Goal: Task Accomplishment & Management: Manage account settings

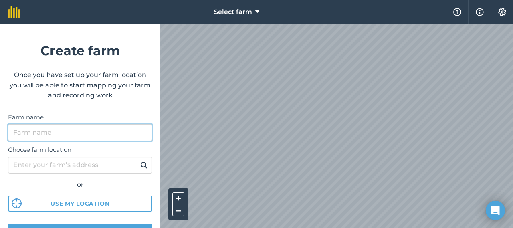
click at [78, 134] on input "Farm name" at bounding box center [80, 132] width 144 height 17
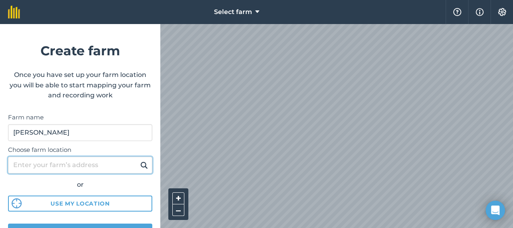
click at [59, 164] on input "Choose farm location" at bounding box center [80, 165] width 144 height 17
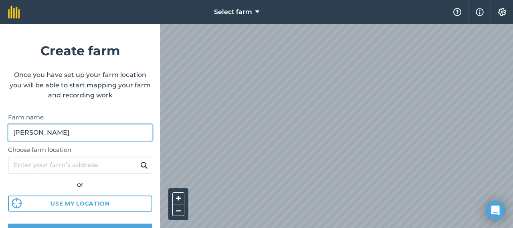
click at [66, 136] on input "[PERSON_NAME]" at bounding box center [80, 132] width 144 height 17
type input "Morambro"
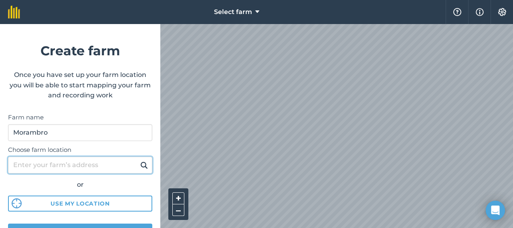
click at [78, 163] on input "Choose farm location" at bounding box center [80, 165] width 144 height 17
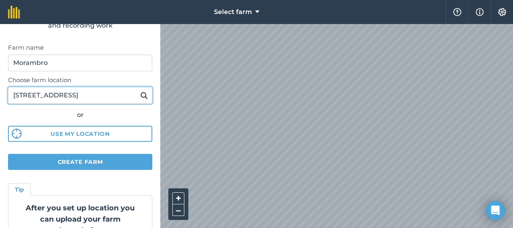
type input "[STREET_ADDRESS]"
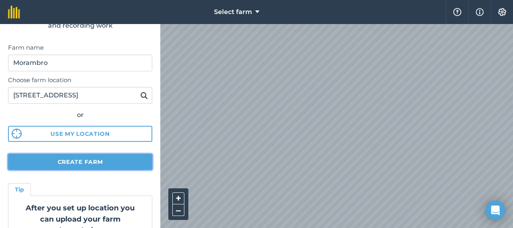
click at [96, 164] on button "Create farm" at bounding box center [80, 162] width 144 height 16
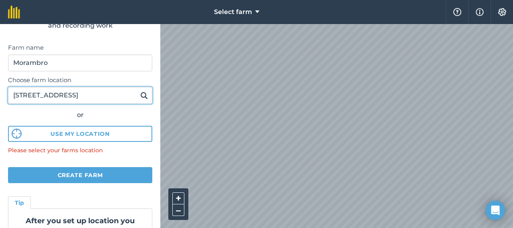
click at [91, 95] on input "[STREET_ADDRESS]" at bounding box center [80, 95] width 144 height 17
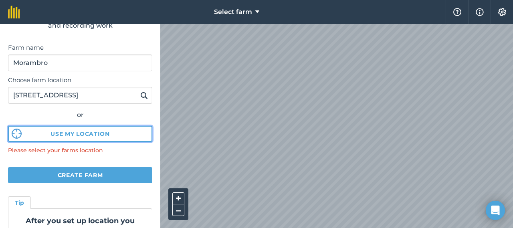
click at [97, 137] on button "Use my location" at bounding box center [80, 134] width 144 height 16
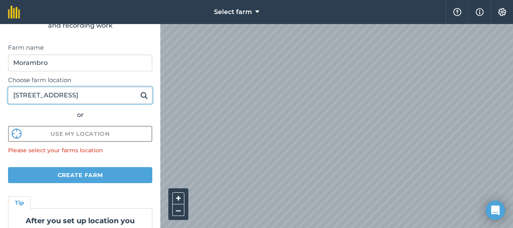
click at [100, 98] on input "[STREET_ADDRESS]" at bounding box center [80, 95] width 144 height 17
click at [142, 95] on img at bounding box center [144, 96] width 8 height 10
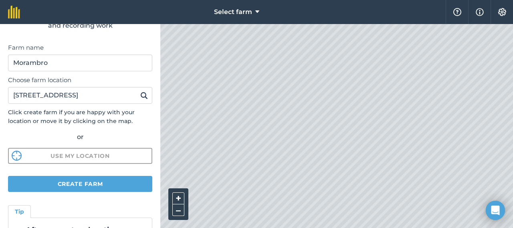
click at [140, 95] on img at bounding box center [144, 96] width 8 height 10
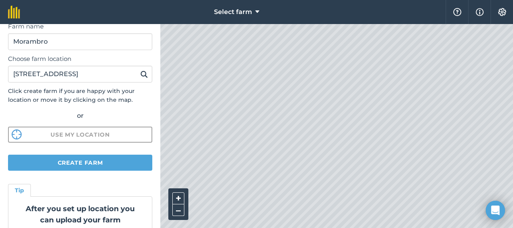
scroll to position [93, 0]
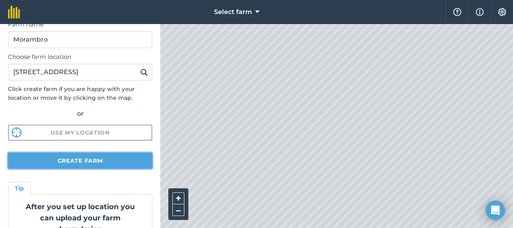
click at [86, 162] on button "Create farm" at bounding box center [80, 161] width 144 height 16
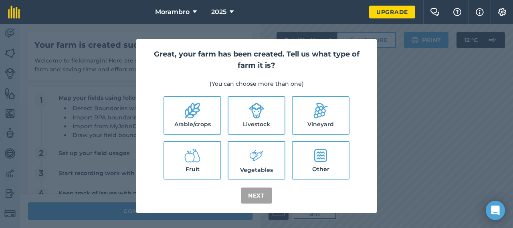
click at [189, 119] on icon at bounding box center [192, 111] width 16 height 16
checkbox input "true"
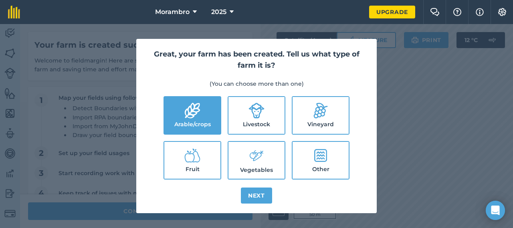
click at [252, 106] on icon at bounding box center [257, 111] width 16 height 16
checkbox input "true"
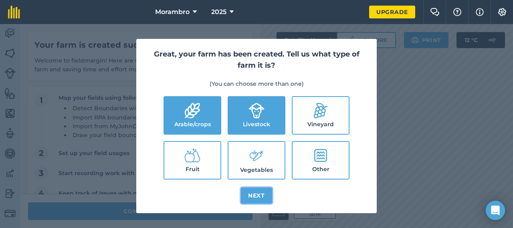
click at [264, 194] on button "Next" at bounding box center [256, 196] width 31 height 16
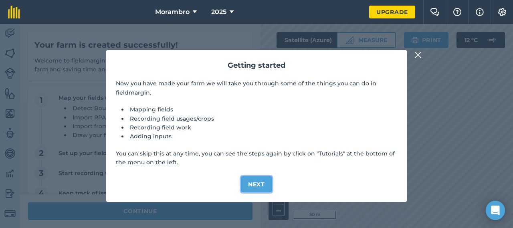
click at [257, 182] on button "Next" at bounding box center [256, 184] width 31 height 16
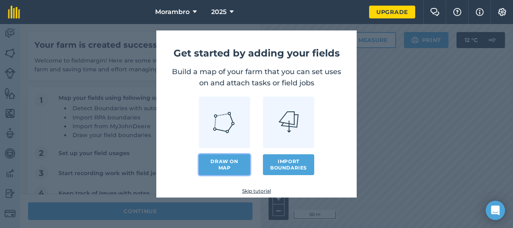
click at [228, 165] on link "Draw on map" at bounding box center [224, 164] width 51 height 21
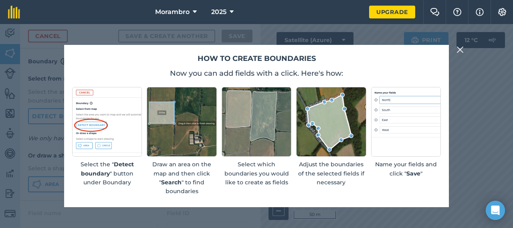
click at [459, 48] on img at bounding box center [460, 50] width 7 height 10
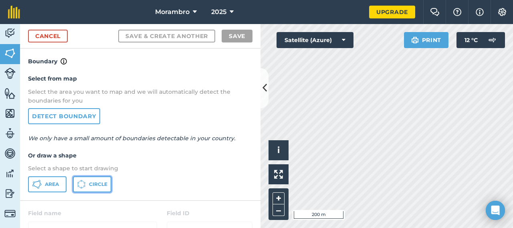
click at [89, 184] on span "Circle" at bounding box center [98, 184] width 18 height 6
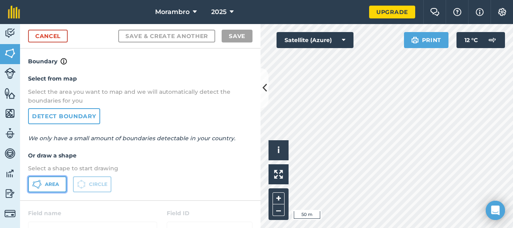
click at [53, 181] on span "Area" at bounding box center [52, 184] width 14 height 6
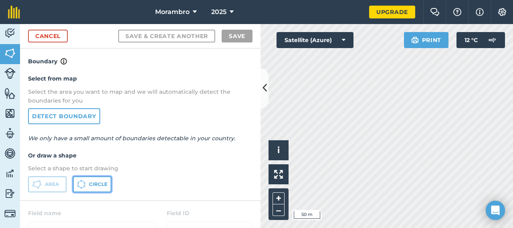
click at [99, 183] on span "Circle" at bounding box center [98, 184] width 18 height 6
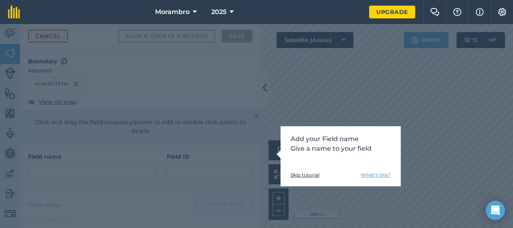
click at [296, 176] on link "Skip tutorial" at bounding box center [305, 175] width 29 height 6
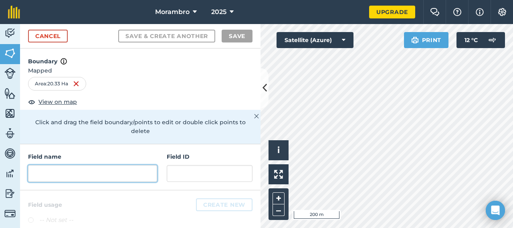
click at [136, 173] on input "text" at bounding box center [92, 173] width 129 height 17
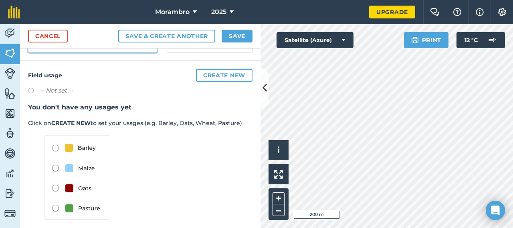
scroll to position [135, 0]
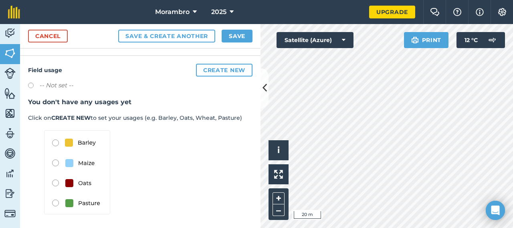
type input "Pivot"
click at [55, 201] on img at bounding box center [77, 172] width 66 height 84
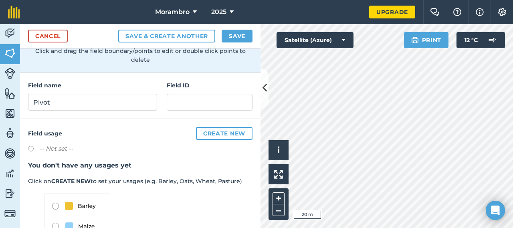
scroll to position [71, 0]
click at [219, 133] on button "Create new" at bounding box center [224, 134] width 57 height 13
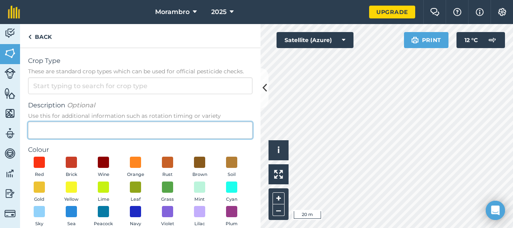
click at [136, 134] on input "Description Optional Use this for additional information such as rotation timin…" at bounding box center [140, 130] width 225 height 17
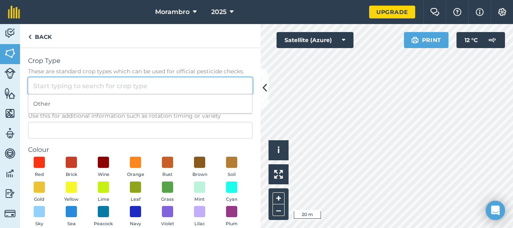
click at [112, 92] on input "Crop Type These are standard crop types which can be used for official pesticid…" at bounding box center [140, 85] width 225 height 17
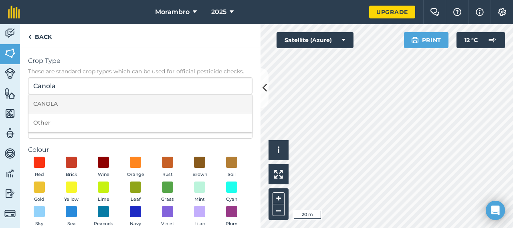
click at [67, 103] on li "CANOLA" at bounding box center [140, 104] width 224 height 19
type input "CANOLA"
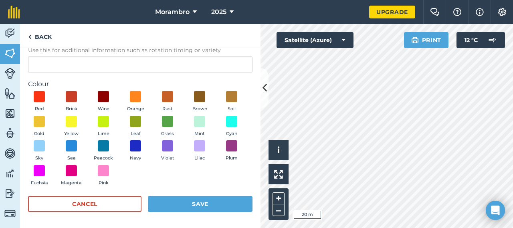
scroll to position [0, 0]
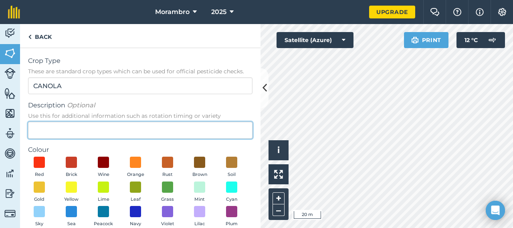
click at [113, 137] on input "Description Optional Use this for additional information such as rotation timin…" at bounding box center [140, 130] width 225 height 17
type input "W"
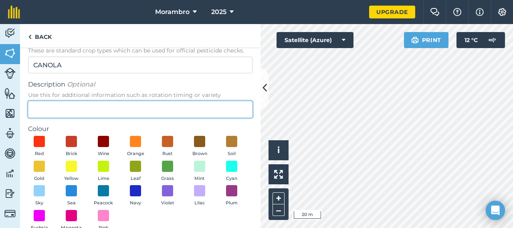
scroll to position [23, 0]
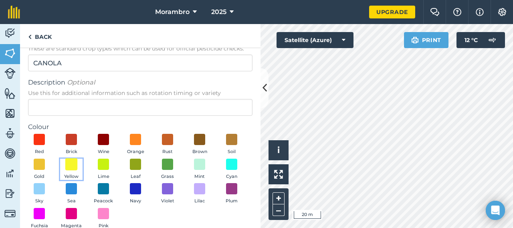
click at [78, 165] on span at bounding box center [71, 164] width 12 height 12
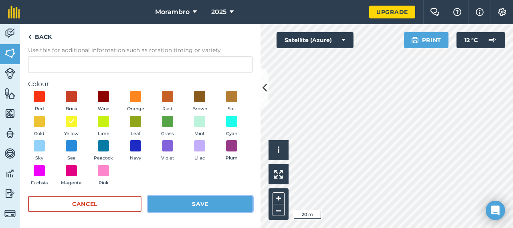
click at [177, 203] on button "Save" at bounding box center [200, 204] width 105 height 16
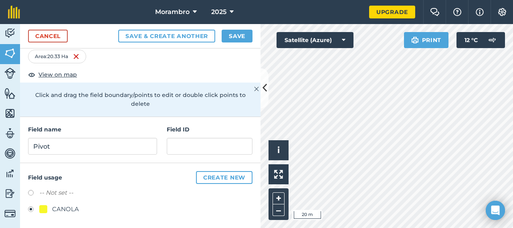
scroll to position [0, 0]
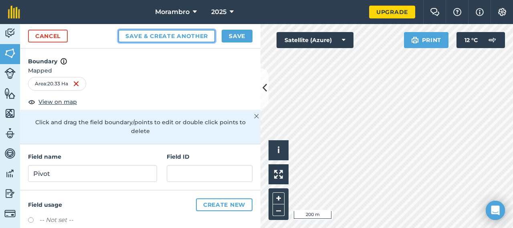
click at [200, 34] on button "Save & Create Another" at bounding box center [166, 36] width 97 height 13
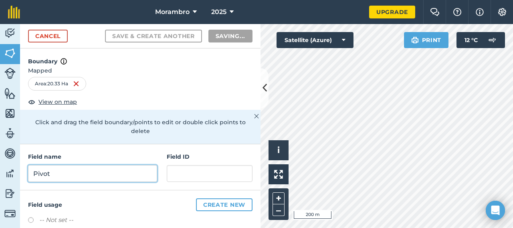
radio input "false"
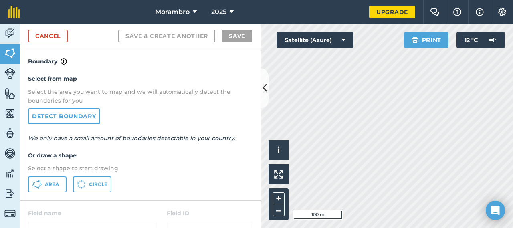
click at [392, 4] on div "Morambro 2025 Upgrade Farm Chat Help Info Settings Map printing is not availabl…" at bounding box center [256, 114] width 513 height 228
click at [48, 184] on span "Area" at bounding box center [52, 184] width 14 height 6
click at [75, 117] on link "Detect boundary" at bounding box center [64, 116] width 72 height 16
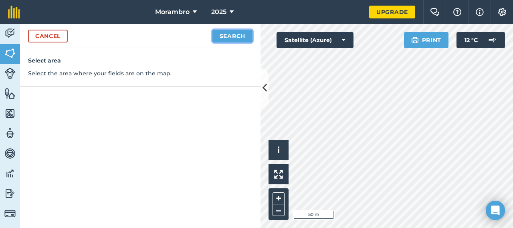
click at [233, 32] on button "Search" at bounding box center [232, 36] width 40 height 13
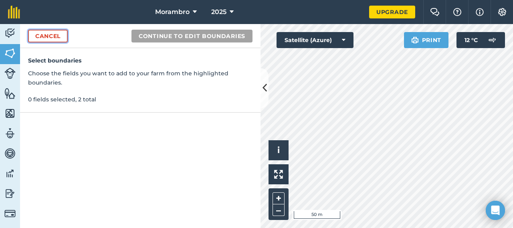
click at [60, 36] on link "Cancel" at bounding box center [48, 36] width 40 height 13
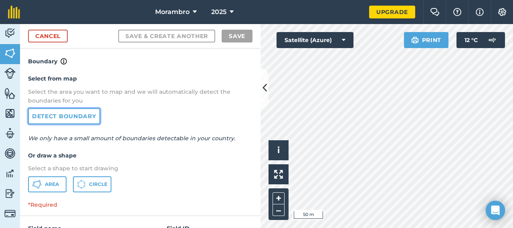
click at [60, 119] on link "Detect boundary" at bounding box center [64, 116] width 72 height 16
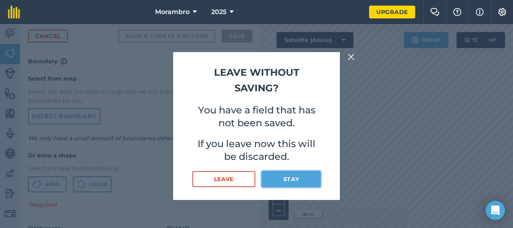
click at [299, 180] on button "Stay" at bounding box center [291, 179] width 59 height 16
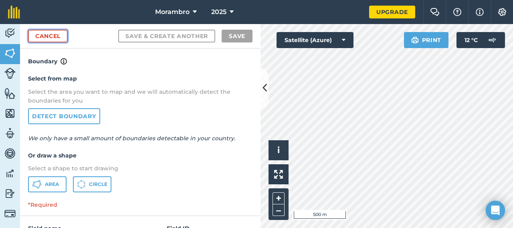
click at [57, 37] on link "Cancel" at bounding box center [48, 36] width 40 height 13
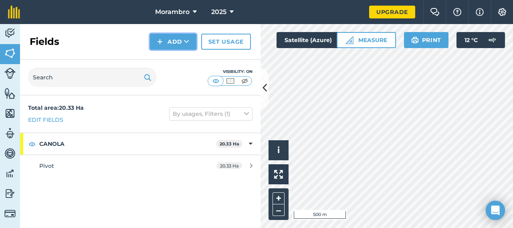
click at [186, 41] on icon at bounding box center [186, 42] width 5 height 8
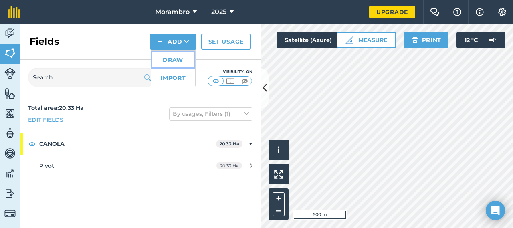
click at [173, 61] on link "Draw" at bounding box center [173, 60] width 44 height 18
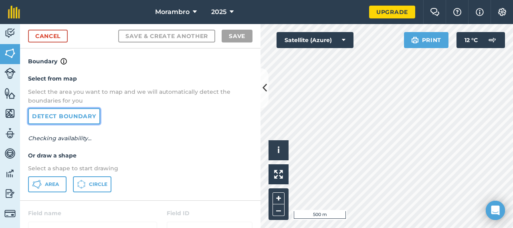
click at [75, 114] on link "Detect boundary" at bounding box center [64, 116] width 72 height 16
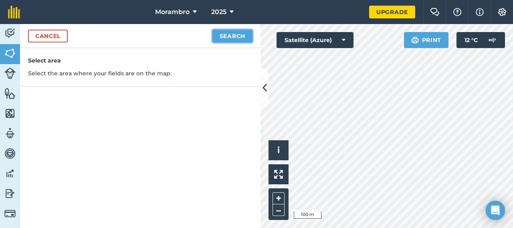
click at [232, 36] on button "Search" at bounding box center [232, 36] width 40 height 13
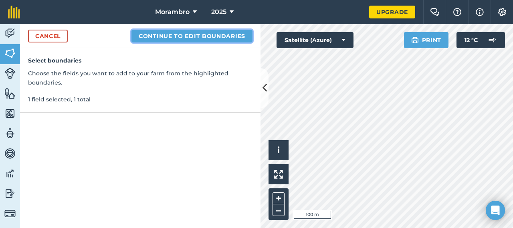
click at [194, 39] on button "Continue to edit boundaries" at bounding box center [191, 36] width 121 height 13
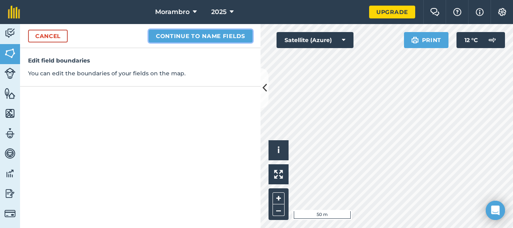
click at [185, 36] on button "Continue to name fields" at bounding box center [201, 36] width 104 height 13
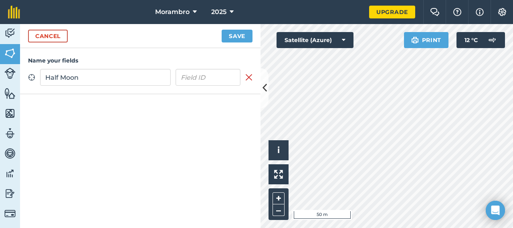
type input "Half Moon"
click at [237, 34] on button "Save" at bounding box center [237, 36] width 31 height 13
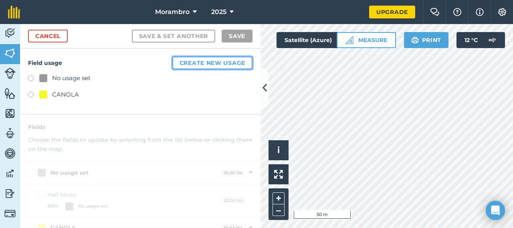
click at [217, 58] on button "Create new usage" at bounding box center [212, 63] width 80 height 13
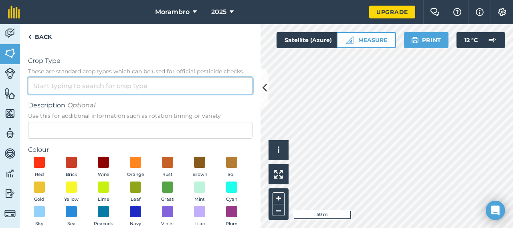
click at [119, 89] on input "Crop Type These are standard crop types which can be used for official pesticid…" at bounding box center [140, 85] width 225 height 17
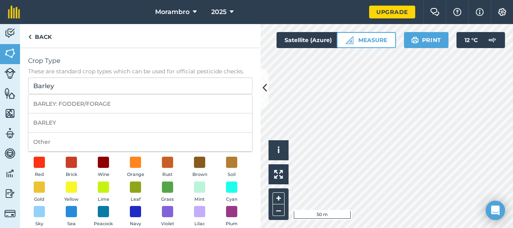
click at [187, 55] on div "Crop Type These are standard crop types which can be used for official pesticid…" at bounding box center [140, 171] width 241 height 246
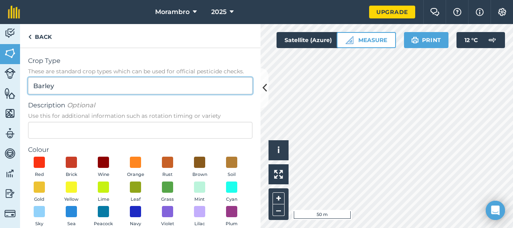
click at [112, 86] on input "Barley" at bounding box center [140, 85] width 225 height 17
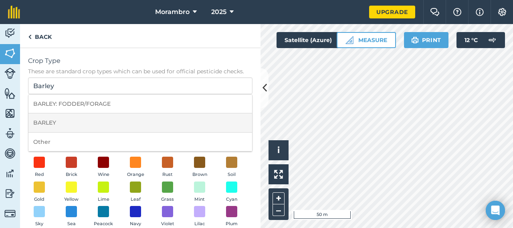
click at [87, 121] on li "BARLEY" at bounding box center [140, 122] width 224 height 19
type input "BARLEY"
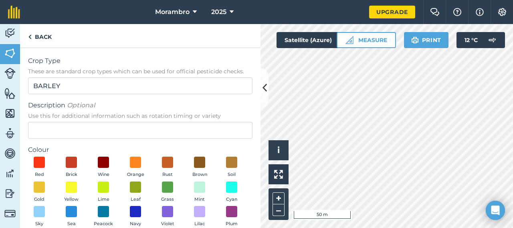
scroll to position [30, 0]
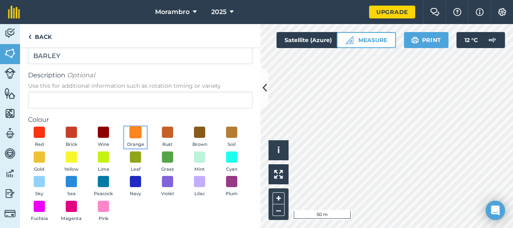
click at [138, 131] on span at bounding box center [135, 132] width 12 height 12
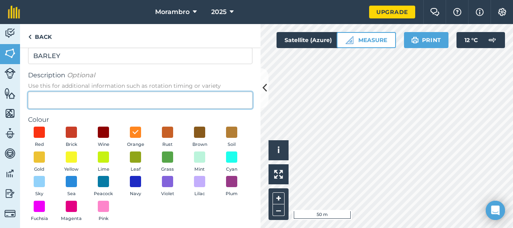
click at [111, 93] on input "Description Optional Use this for additional information such as rotation timin…" at bounding box center [140, 100] width 225 height 17
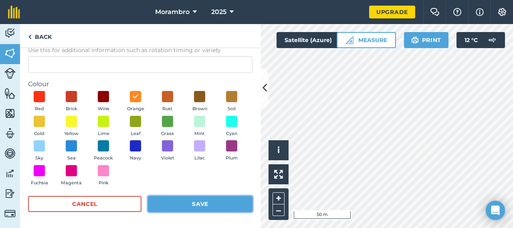
click at [192, 207] on button "Save" at bounding box center [200, 204] width 105 height 16
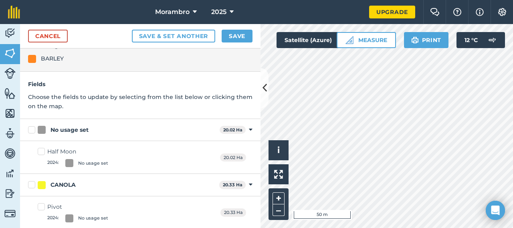
scroll to position [0, 0]
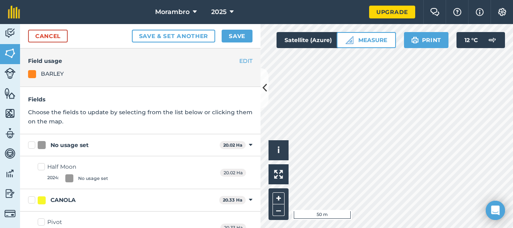
click at [41, 165] on label "Half Moon 2024 : No usage set" at bounding box center [73, 173] width 71 height 20
click at [41, 165] on input "Half Moon 2024 : No usage set" at bounding box center [40, 165] width 5 height 5
checkbox input "true"
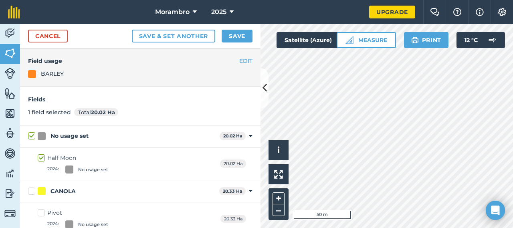
click at [249, 137] on div "No usage set 20.02 Ha Toggle showing No usage set fields" at bounding box center [140, 136] width 241 height 22
click at [249, 136] on icon at bounding box center [251, 136] width 4 height 7
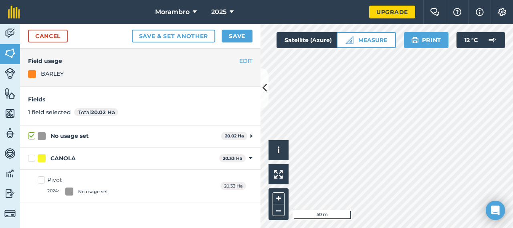
click at [249, 136] on div "No usage set 20.02 Ha Toggle showing No usage set fields" at bounding box center [140, 136] width 241 height 22
click at [43, 135] on div at bounding box center [42, 136] width 8 height 8
click at [33, 135] on input "No usage set" at bounding box center [30, 134] width 5 height 5
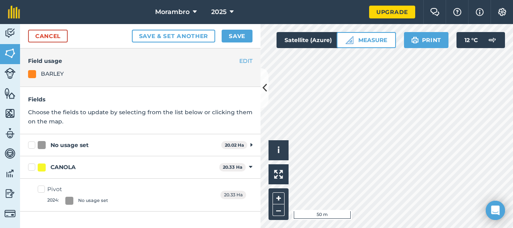
click at [70, 144] on div "No usage set" at bounding box center [70, 145] width 38 height 8
click at [33, 144] on input "No usage set" at bounding box center [30, 143] width 5 height 5
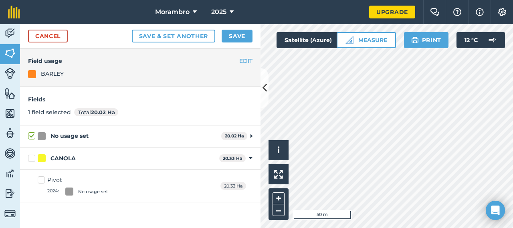
click at [69, 138] on div "No usage set" at bounding box center [70, 136] width 38 height 8
click at [33, 137] on input "No usage set" at bounding box center [30, 134] width 5 height 5
checkbox input "false"
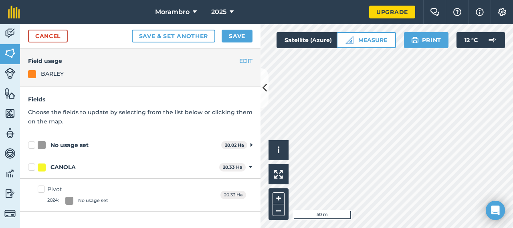
click at [253, 144] on div "No usage set 20.02 Ha Toggle showing No usage set fields" at bounding box center [140, 145] width 241 height 22
click at [251, 144] on icon at bounding box center [252, 145] width 2 height 7
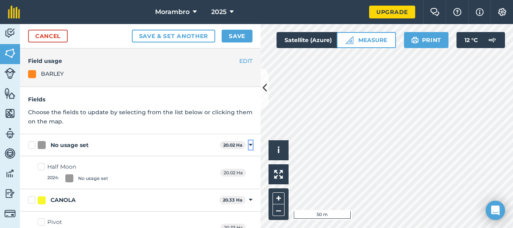
scroll to position [15, 0]
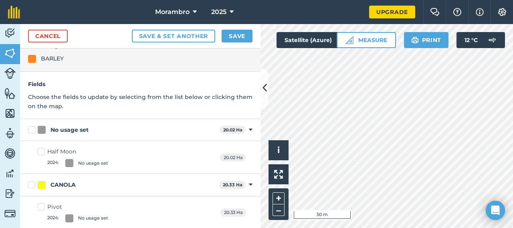
click at [69, 162] on div at bounding box center [69, 163] width 8 height 8
click at [43, 153] on input "Half Moon 2024 : No usage set" at bounding box center [40, 150] width 5 height 5
checkbox input "true"
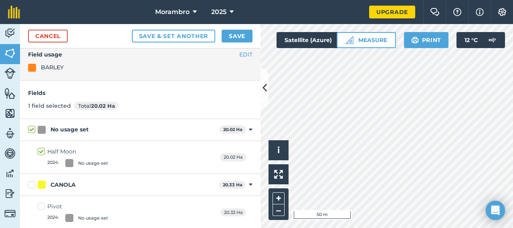
click at [69, 162] on div at bounding box center [69, 163] width 8 height 8
click at [43, 153] on input "Half Moon 2024 : No usage set" at bounding box center [40, 150] width 5 height 5
checkbox input "false"
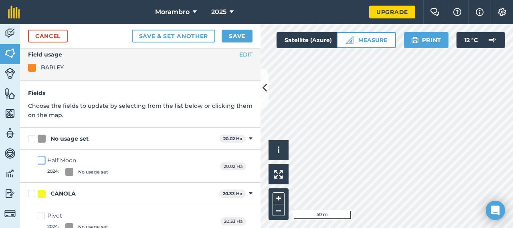
scroll to position [0, 0]
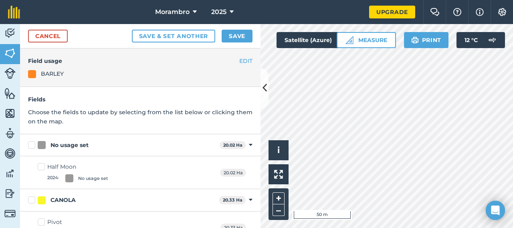
click at [41, 81] on div "EDIT Field usage BARLEY" at bounding box center [140, 68] width 241 height 38
click at [227, 31] on button "Save" at bounding box center [237, 36] width 31 height 13
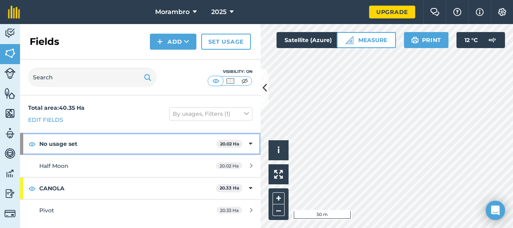
click at [251, 143] on icon at bounding box center [251, 144] width 4 height 9
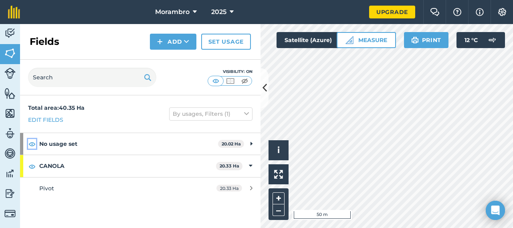
click at [33, 143] on img at bounding box center [31, 144] width 7 height 10
click at [34, 144] on img at bounding box center [31, 144] width 7 height 10
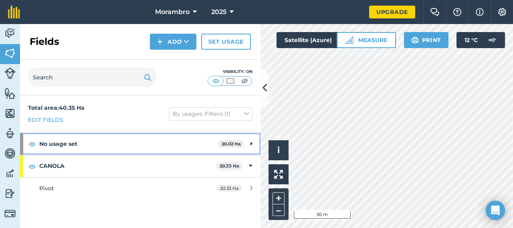
click at [253, 144] on div "No usage set 20.02 Ha" at bounding box center [140, 144] width 241 height 22
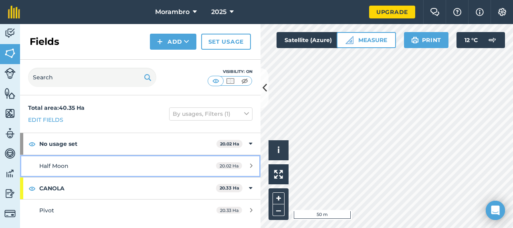
click at [253, 167] on div "20.02 Ha" at bounding box center [234, 166] width 53 height 6
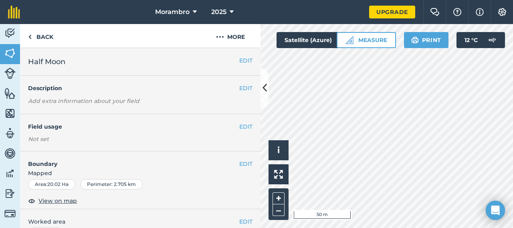
scroll to position [19, 0]
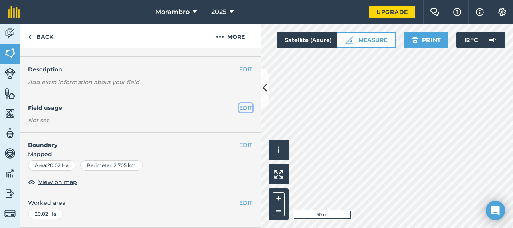
click at [241, 106] on button "EDIT" at bounding box center [245, 107] width 13 height 9
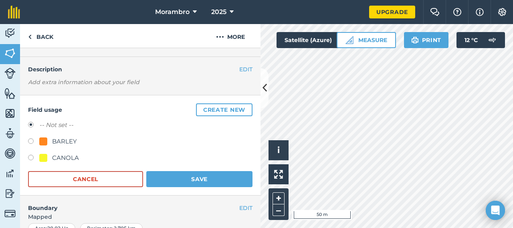
click at [29, 139] on label at bounding box center [33, 142] width 11 height 8
radio input "true"
radio input "false"
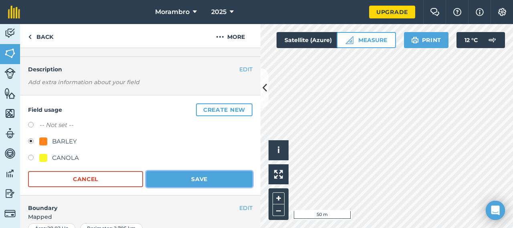
click at [185, 180] on button "Save" at bounding box center [199, 179] width 106 height 16
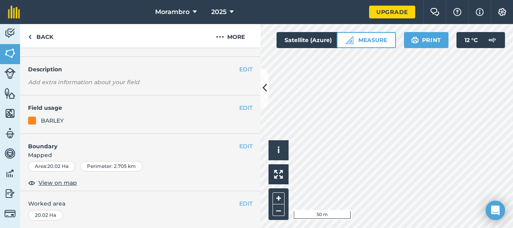
scroll to position [0, 0]
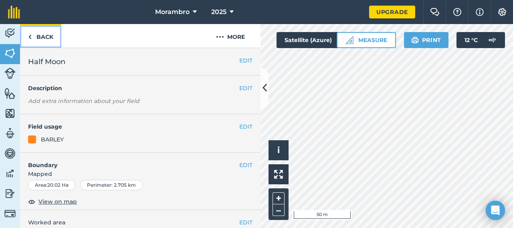
click at [47, 40] on link "Back" at bounding box center [40, 36] width 41 height 24
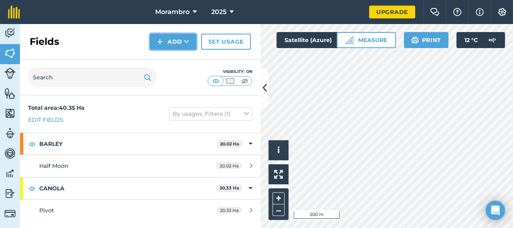
click at [184, 38] on icon at bounding box center [186, 42] width 5 height 8
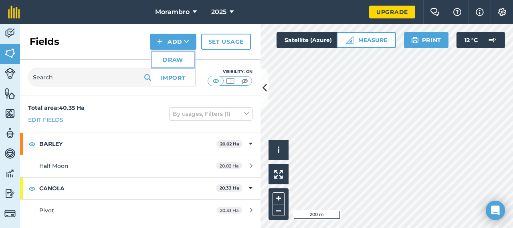
click at [176, 59] on link "Draw" at bounding box center [173, 60] width 44 height 18
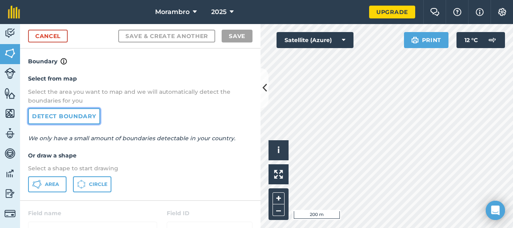
click at [77, 109] on link "Detect boundary" at bounding box center [64, 116] width 72 height 16
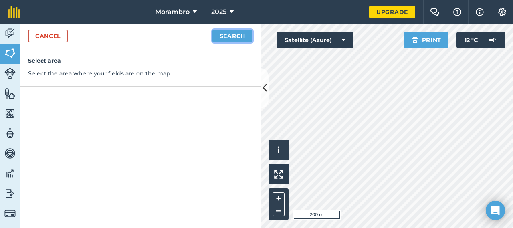
click at [225, 31] on button "Search" at bounding box center [232, 36] width 40 height 13
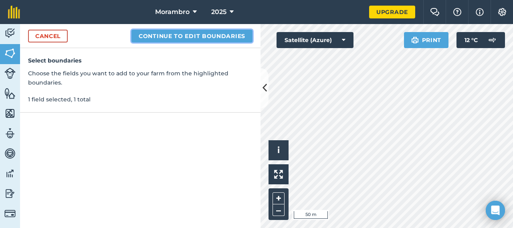
click at [192, 31] on button "Continue to edit boundaries" at bounding box center [191, 36] width 121 height 13
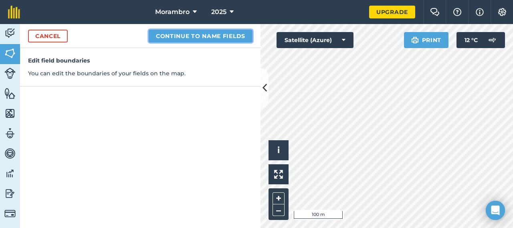
click at [202, 36] on button "Continue to name fields" at bounding box center [201, 36] width 104 height 13
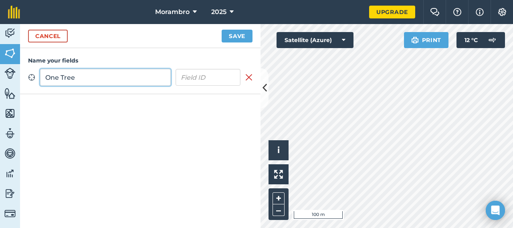
type input "One Tree"
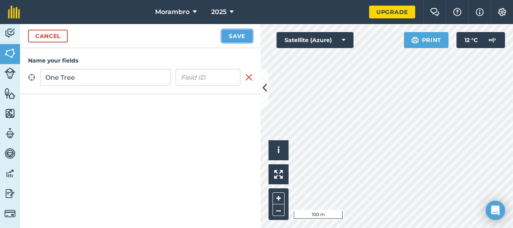
click at [229, 34] on button "Save" at bounding box center [237, 36] width 31 height 13
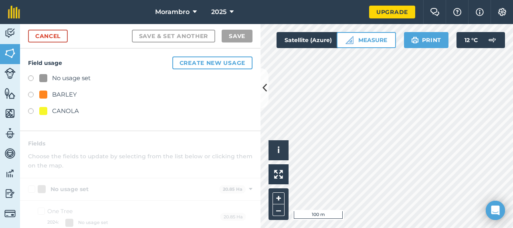
click at [28, 90] on div "BARLEY" at bounding box center [140, 96] width 225 height 12
click at [33, 93] on label at bounding box center [33, 96] width 11 height 8
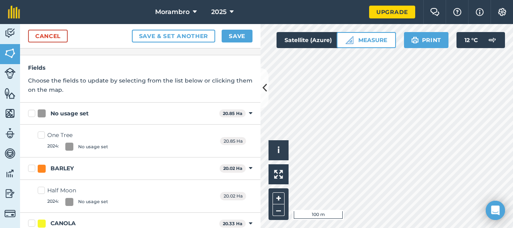
scroll to position [35, 0]
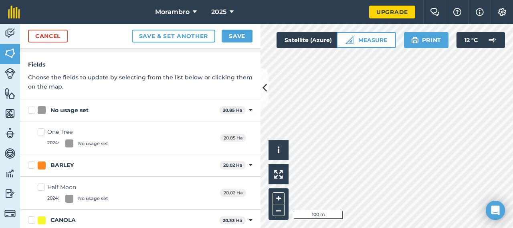
click at [65, 107] on div "No usage set" at bounding box center [70, 110] width 38 height 8
click at [33, 107] on input "No usage set" at bounding box center [30, 108] width 5 height 5
checkbox input "true"
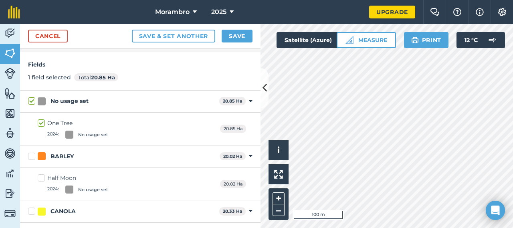
click at [62, 98] on div "No usage set" at bounding box center [70, 101] width 38 height 8
click at [33, 98] on input "No usage set" at bounding box center [30, 99] width 5 height 5
checkbox input "false"
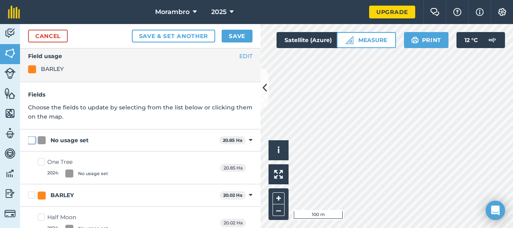
scroll to position [2, 0]
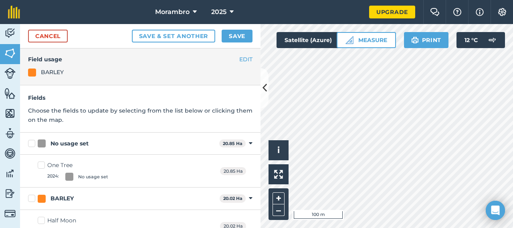
click at [36, 71] on div at bounding box center [32, 73] width 8 height 8
click at [54, 69] on div "BARLEY" at bounding box center [52, 72] width 23 height 9
click at [240, 60] on button "EDIT" at bounding box center [245, 59] width 13 height 9
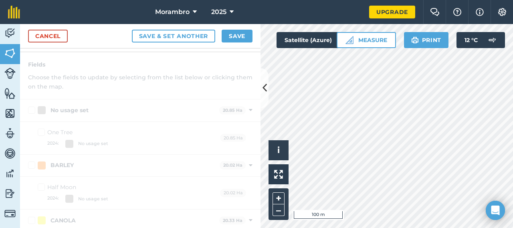
scroll to position [114, 0]
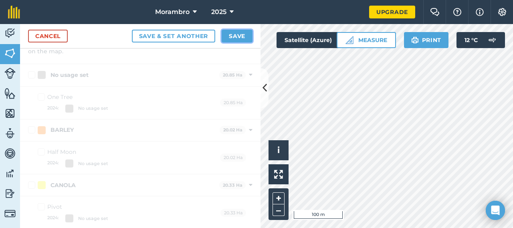
click at [241, 39] on button "Save" at bounding box center [237, 36] width 31 height 13
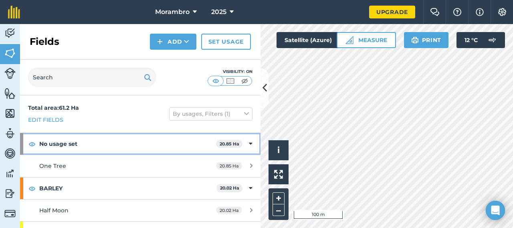
click at [71, 145] on strong "No usage set" at bounding box center [127, 144] width 177 height 22
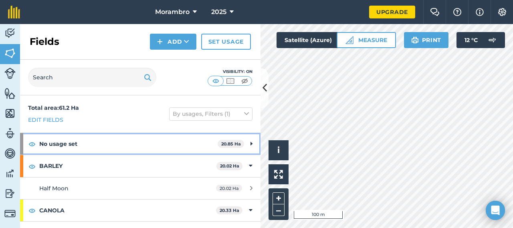
click at [79, 147] on strong "No usage set" at bounding box center [128, 144] width 178 height 22
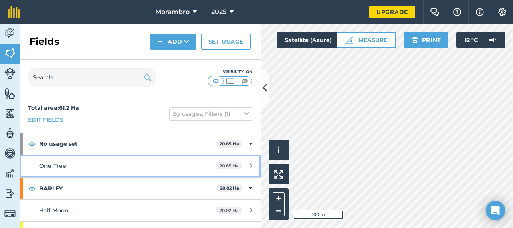
click at [236, 167] on div "20.85 Ha" at bounding box center [234, 166] width 53 height 6
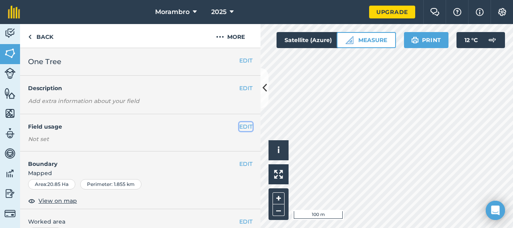
click at [241, 125] on button "EDIT" at bounding box center [245, 126] width 13 height 9
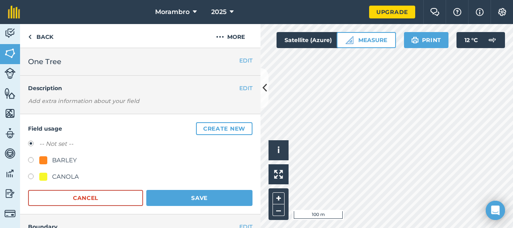
click at [33, 158] on label at bounding box center [33, 161] width 11 height 8
radio input "true"
radio input "false"
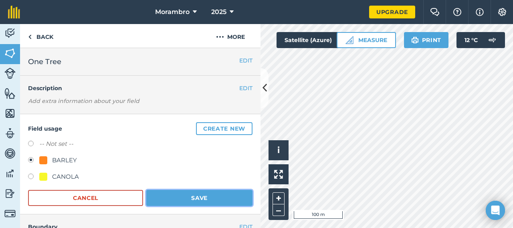
click at [196, 201] on button "Save" at bounding box center [199, 198] width 106 height 16
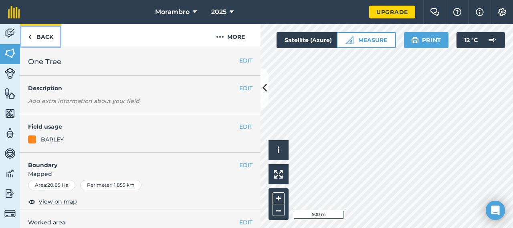
click at [46, 38] on link "Back" at bounding box center [40, 36] width 41 height 24
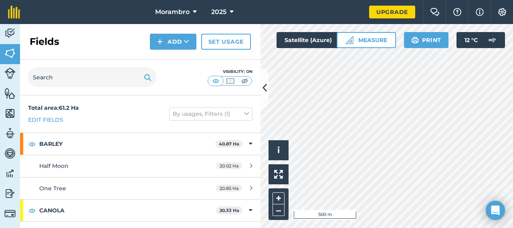
click at [411, 37] on div "Click to start drawing i © 2025 TomTom, Microsoft 500 m + – Satellite (Azure) M…" at bounding box center [387, 126] width 253 height 204
click at [418, 228] on html "Morambro 2025 Upgrade Farm Chat Help Info Settings Map printing is not availabl…" at bounding box center [256, 114] width 513 height 228
click at [188, 41] on icon at bounding box center [186, 42] width 5 height 8
click at [171, 60] on link "Draw" at bounding box center [173, 60] width 44 height 18
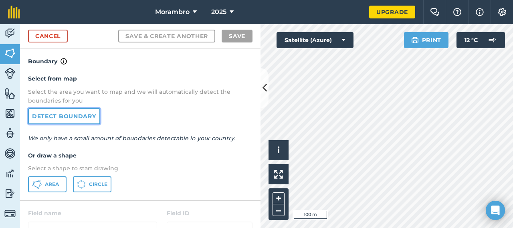
click at [74, 117] on link "Detect boundary" at bounding box center [64, 116] width 72 height 16
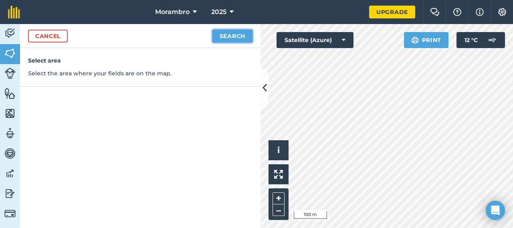
click at [229, 35] on button "Search" at bounding box center [232, 36] width 40 height 13
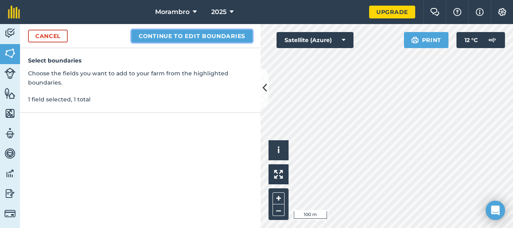
click at [200, 34] on button "Continue to edit boundaries" at bounding box center [191, 36] width 121 height 13
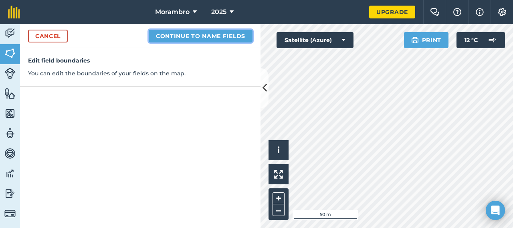
click at [193, 37] on button "Continue to name fields" at bounding box center [201, 36] width 104 height 13
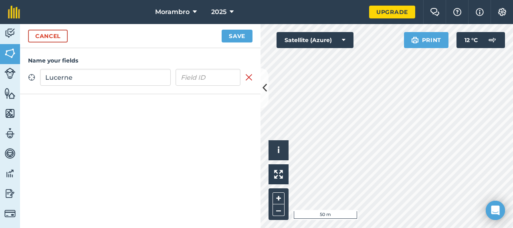
type input "Lucerne"
click at [235, 30] on button "Save" at bounding box center [237, 36] width 31 height 13
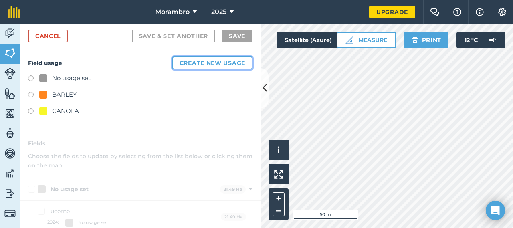
click at [192, 61] on button "Create new usage" at bounding box center [212, 63] width 80 height 13
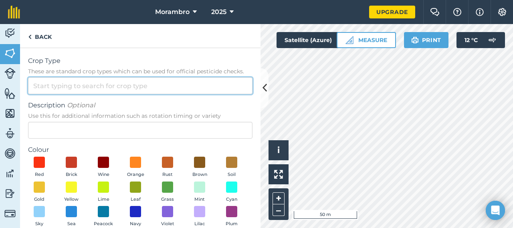
click at [120, 87] on input "Crop Type These are standard crop types which can be used for official pesticid…" at bounding box center [140, 85] width 225 height 17
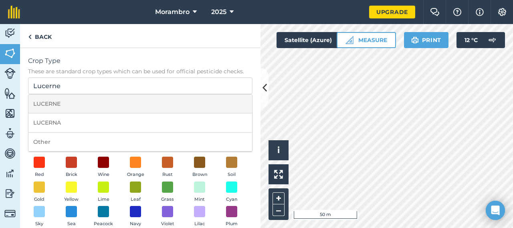
click at [91, 102] on li "LUCERNE" at bounding box center [140, 104] width 224 height 19
type input "LUCERNE"
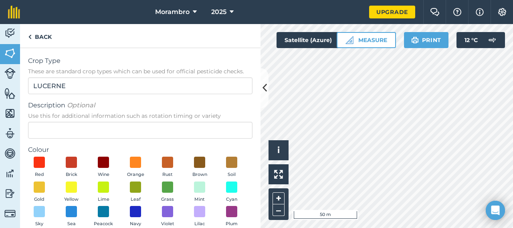
scroll to position [24, 0]
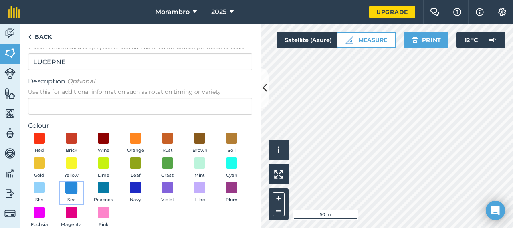
click at [78, 187] on span at bounding box center [71, 188] width 12 height 12
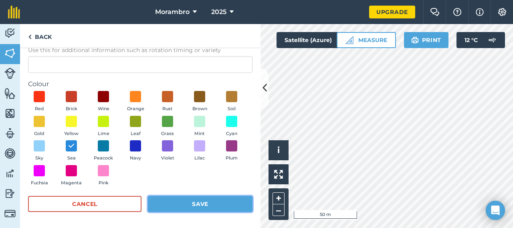
click at [198, 206] on button "Save" at bounding box center [200, 204] width 105 height 16
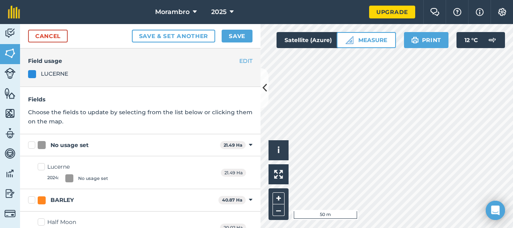
click at [28, 145] on label "No usage set" at bounding box center [122, 145] width 189 height 8
click at [28, 145] on input "No usage set" at bounding box center [30, 143] width 5 height 5
checkbox input "true"
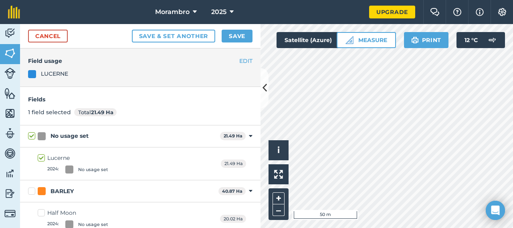
click at [32, 136] on label "No usage set" at bounding box center [122, 136] width 189 height 8
click at [32, 136] on input "No usage set" at bounding box center [30, 134] width 5 height 5
checkbox input "false"
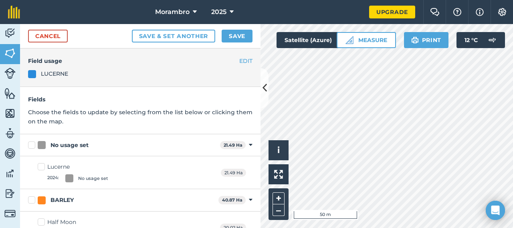
click at [33, 144] on label "No usage set" at bounding box center [122, 145] width 189 height 8
click at [33, 144] on input "No usage set" at bounding box center [30, 143] width 5 height 5
checkbox input "true"
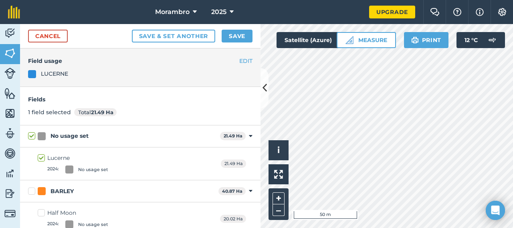
click at [51, 72] on div "LUCERNE" at bounding box center [54, 73] width 27 height 9
click at [229, 33] on button "Save" at bounding box center [237, 36] width 31 height 13
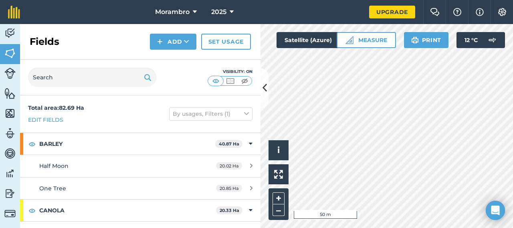
scroll to position [59, 0]
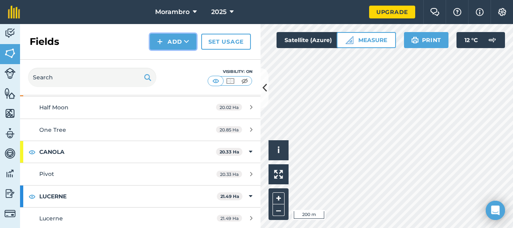
click at [181, 34] on button "Add" at bounding box center [173, 42] width 47 height 16
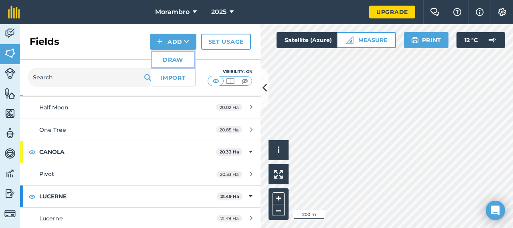
click at [171, 61] on link "Draw" at bounding box center [173, 60] width 44 height 18
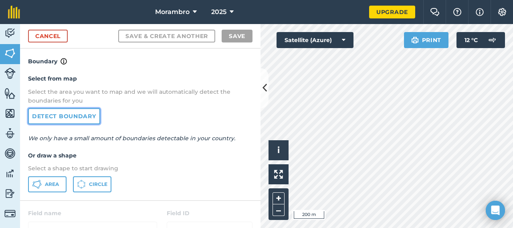
click at [88, 118] on link "Detect boundary" at bounding box center [64, 116] width 72 height 16
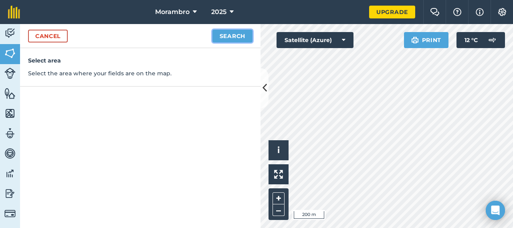
click at [231, 36] on button "Search" at bounding box center [232, 36] width 40 height 13
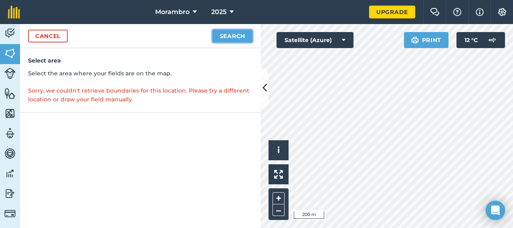
click at [233, 30] on button "Search" at bounding box center [232, 36] width 40 height 13
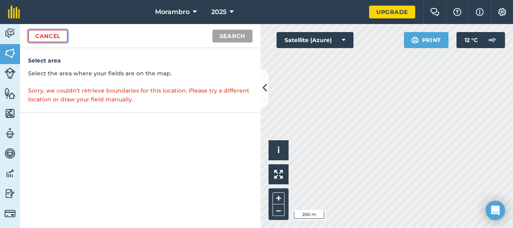
click at [61, 39] on link "Cancel" at bounding box center [48, 36] width 40 height 13
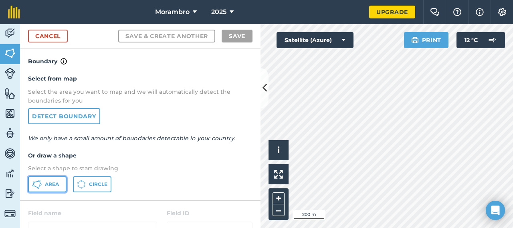
click at [50, 182] on span "Area" at bounding box center [52, 184] width 14 height 6
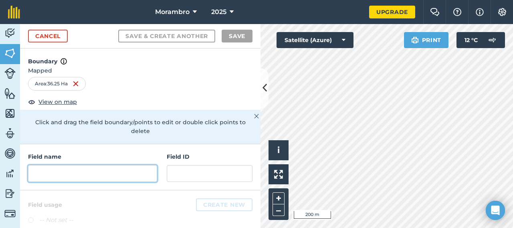
click at [75, 177] on input "text" at bounding box center [92, 173] width 129 height 17
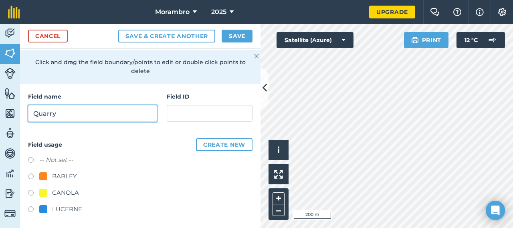
scroll to position [60, 0]
type input "Quarry"
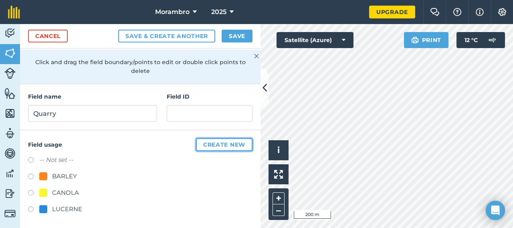
click at [211, 143] on button "Create new" at bounding box center [224, 144] width 57 height 13
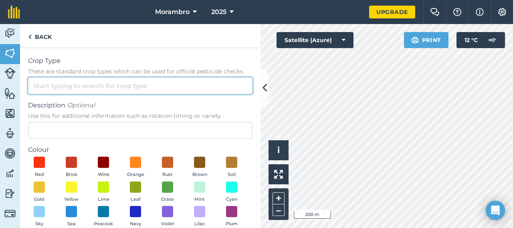
click at [121, 84] on input "Crop Type These are standard crop types which can be used for official pesticid…" at bounding box center [140, 85] width 225 height 17
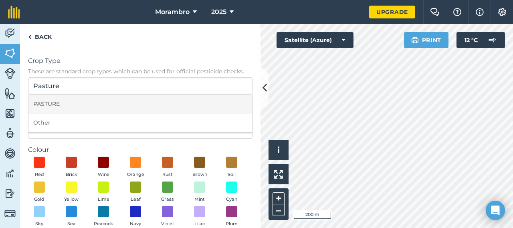
click at [109, 106] on li "PASTURE" at bounding box center [140, 104] width 224 height 19
type input "PASTURE"
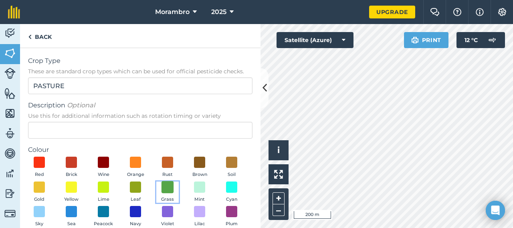
click at [174, 186] on span at bounding box center [168, 187] width 12 height 12
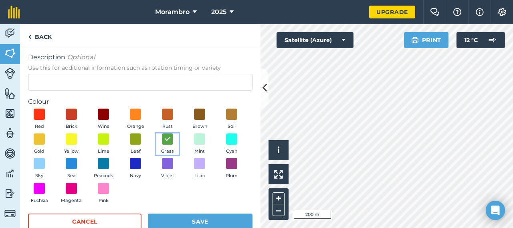
scroll to position [50, 0]
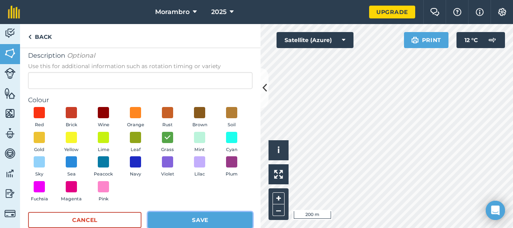
click at [211, 220] on button "Save" at bounding box center [200, 220] width 105 height 16
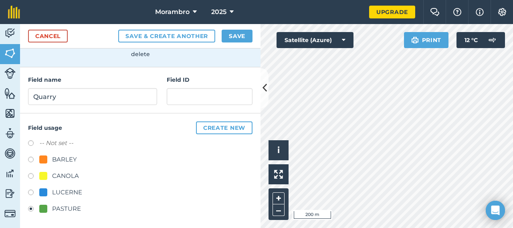
scroll to position [0, 0]
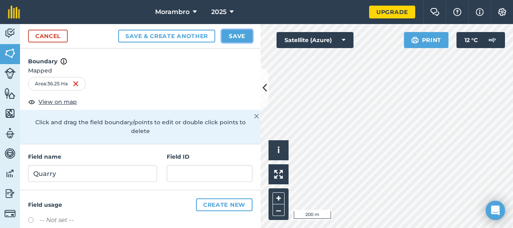
click at [237, 36] on button "Save" at bounding box center [237, 36] width 31 height 13
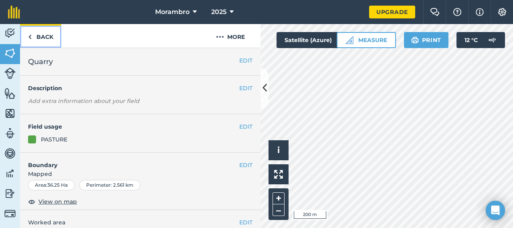
click at [45, 36] on link "Back" at bounding box center [40, 36] width 41 height 24
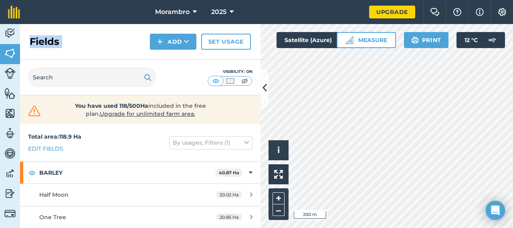
drag, startPoint x: 45, startPoint y: 36, endPoint x: 175, endPoint y: 51, distance: 130.3
click at [175, 51] on div "Fields Add Set usage" at bounding box center [140, 42] width 241 height 36
click at [178, 42] on button "Add" at bounding box center [173, 42] width 47 height 16
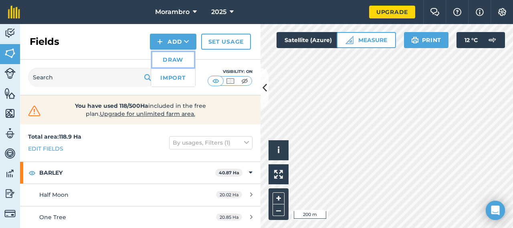
click at [174, 61] on link "Draw" at bounding box center [173, 60] width 44 height 18
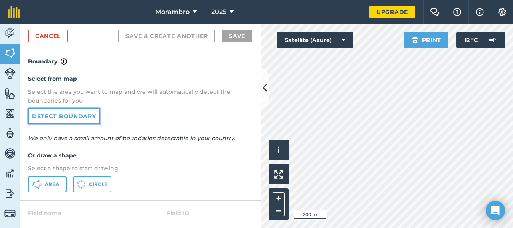
click at [69, 118] on link "Detect boundary" at bounding box center [64, 116] width 72 height 16
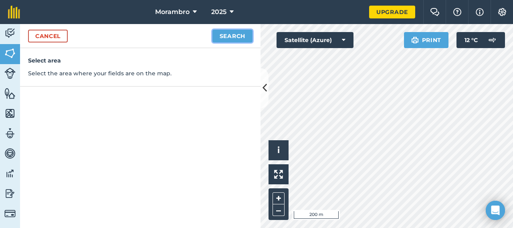
click at [228, 40] on button "Search" at bounding box center [232, 36] width 40 height 13
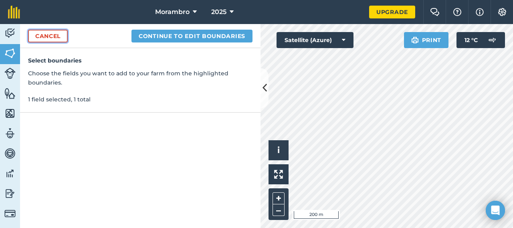
click at [43, 35] on link "Cancel" at bounding box center [48, 36] width 40 height 13
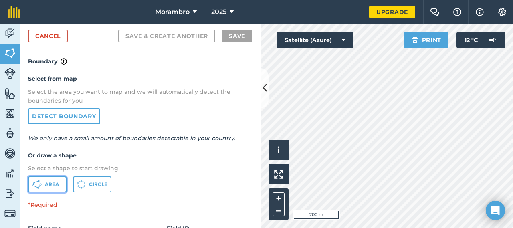
click at [47, 187] on button "Area" at bounding box center [47, 184] width 38 height 16
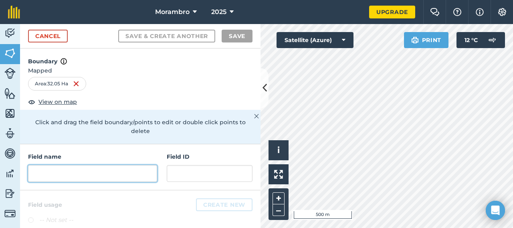
click at [59, 174] on input "text" at bounding box center [92, 173] width 129 height 17
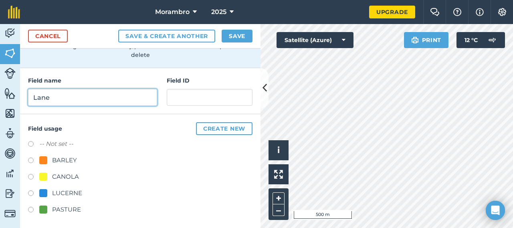
scroll to position [77, 0]
type input "Lane"
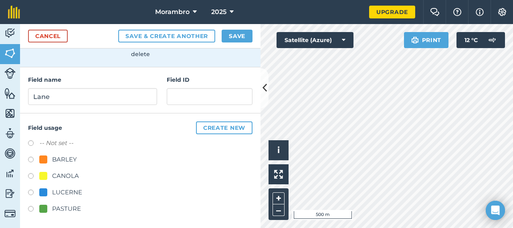
click at [31, 206] on label at bounding box center [33, 210] width 11 height 8
radio input "true"
click at [235, 35] on button "Save" at bounding box center [237, 36] width 31 height 13
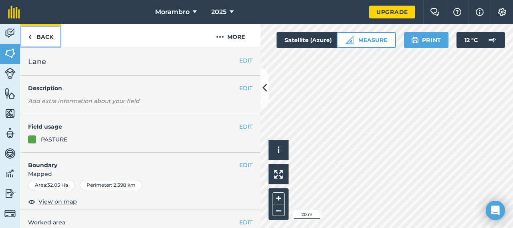
click at [51, 30] on link "Back" at bounding box center [40, 36] width 41 height 24
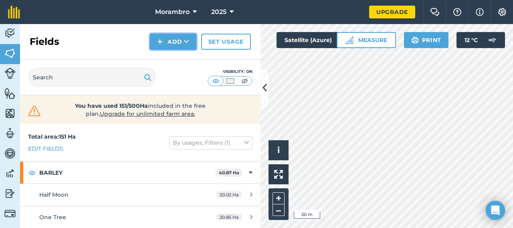
click at [181, 41] on button "Add" at bounding box center [173, 42] width 47 height 16
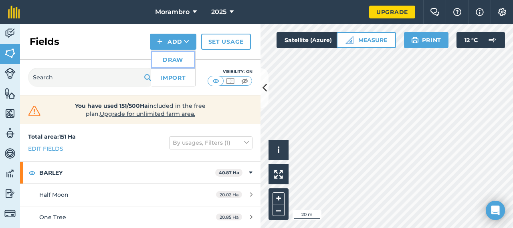
click at [177, 60] on link "Draw" at bounding box center [173, 60] width 44 height 18
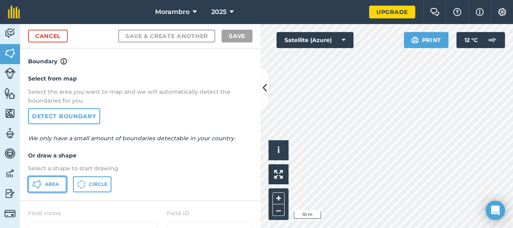
click at [42, 180] on button "Area" at bounding box center [47, 184] width 38 height 16
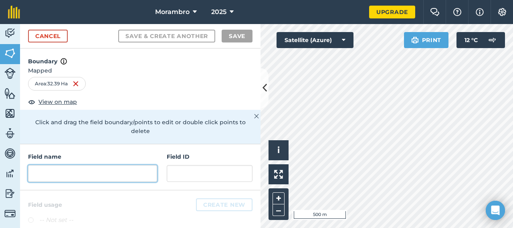
click at [83, 170] on input "text" at bounding box center [92, 173] width 129 height 17
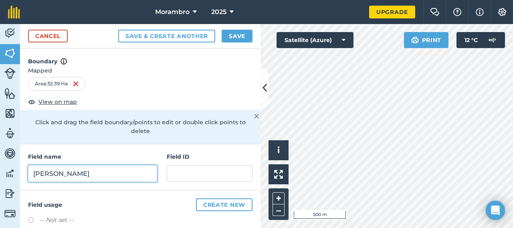
scroll to position [77, 0]
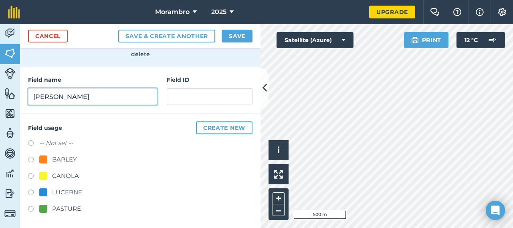
type input "[PERSON_NAME]"
click at [38, 206] on label at bounding box center [33, 210] width 11 height 8
radio input "true"
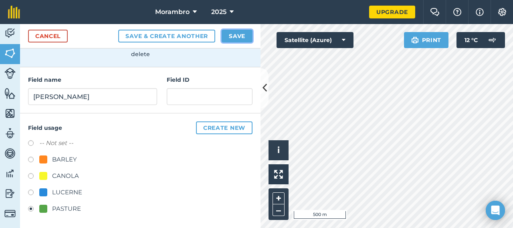
click at [245, 36] on button "Save" at bounding box center [237, 36] width 31 height 13
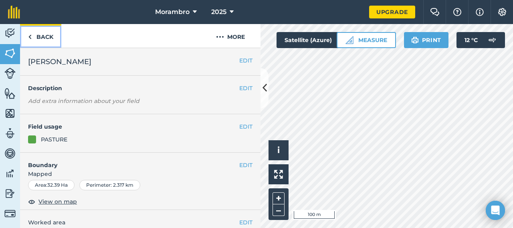
click at [51, 35] on link "Back" at bounding box center [40, 36] width 41 height 24
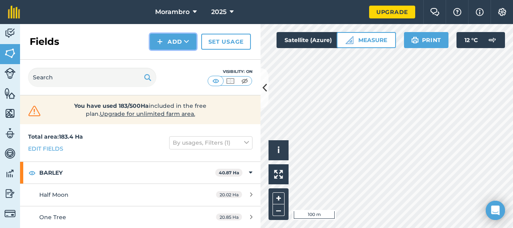
click at [170, 36] on button "Add" at bounding box center [173, 42] width 47 height 16
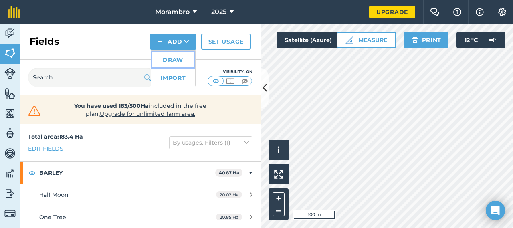
click at [167, 58] on link "Draw" at bounding box center [173, 60] width 44 height 18
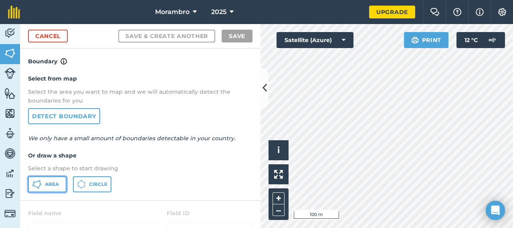
click at [42, 184] on button "Area" at bounding box center [47, 184] width 38 height 16
click at [263, 0] on html "Morambro 2025 Upgrade Farm Chat Help Info Settings Map printing is not availabl…" at bounding box center [256, 114] width 513 height 228
click at [231, 140] on div "Activity Fields Livestock Features Maps Team Vehicles Data Reporting Billing Tu…" at bounding box center [256, 126] width 513 height 204
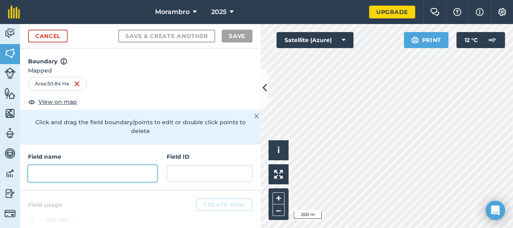
click at [86, 172] on input "text" at bounding box center [92, 173] width 129 height 17
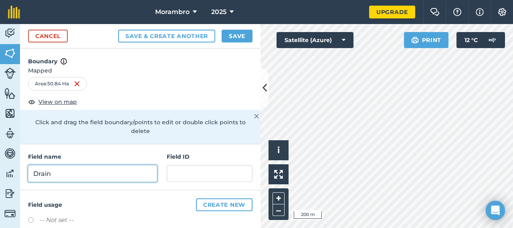
scroll to position [77, 0]
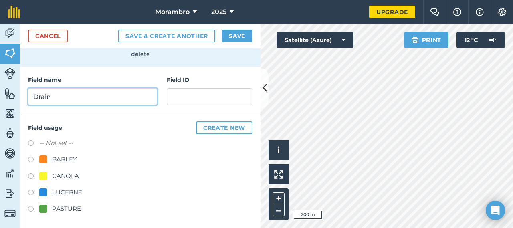
type input "Drain"
click at [31, 207] on label at bounding box center [33, 210] width 11 height 8
radio input "true"
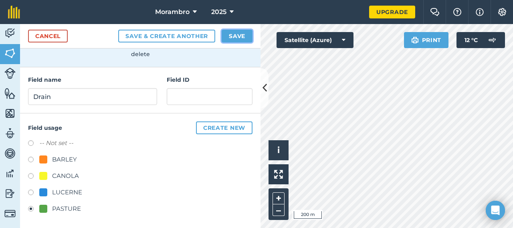
click at [231, 35] on button "Save" at bounding box center [237, 36] width 31 height 13
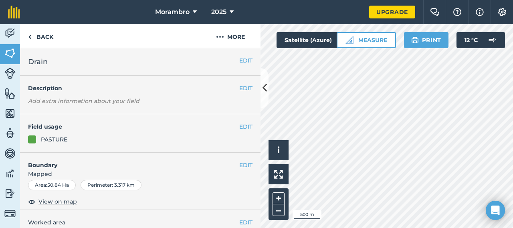
click at [58, 139] on div "PASTURE" at bounding box center [54, 139] width 26 height 9
click at [48, 35] on link "Back" at bounding box center [40, 36] width 41 height 24
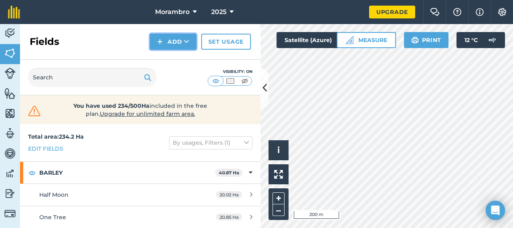
drag, startPoint x: 186, startPoint y: 44, endPoint x: 160, endPoint y: 36, distance: 26.5
click at [160, 36] on button "Add" at bounding box center [173, 42] width 47 height 16
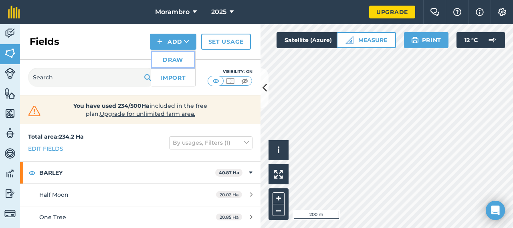
click at [171, 60] on link "Draw" at bounding box center [173, 60] width 44 height 18
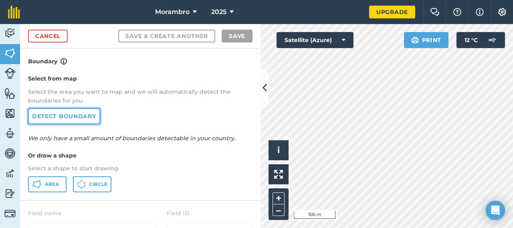
click at [78, 114] on link "Detect boundary" at bounding box center [64, 116] width 72 height 16
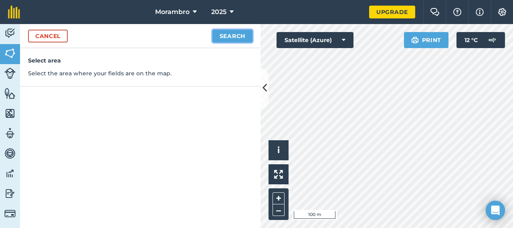
click at [225, 33] on button "Search" at bounding box center [232, 36] width 40 height 13
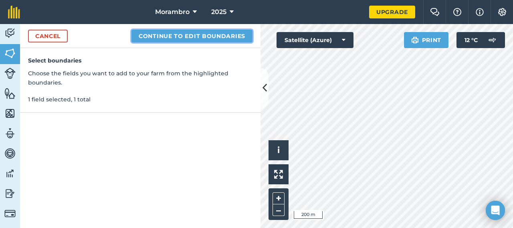
click at [219, 35] on button "Continue to edit boundaries" at bounding box center [191, 36] width 121 height 13
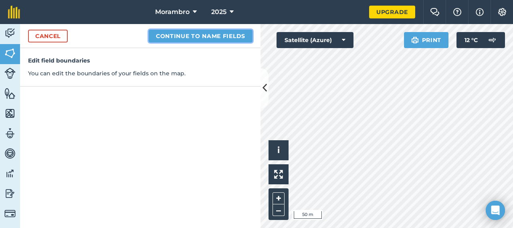
click at [199, 36] on button "Continue to name fields" at bounding box center [201, 36] width 104 height 13
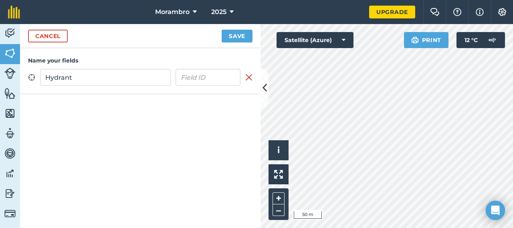
type input "Hydrant"
click at [222, 30] on button "Save" at bounding box center [237, 36] width 31 height 13
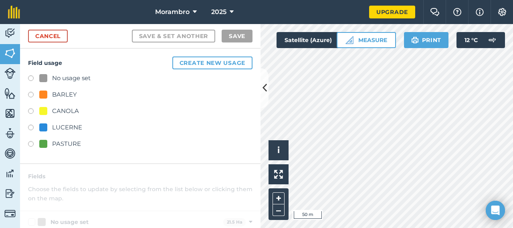
click at [32, 142] on label at bounding box center [33, 145] width 11 height 8
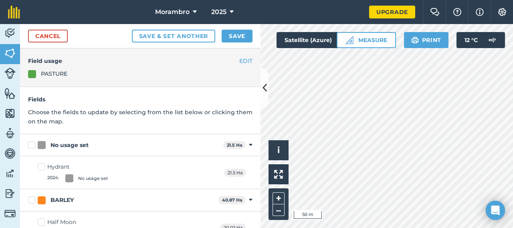
click at [31, 146] on label "No usage set" at bounding box center [124, 145] width 192 height 8
click at [31, 146] on input "No usage set" at bounding box center [30, 143] width 5 height 5
checkbox input "true"
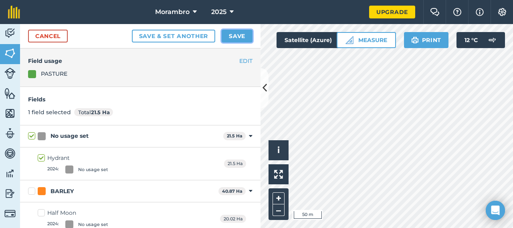
click at [237, 36] on button "Save" at bounding box center [237, 36] width 31 height 13
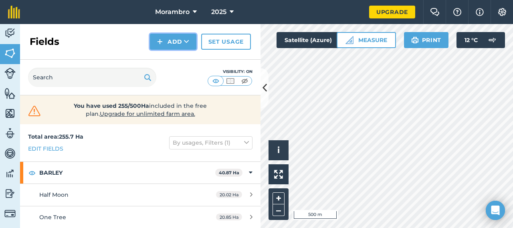
click at [164, 40] on button "Add" at bounding box center [173, 42] width 47 height 16
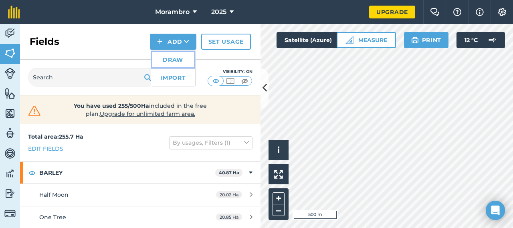
click at [181, 59] on link "Draw" at bounding box center [173, 60] width 44 height 18
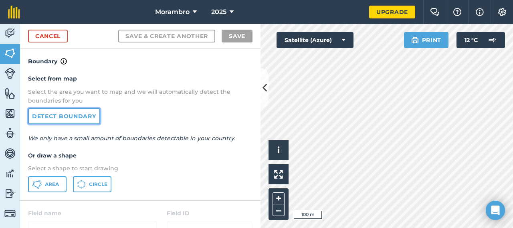
click at [71, 116] on link "Detect boundary" at bounding box center [64, 116] width 72 height 16
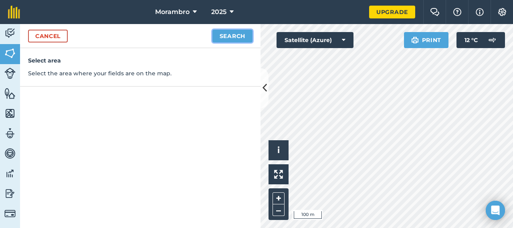
click at [235, 37] on button "Search" at bounding box center [232, 36] width 40 height 13
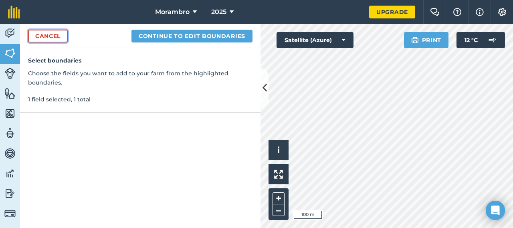
click at [56, 33] on link "Cancel" at bounding box center [48, 36] width 40 height 13
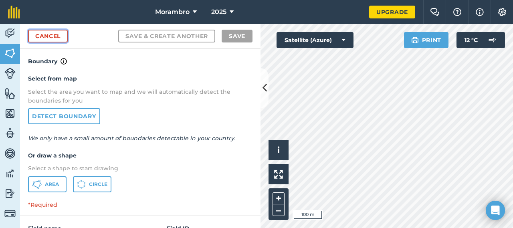
click at [59, 34] on link "Cancel" at bounding box center [48, 36] width 40 height 13
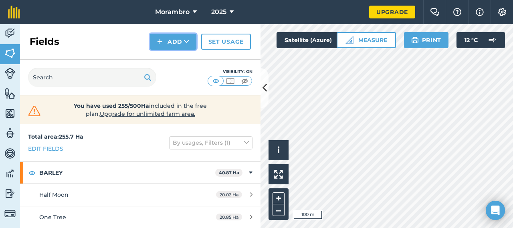
click at [176, 45] on button "Add" at bounding box center [173, 42] width 47 height 16
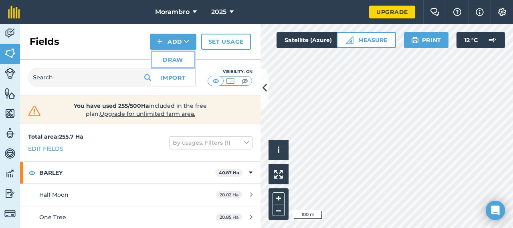
click at [163, 63] on link "Draw" at bounding box center [173, 60] width 44 height 18
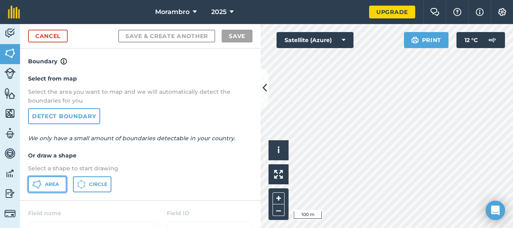
click at [46, 181] on span "Area" at bounding box center [52, 184] width 14 height 6
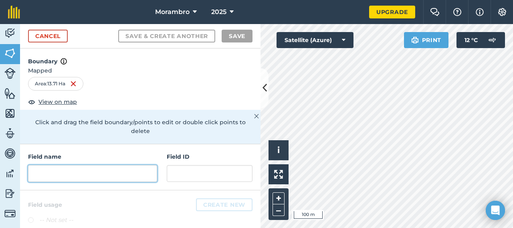
click at [60, 169] on input "text" at bounding box center [92, 173] width 129 height 17
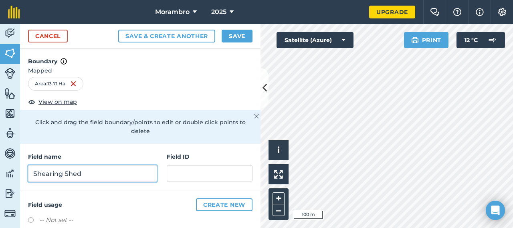
scroll to position [77, 0]
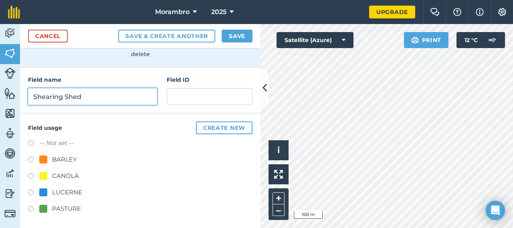
type input "Shearing Shed"
click at [36, 210] on label at bounding box center [33, 210] width 11 height 8
radio input "true"
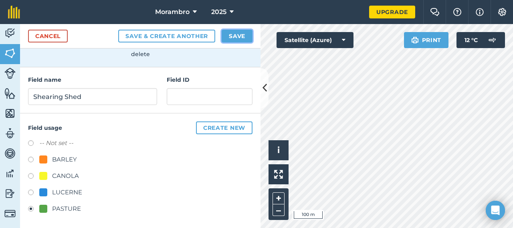
click at [233, 37] on button "Save" at bounding box center [237, 36] width 31 height 13
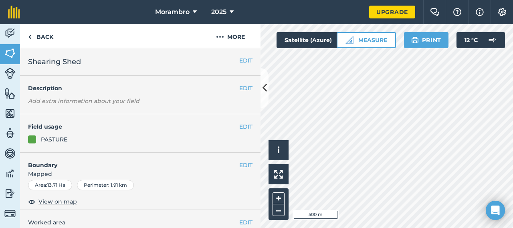
click at [365, 48] on div "Click to start drawing i © 2025 TomTom, Microsoft 500 m + – Satellite (Azure) M…" at bounding box center [387, 126] width 253 height 204
click at [36, 38] on link "Back" at bounding box center [40, 36] width 41 height 24
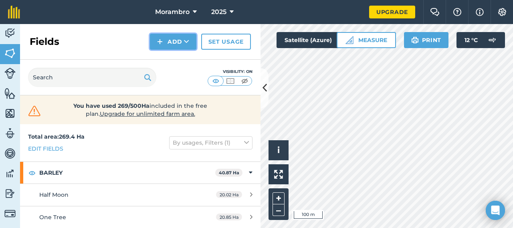
click at [160, 48] on button "Add" at bounding box center [173, 42] width 47 height 16
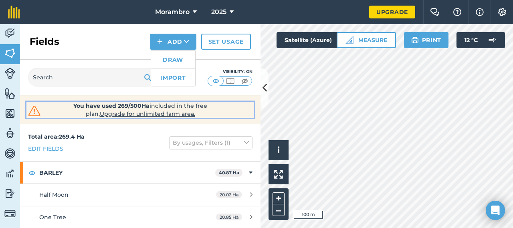
click at [156, 113] on span "Upgrade for unlimited farm area." at bounding box center [147, 113] width 95 height 7
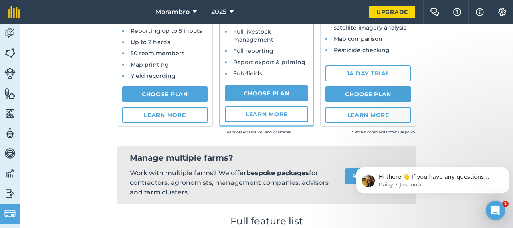
scroll to position [175, 0]
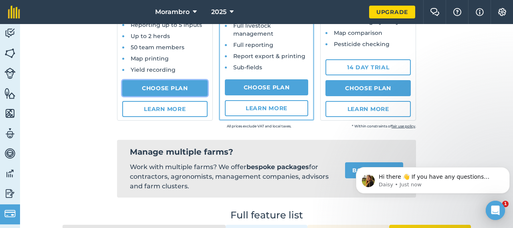
click at [176, 88] on link "Choose Plan" at bounding box center [164, 88] width 85 height 16
select select "AU"
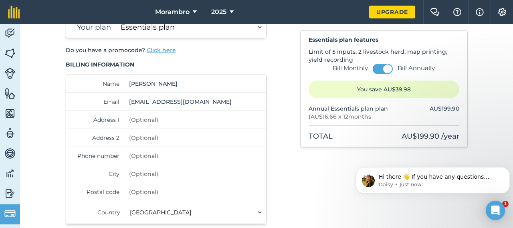
scroll to position [36, 0]
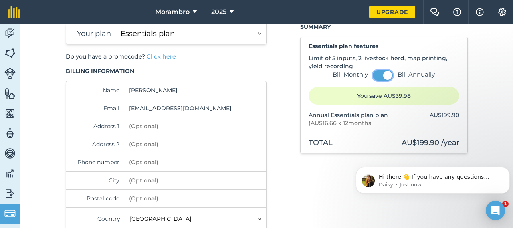
click at [382, 80] on button at bounding box center [383, 75] width 20 height 10
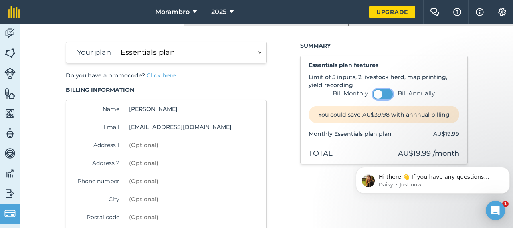
scroll to position [0, 0]
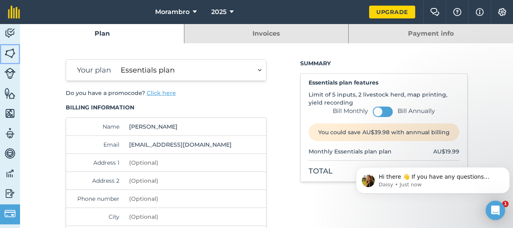
click at [14, 50] on img at bounding box center [9, 53] width 11 height 12
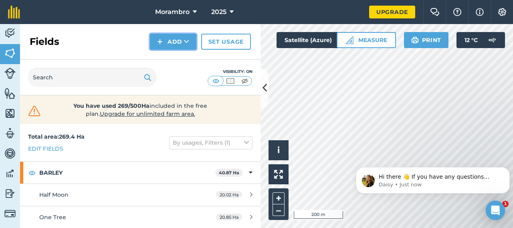
click at [180, 37] on button "Add" at bounding box center [173, 42] width 47 height 16
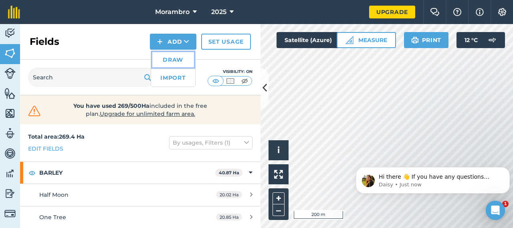
click at [179, 60] on link "Draw" at bounding box center [173, 60] width 44 height 18
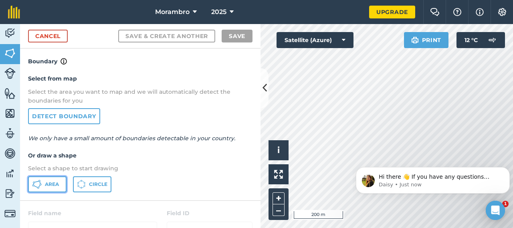
click at [46, 187] on button "Area" at bounding box center [47, 184] width 38 height 16
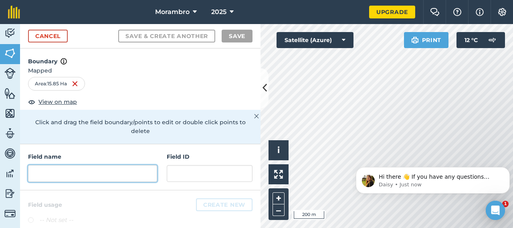
click at [78, 167] on input "text" at bounding box center [92, 173] width 129 height 17
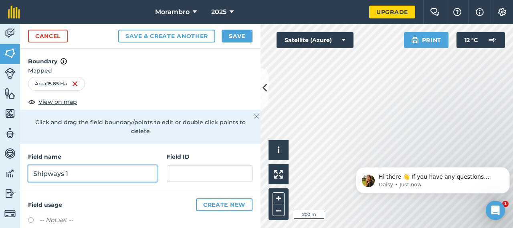
scroll to position [77, 0]
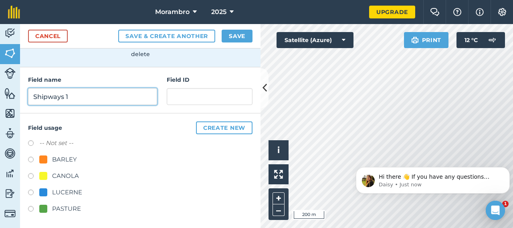
type input "Shipways 1"
click at [53, 213] on div "PASTURE" at bounding box center [140, 210] width 225 height 12
click at [51, 207] on div "PASTURE" at bounding box center [60, 209] width 42 height 10
radio input "true"
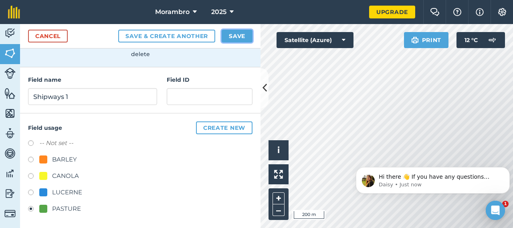
click at [229, 37] on button "Save" at bounding box center [237, 36] width 31 height 13
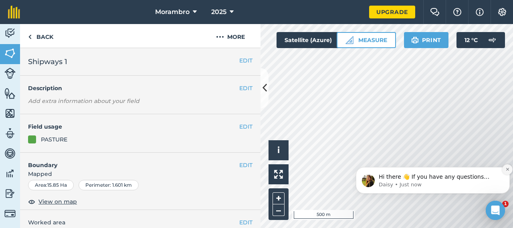
click at [509, 169] on icon "Dismiss notification" at bounding box center [508, 169] width 4 height 4
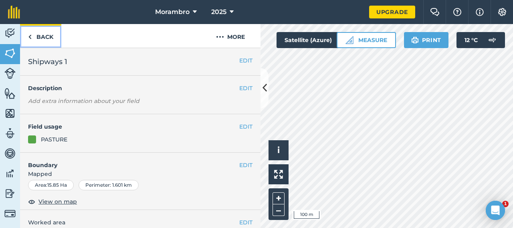
click at [49, 42] on link "Back" at bounding box center [40, 36] width 41 height 24
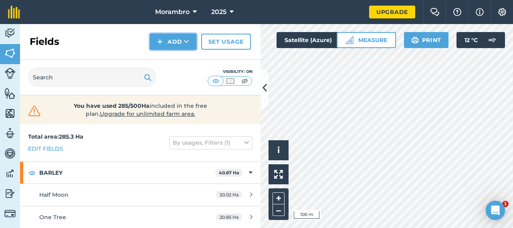
click at [175, 43] on button "Add" at bounding box center [173, 42] width 47 height 16
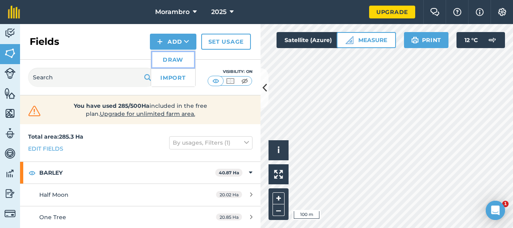
click at [179, 61] on link "Draw" at bounding box center [173, 60] width 44 height 18
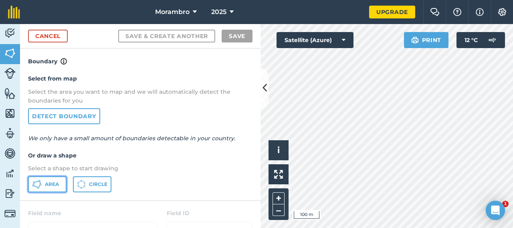
click at [50, 187] on span "Area" at bounding box center [52, 184] width 14 height 6
click at [237, 126] on div "Activity Fields Livestock Features Maps Team Vehicles Data Reporting Billing Tu…" at bounding box center [256, 126] width 513 height 204
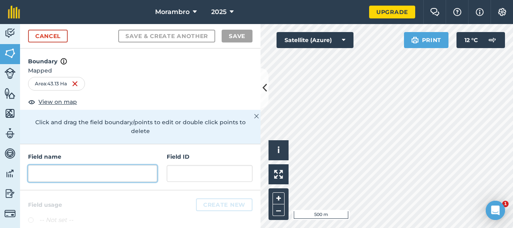
click at [64, 174] on input "text" at bounding box center [92, 173] width 129 height 17
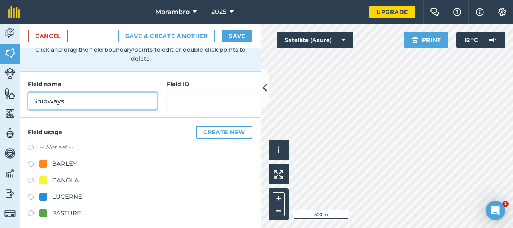
scroll to position [74, 0]
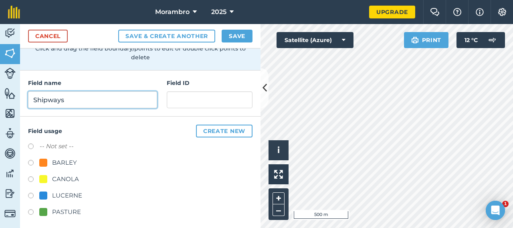
type input "Shipways"
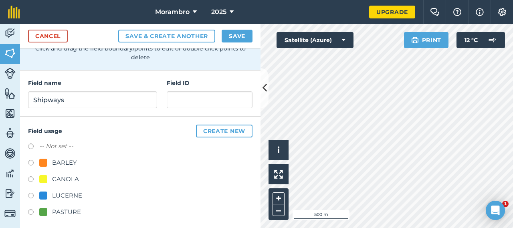
click at [55, 215] on div "PASTURE" at bounding box center [66, 212] width 29 height 10
radio input "true"
click at [245, 31] on button "Save" at bounding box center [237, 36] width 31 height 13
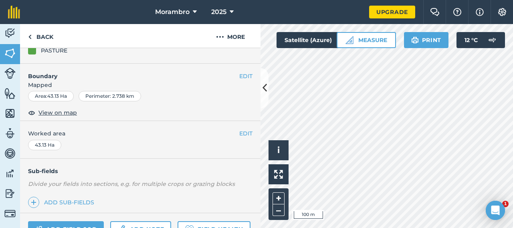
scroll to position [170, 0]
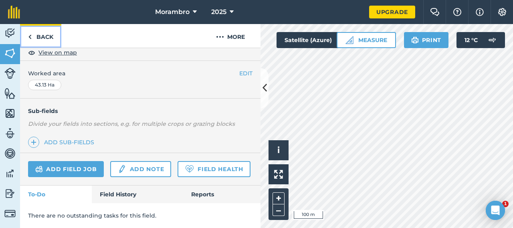
click at [47, 39] on link "Back" at bounding box center [40, 36] width 41 height 24
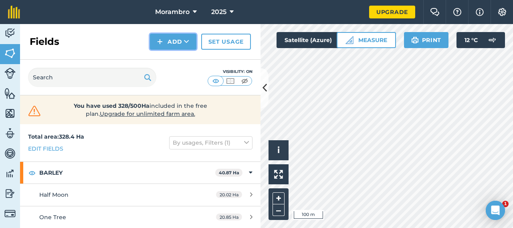
click at [175, 40] on button "Add" at bounding box center [173, 42] width 47 height 16
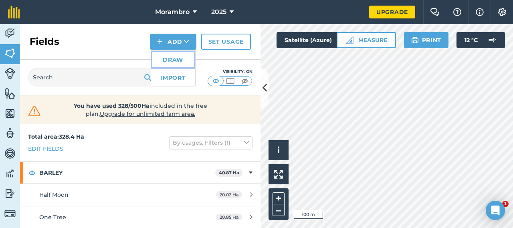
click at [169, 59] on link "Draw" at bounding box center [173, 60] width 44 height 18
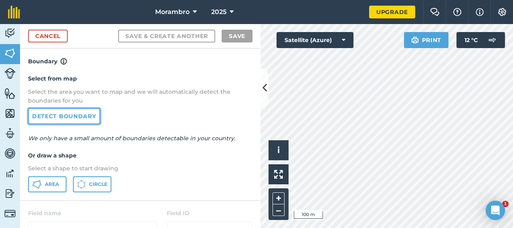
click at [57, 117] on link "Detect boundary" at bounding box center [64, 116] width 72 height 16
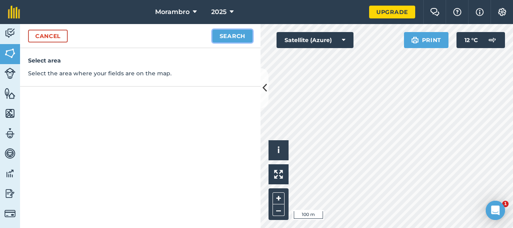
click at [227, 37] on button "Search" at bounding box center [232, 36] width 40 height 13
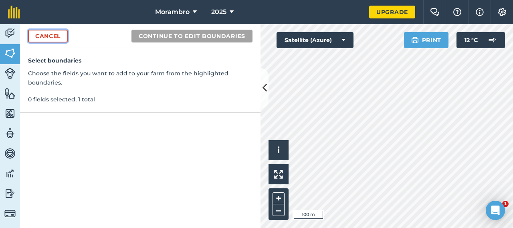
click at [57, 39] on link "Cancel" at bounding box center [48, 36] width 40 height 13
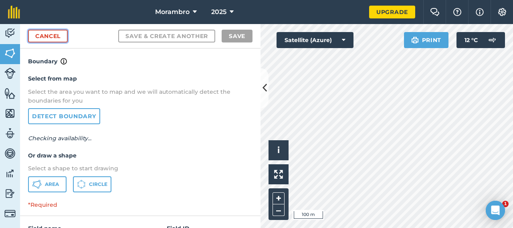
click at [59, 37] on link "Cancel" at bounding box center [48, 36] width 40 height 13
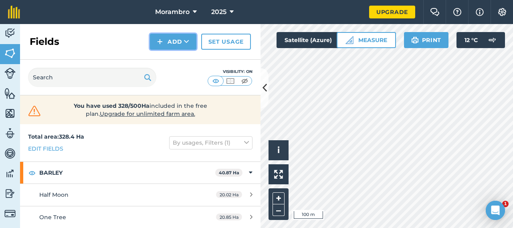
click at [174, 44] on button "Add" at bounding box center [173, 42] width 47 height 16
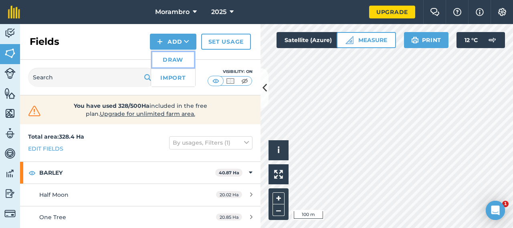
click at [174, 53] on link "Draw" at bounding box center [173, 60] width 44 height 18
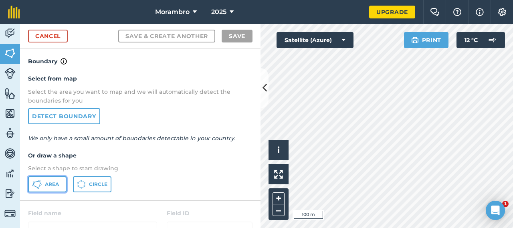
click at [55, 180] on button "Area" at bounding box center [47, 184] width 38 height 16
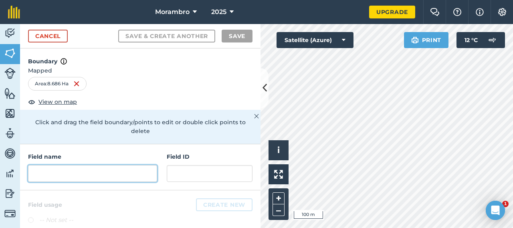
click at [88, 170] on input "text" at bounding box center [92, 173] width 129 height 17
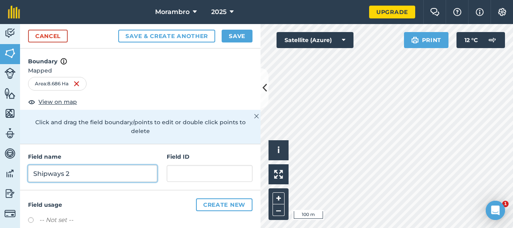
scroll to position [77, 0]
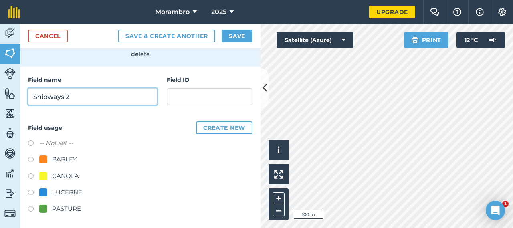
type input "Shipways 2"
click at [75, 206] on div "PASTURE" at bounding box center [66, 209] width 29 height 10
radio input "true"
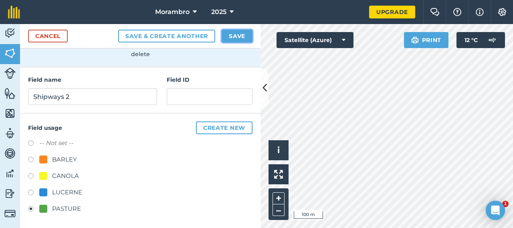
click at [241, 32] on button "Save" at bounding box center [237, 36] width 31 height 13
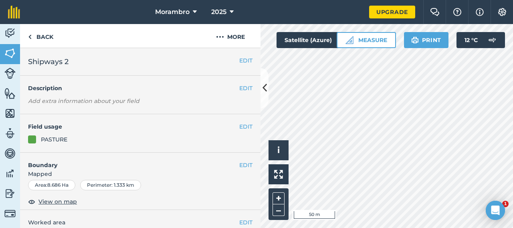
click at [379, 39] on div "Click to start drawing i © 2025 TomTom, Microsoft 50 m + – Satellite (Azure) Me…" at bounding box center [387, 126] width 253 height 204
click at [32, 32] on link "Back" at bounding box center [40, 36] width 41 height 24
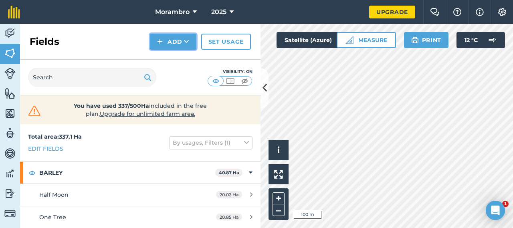
click at [162, 43] on img at bounding box center [160, 42] width 6 height 10
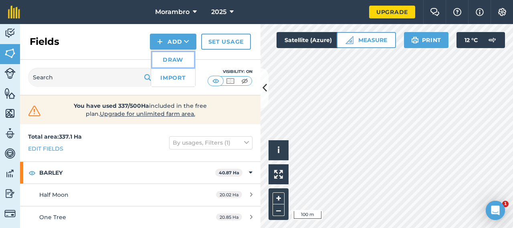
click at [176, 58] on link "Draw" at bounding box center [173, 60] width 44 height 18
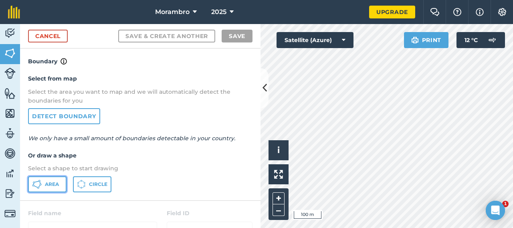
click at [42, 184] on button "Area" at bounding box center [47, 184] width 38 height 16
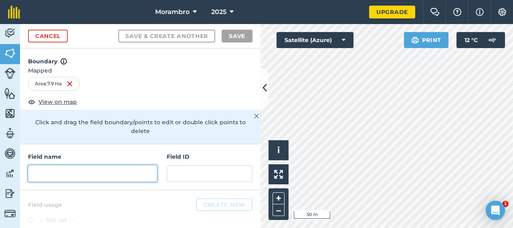
click at [116, 176] on input "text" at bounding box center [92, 173] width 129 height 17
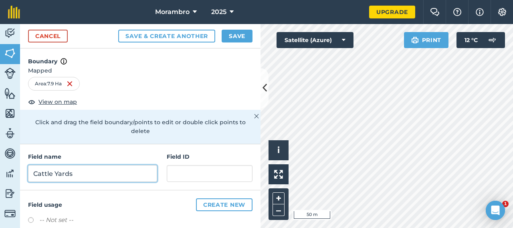
scroll to position [77, 0]
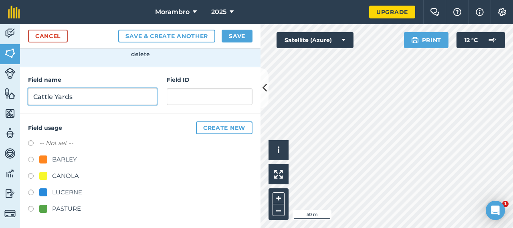
type input "Cattle Yards"
click at [46, 204] on div "PASTURE" at bounding box center [60, 209] width 42 height 10
radio input "true"
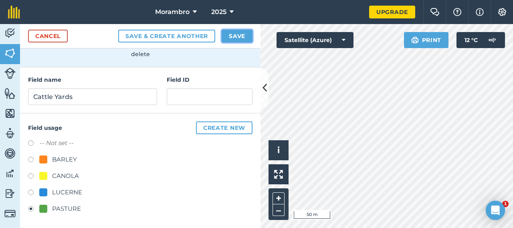
click at [233, 38] on button "Save" at bounding box center [237, 36] width 31 height 13
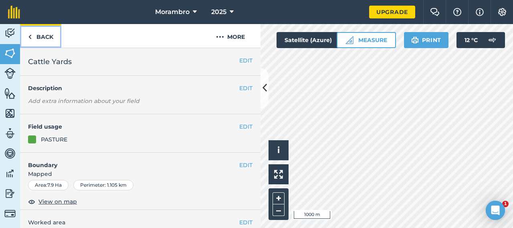
click at [55, 34] on link "Back" at bounding box center [40, 36] width 41 height 24
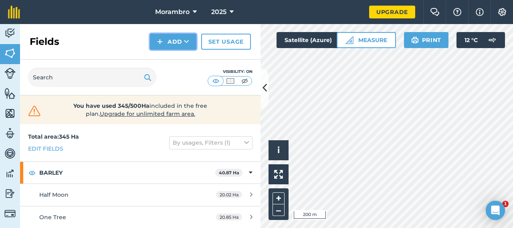
click at [165, 43] on button "Add" at bounding box center [173, 42] width 47 height 16
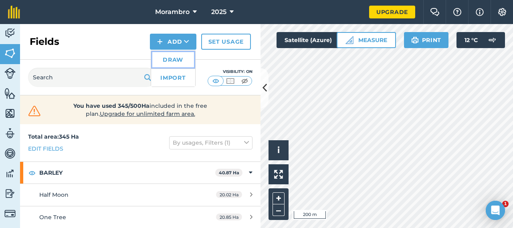
click at [167, 63] on link "Draw" at bounding box center [173, 60] width 44 height 18
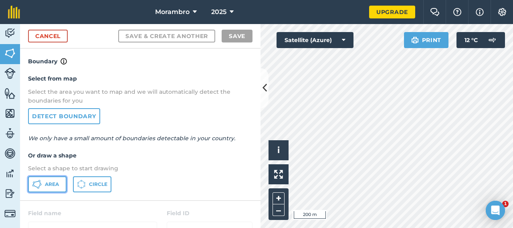
click at [45, 186] on span "Area" at bounding box center [52, 184] width 14 height 6
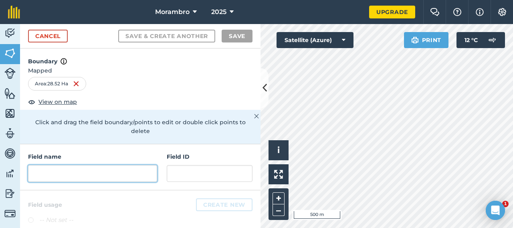
click at [68, 178] on input "text" at bounding box center [92, 173] width 129 height 17
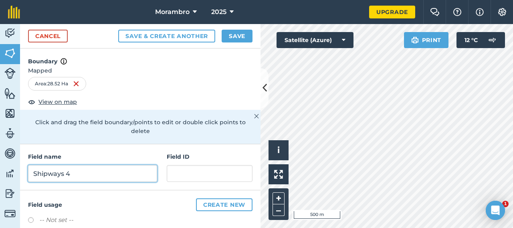
type input "Shipways 4"
click at [231, 43] on div "Cancel Save & Create Another Save" at bounding box center [140, 36] width 241 height 24
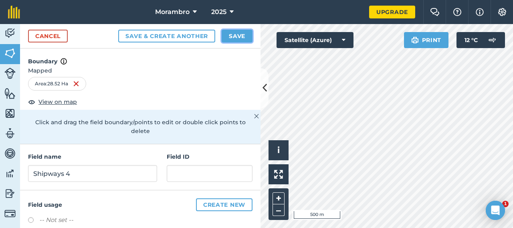
click at [230, 36] on button "Save" at bounding box center [237, 36] width 31 height 13
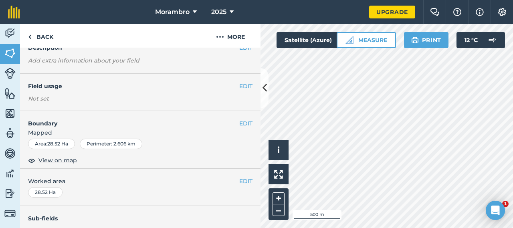
scroll to position [40, 0]
click at [239, 87] on button "EDIT" at bounding box center [245, 86] width 13 height 9
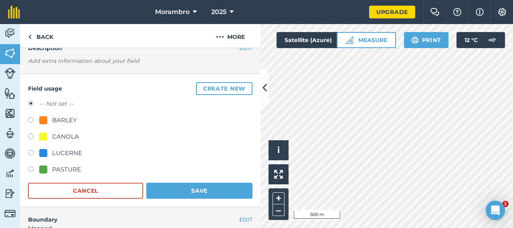
click at [55, 166] on div "PASTURE" at bounding box center [66, 170] width 29 height 10
radio input "true"
radio input "false"
click at [180, 187] on button "Save" at bounding box center [199, 191] width 106 height 16
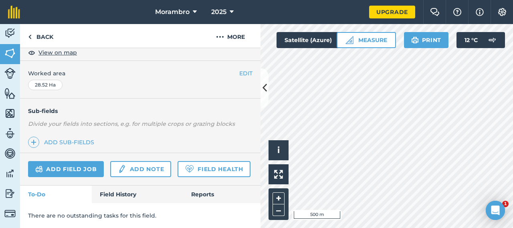
scroll to position [170, 0]
click at [34, 36] on link "Back" at bounding box center [40, 36] width 41 height 24
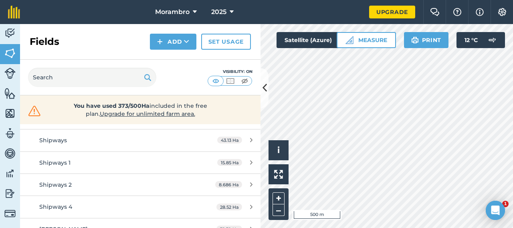
scroll to position [352, 0]
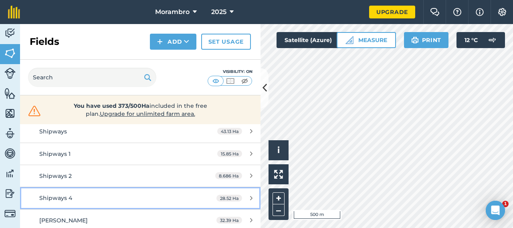
click at [250, 196] on icon at bounding box center [251, 198] width 2 height 6
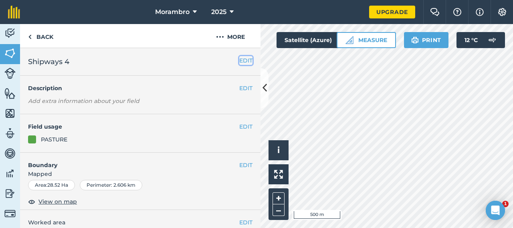
click at [243, 63] on button "EDIT" at bounding box center [245, 60] width 13 height 9
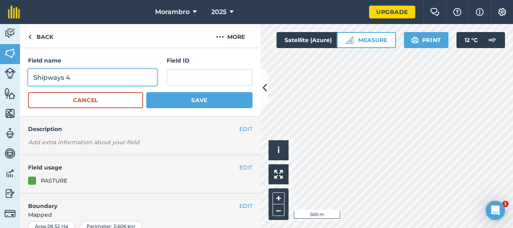
click at [97, 80] on input "Shipways 4" at bounding box center [92, 77] width 129 height 17
type input "Shipways 3"
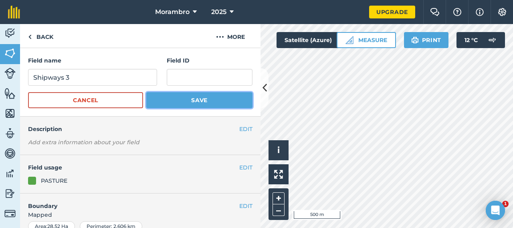
click at [161, 101] on button "Save" at bounding box center [199, 100] width 106 height 16
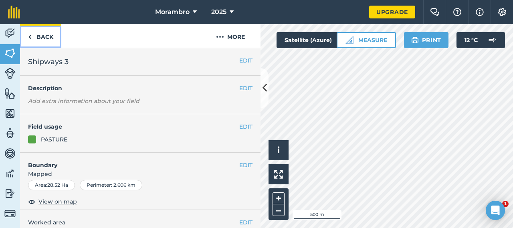
click at [49, 38] on link "Back" at bounding box center [40, 36] width 41 height 24
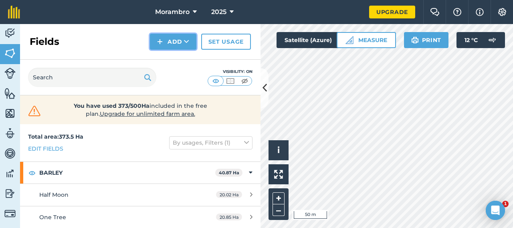
click at [177, 45] on button "Add" at bounding box center [173, 42] width 47 height 16
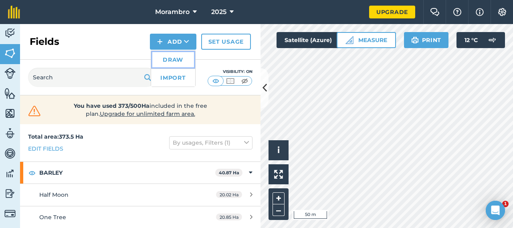
click at [164, 57] on link "Draw" at bounding box center [173, 60] width 44 height 18
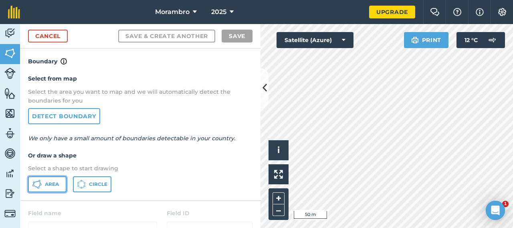
click at [49, 185] on span "Area" at bounding box center [52, 184] width 14 height 6
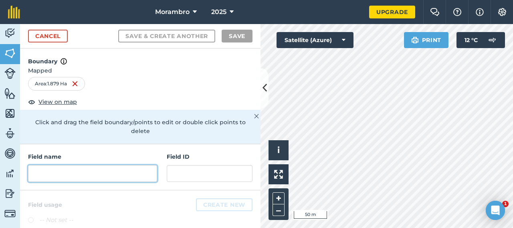
click at [64, 174] on input "text" at bounding box center [92, 173] width 129 height 17
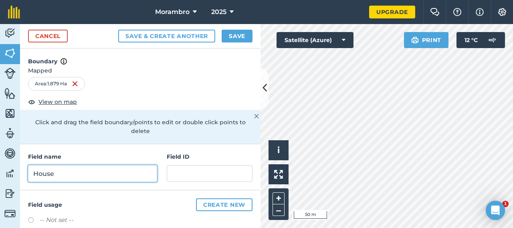
scroll to position [77, 0]
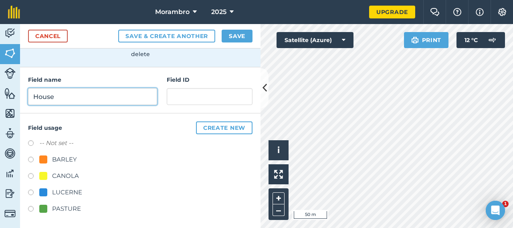
type input "House"
click at [44, 208] on div at bounding box center [43, 209] width 8 height 8
radio input "true"
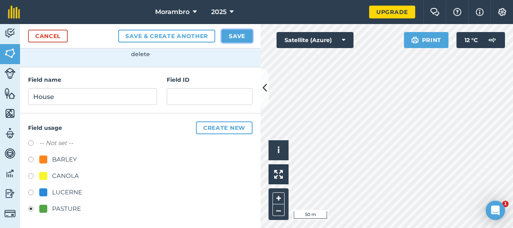
click at [238, 36] on button "Save" at bounding box center [237, 36] width 31 height 13
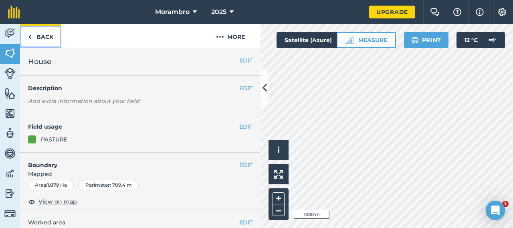
click at [42, 36] on link "Back" at bounding box center [40, 36] width 41 height 24
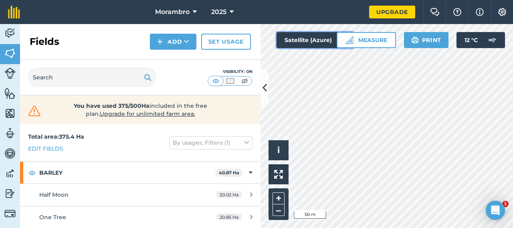
click at [308, 39] on button "Satellite (Azure)" at bounding box center [315, 40] width 77 height 16
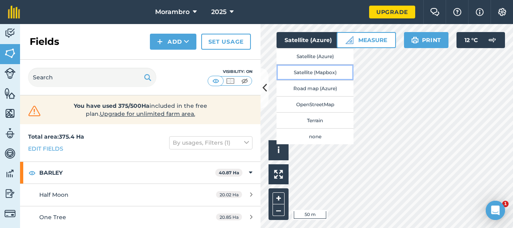
click at [325, 70] on button "Satellite (Mapbox)" at bounding box center [315, 72] width 77 height 16
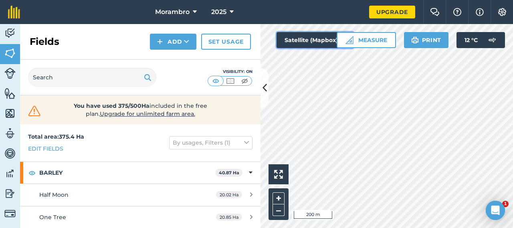
click at [291, 44] on button "Satellite (Mapbox)" at bounding box center [315, 40] width 77 height 16
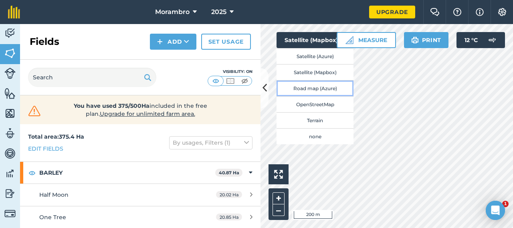
click at [335, 92] on button "Road map (Azure)" at bounding box center [315, 88] width 77 height 16
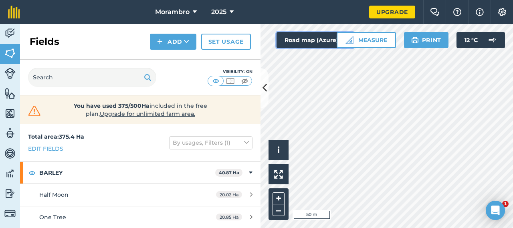
click at [295, 39] on button "Road map (Azure)" at bounding box center [315, 40] width 77 height 16
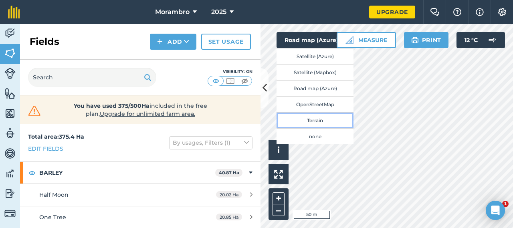
click at [327, 117] on button "Terrain" at bounding box center [315, 120] width 77 height 16
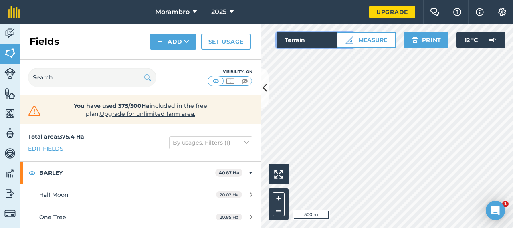
click at [301, 40] on button "Terrain" at bounding box center [315, 40] width 77 height 16
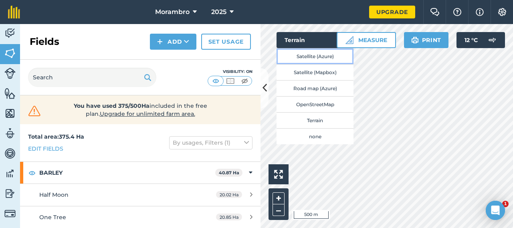
click at [316, 54] on button "Satellite (Azure)" at bounding box center [315, 56] width 77 height 16
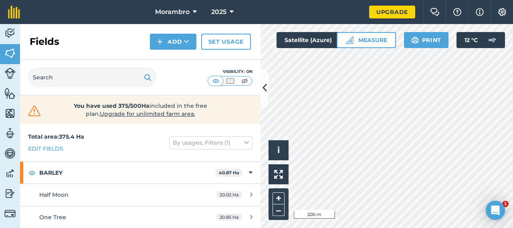
click at [174, 32] on div "Fields Add Set usage" at bounding box center [140, 42] width 241 height 36
click at [180, 42] on button "Add" at bounding box center [173, 42] width 47 height 16
click at [178, 57] on link "Draw" at bounding box center [173, 60] width 44 height 18
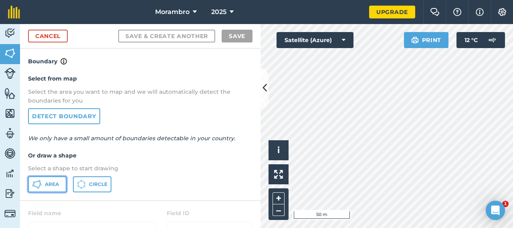
click at [47, 185] on span "Area" at bounding box center [52, 184] width 14 height 6
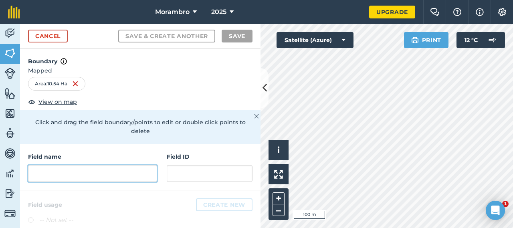
click at [80, 166] on input "text" at bounding box center [92, 173] width 129 height 17
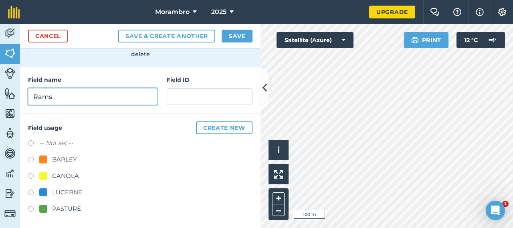
scroll to position [77, 0]
type input "Rams"
click at [69, 208] on div "PASTURE" at bounding box center [66, 209] width 29 height 10
radio input "true"
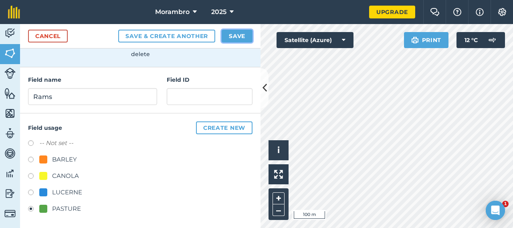
click at [241, 34] on button "Save" at bounding box center [237, 36] width 31 height 13
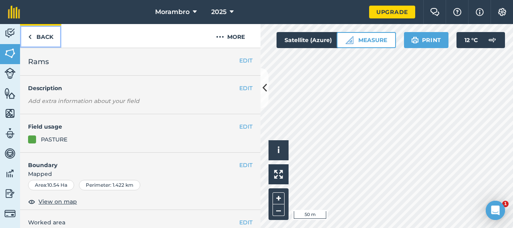
click at [41, 40] on link "Back" at bounding box center [40, 36] width 41 height 24
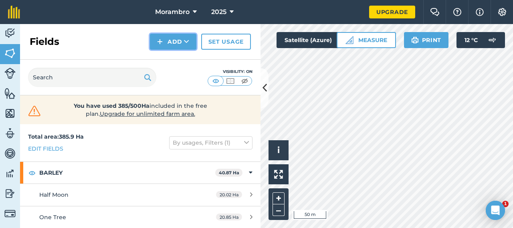
click at [160, 40] on img at bounding box center [160, 42] width 6 height 10
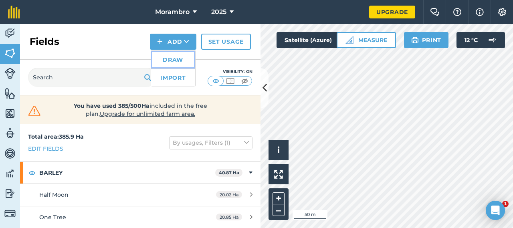
click at [180, 62] on link "Draw" at bounding box center [173, 60] width 44 height 18
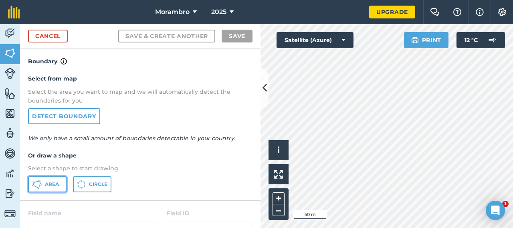
click at [45, 189] on button "Area" at bounding box center [47, 184] width 38 height 16
click at [236, 89] on div "Activity Fields Livestock Features Maps Team Vehicles Data Reporting Billing Tu…" at bounding box center [256, 126] width 513 height 204
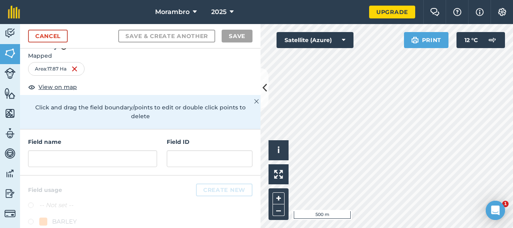
scroll to position [15, 0]
click at [100, 152] on input "text" at bounding box center [92, 158] width 129 height 17
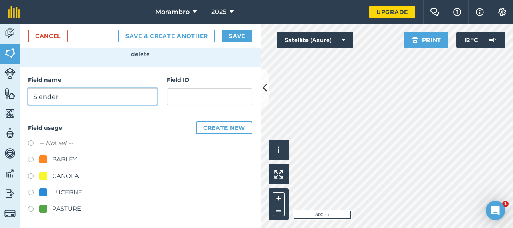
scroll to position [77, 0]
type input "Slender"
click at [35, 158] on label at bounding box center [33, 161] width 11 height 8
radio input "true"
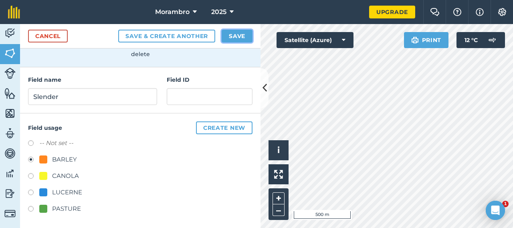
click at [229, 35] on button "Save" at bounding box center [237, 36] width 31 height 13
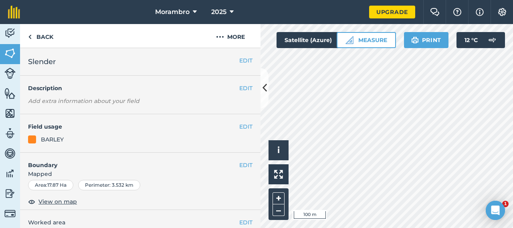
click at [329, 13] on div "Morambro 2025 Upgrade Farm Chat Help Info Settings Map printing is not availabl…" at bounding box center [256, 114] width 513 height 228
click at [46, 37] on link "Back" at bounding box center [40, 36] width 41 height 24
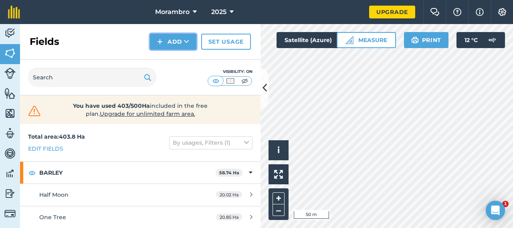
click at [175, 42] on button "Add" at bounding box center [173, 42] width 47 height 16
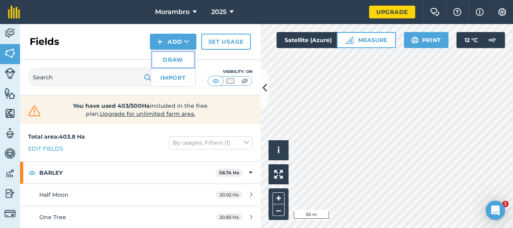
click at [166, 60] on link "Draw" at bounding box center [173, 60] width 44 height 18
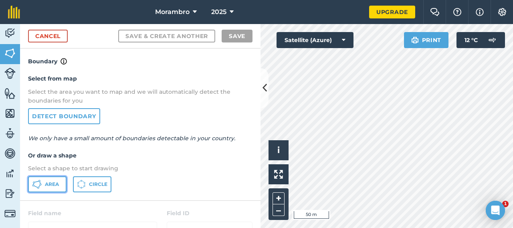
click at [47, 190] on button "Area" at bounding box center [47, 184] width 38 height 16
click at [345, 228] on html "Morambro 2025 Upgrade Farm Chat Help Info Settings Map printing is not availabl…" at bounding box center [256, 114] width 513 height 228
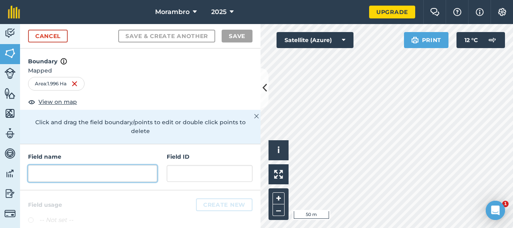
click at [71, 170] on input "text" at bounding box center [92, 173] width 129 height 17
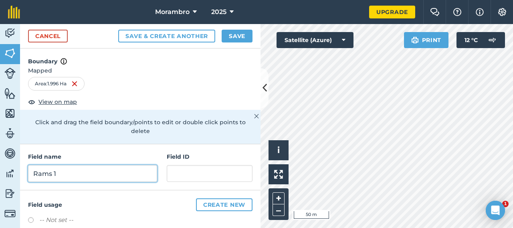
scroll to position [77, 0]
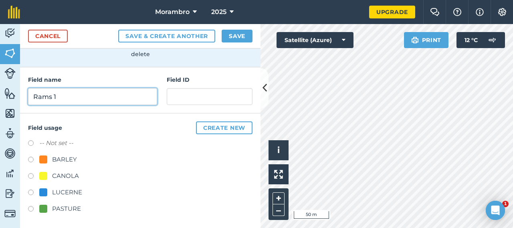
type input "Rams 1"
click at [56, 207] on div "PASTURE" at bounding box center [66, 209] width 29 height 10
radio input "true"
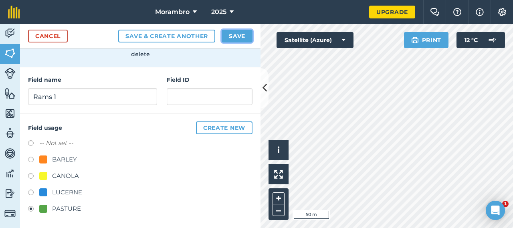
click at [232, 38] on button "Save" at bounding box center [237, 36] width 31 height 13
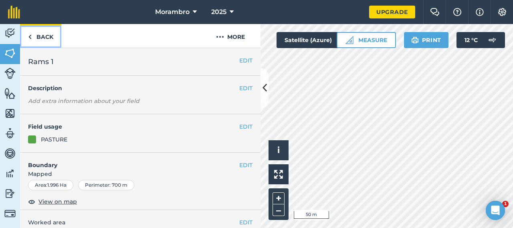
click at [30, 34] on img at bounding box center [30, 37] width 4 height 10
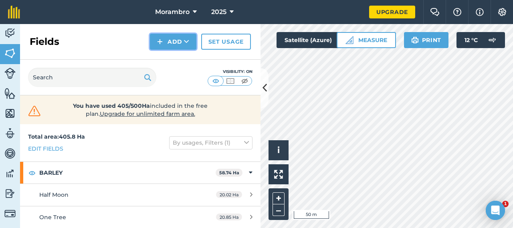
click at [156, 44] on button "Add" at bounding box center [173, 42] width 47 height 16
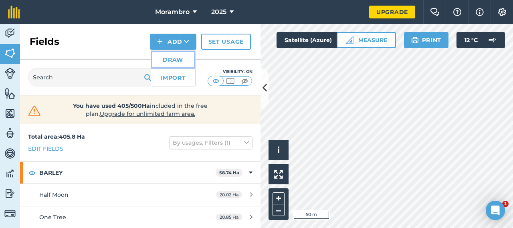
click at [169, 59] on link "Draw" at bounding box center [173, 60] width 44 height 18
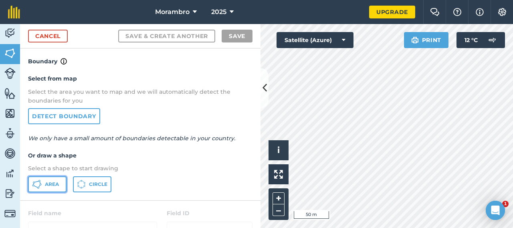
click at [47, 185] on span "Area" at bounding box center [52, 184] width 14 height 6
click at [377, 228] on html "Morambro 2025 Upgrade Farm Chat Help Info Settings Map printing is not availabl…" at bounding box center [256, 114] width 513 height 228
click at [360, 228] on html "Morambro 2025 Upgrade Farm Chat Help Info Settings Map printing is not availabl…" at bounding box center [256, 114] width 513 height 228
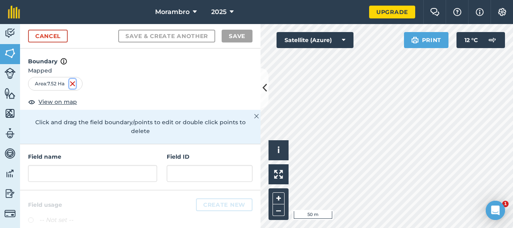
click at [72, 81] on img at bounding box center [72, 84] width 6 height 10
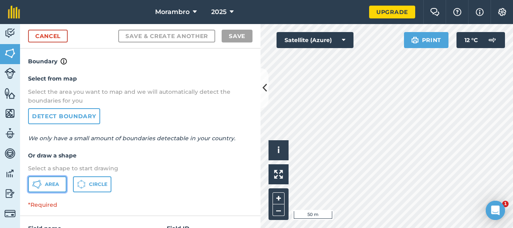
click at [50, 185] on span "Area" at bounding box center [52, 184] width 14 height 6
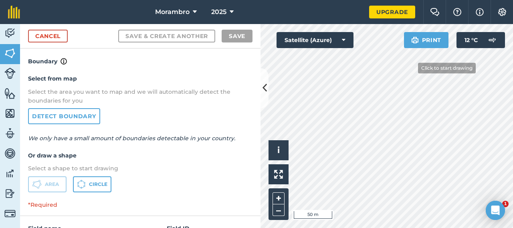
click at [419, 44] on div "Click to start drawing i © 2025 TomTom, Microsoft 50 m + – Satellite (Azure) Pr…" at bounding box center [387, 126] width 253 height 204
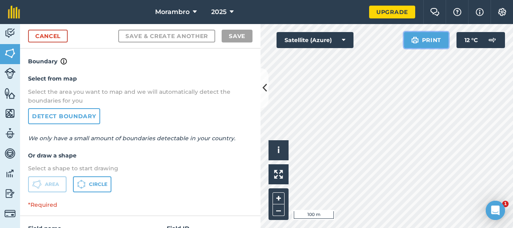
drag, startPoint x: 418, startPoint y: 45, endPoint x: 409, endPoint y: 46, distance: 9.3
click at [409, 46] on button "Print" at bounding box center [426, 40] width 45 height 16
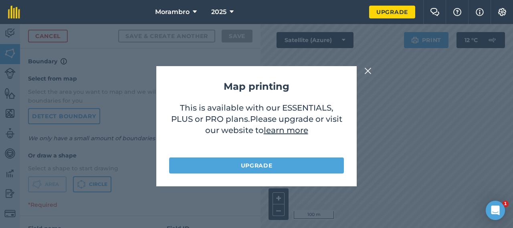
click at [368, 71] on img at bounding box center [367, 71] width 7 height 10
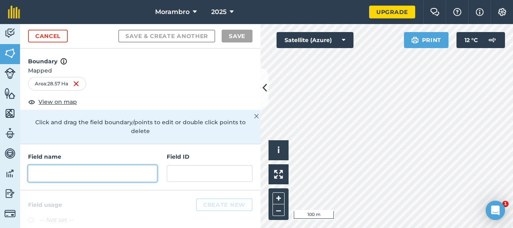
click at [76, 178] on input "text" at bounding box center [92, 173] width 129 height 17
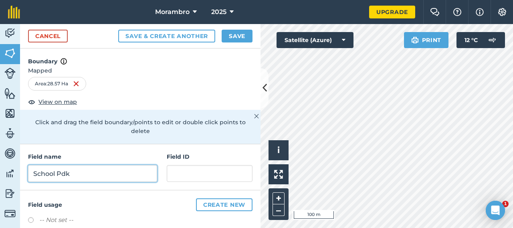
scroll to position [77, 0]
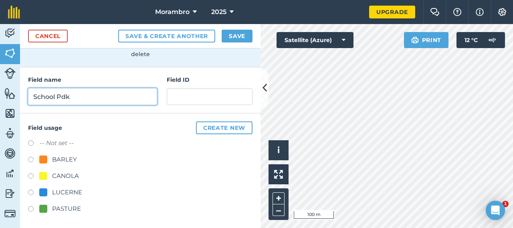
type input "School Pdk"
click at [40, 211] on div at bounding box center [43, 209] width 8 height 8
radio input "true"
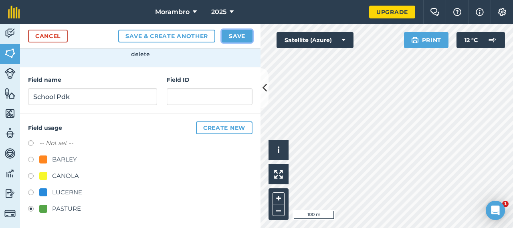
click at [243, 37] on button "Save" at bounding box center [237, 36] width 31 height 13
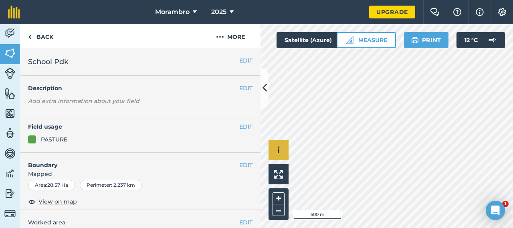
click at [271, 145] on div "Click to start drawing i © 2025 TomTom, Microsoft 500 m + –" at bounding box center [387, 126] width 253 height 204
click at [40, 40] on link "Back" at bounding box center [40, 36] width 41 height 24
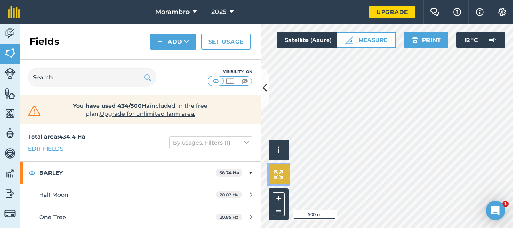
click at [282, 175] on img at bounding box center [278, 174] width 9 height 9
click at [184, 38] on icon at bounding box center [186, 42] width 5 height 8
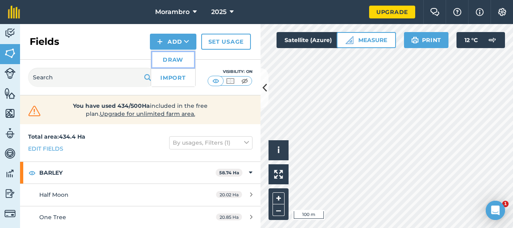
click at [168, 59] on link "Draw" at bounding box center [173, 60] width 44 height 18
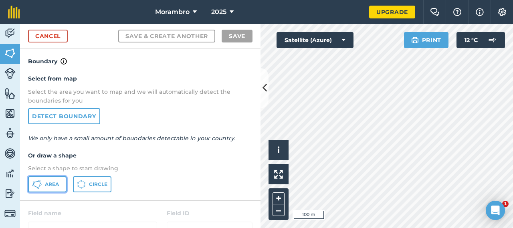
click at [47, 188] on button "Area" at bounding box center [47, 184] width 38 height 16
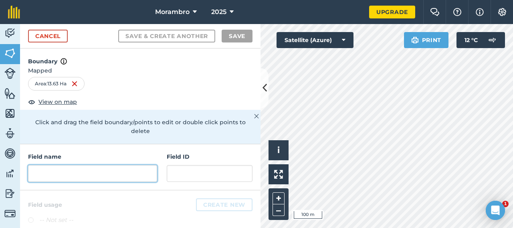
click at [102, 173] on input "text" at bounding box center [92, 173] width 129 height 17
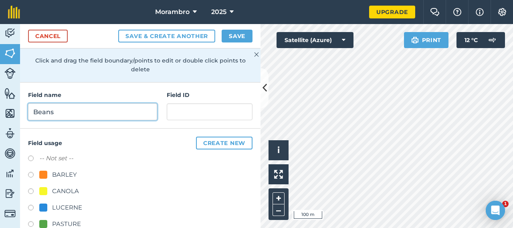
scroll to position [77, 0]
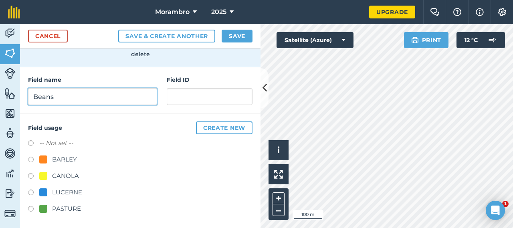
type input "Beans"
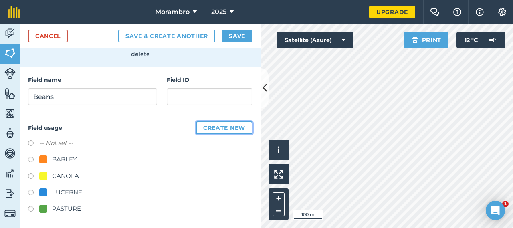
click at [206, 131] on button "Create new" at bounding box center [224, 127] width 57 height 13
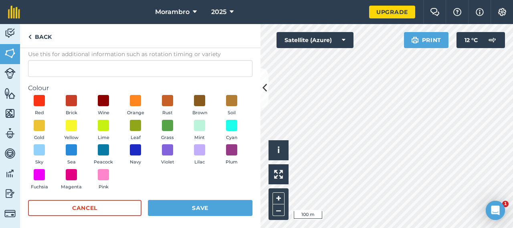
scroll to position [66, 0]
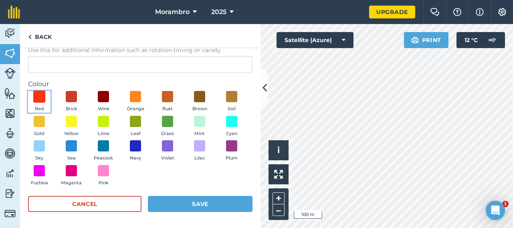
click at [38, 100] on span at bounding box center [39, 97] width 12 height 12
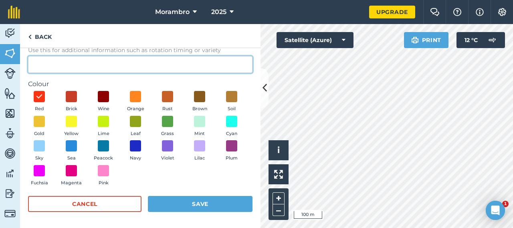
click at [138, 67] on input "Description Optional Use this for additional information such as rotation timin…" at bounding box center [140, 64] width 225 height 17
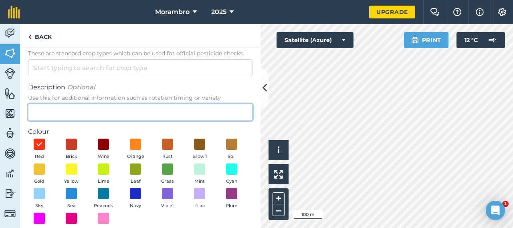
scroll to position [18, 0]
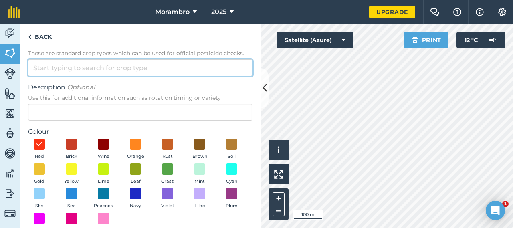
click at [120, 67] on input "Crop Type These are standard crop types which can be used for official pesticid…" at bounding box center [140, 67] width 225 height 17
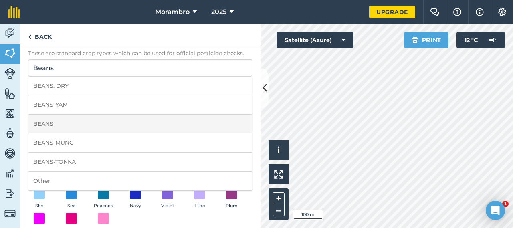
click at [126, 120] on li "BEANS" at bounding box center [140, 124] width 224 height 19
type input "BEANS"
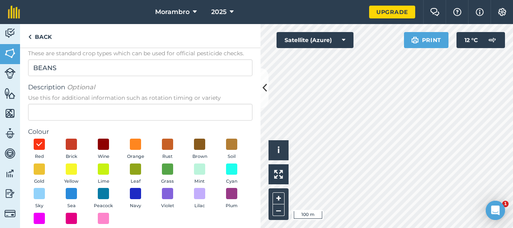
scroll to position [66, 0]
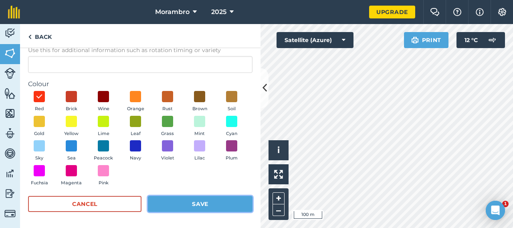
click at [199, 208] on button "Save" at bounding box center [200, 204] width 105 height 16
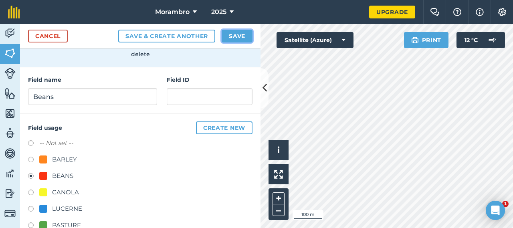
click at [243, 35] on button "Save" at bounding box center [237, 36] width 31 height 13
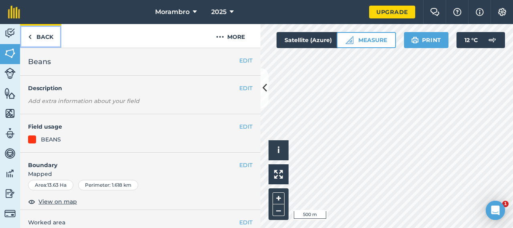
click at [43, 40] on link "Back" at bounding box center [40, 36] width 41 height 24
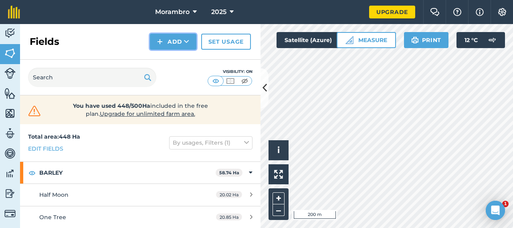
click at [186, 40] on icon at bounding box center [186, 42] width 5 height 8
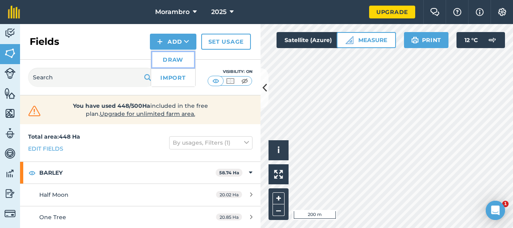
click at [180, 60] on link "Draw" at bounding box center [173, 60] width 44 height 18
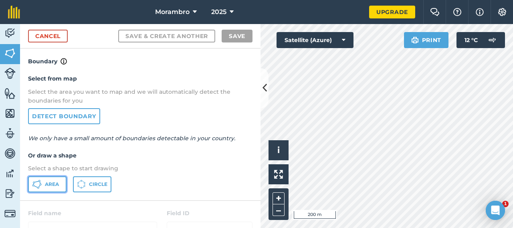
click at [36, 185] on icon at bounding box center [37, 185] width 10 height 10
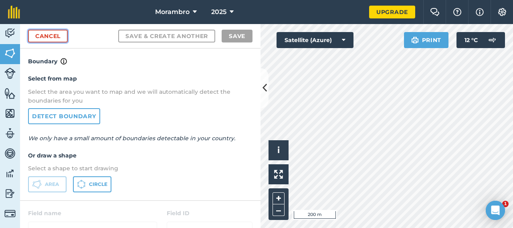
click at [49, 32] on link "Cancel" at bounding box center [48, 36] width 40 height 13
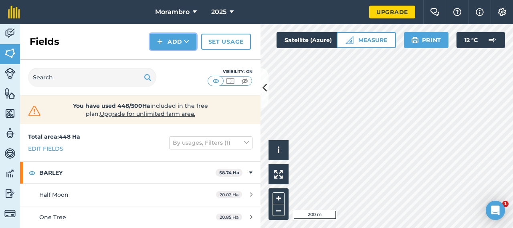
click at [176, 45] on button "Add" at bounding box center [173, 42] width 47 height 16
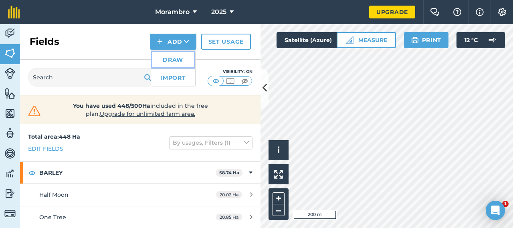
click at [181, 61] on link "Draw" at bounding box center [173, 60] width 44 height 18
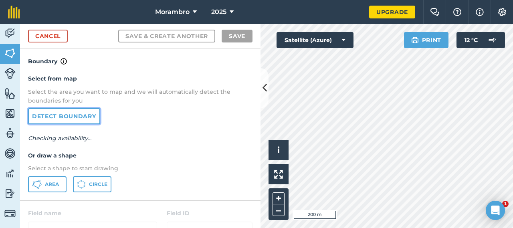
click at [71, 114] on link "Detect boundary" at bounding box center [64, 116] width 72 height 16
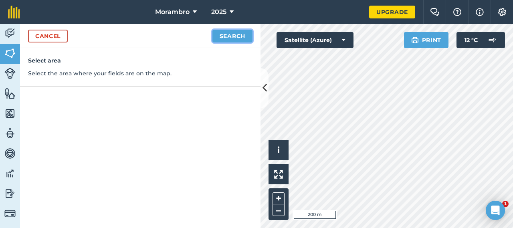
drag, startPoint x: 220, startPoint y: 36, endPoint x: 216, endPoint y: 32, distance: 5.1
click at [216, 32] on button "Search" at bounding box center [232, 36] width 40 height 13
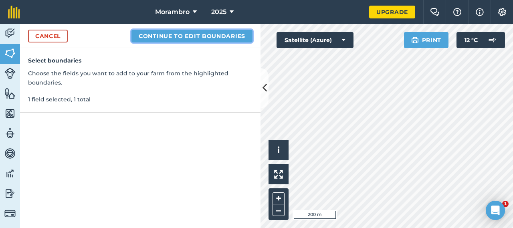
click at [212, 35] on button "Continue to edit boundaries" at bounding box center [191, 36] width 121 height 13
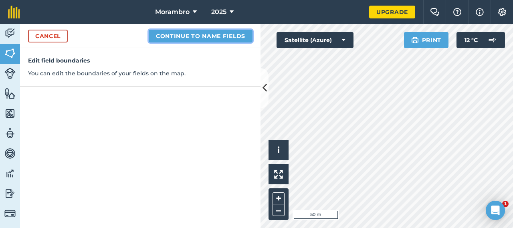
click at [187, 37] on button "Continue to name fields" at bounding box center [201, 36] width 104 height 13
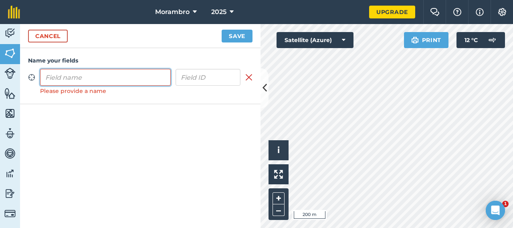
click at [103, 74] on input "text" at bounding box center [105, 77] width 131 height 17
click at [115, 80] on input "[GEOGRAPHIC_DATA]" at bounding box center [105, 77] width 131 height 17
type input "Cross Section"
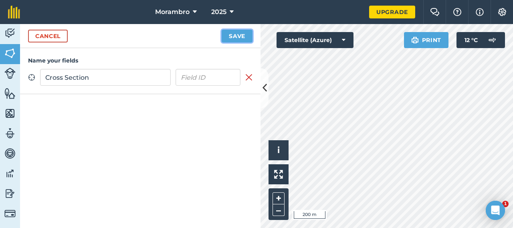
click at [233, 34] on button "Save" at bounding box center [237, 36] width 31 height 13
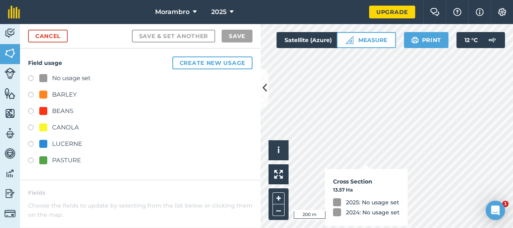
checkbox input "true"
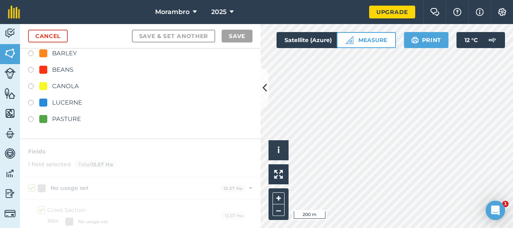
scroll to position [42, 0]
click at [69, 119] on div "PASTURE" at bounding box center [66, 119] width 29 height 10
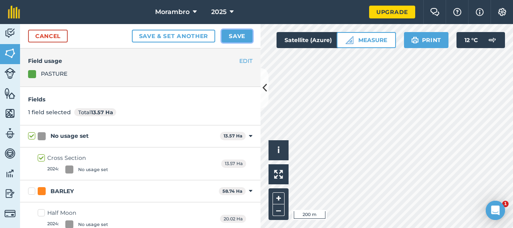
click at [237, 41] on button "Save" at bounding box center [237, 36] width 31 height 13
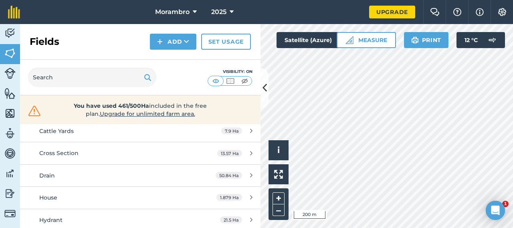
scroll to position [286, 0]
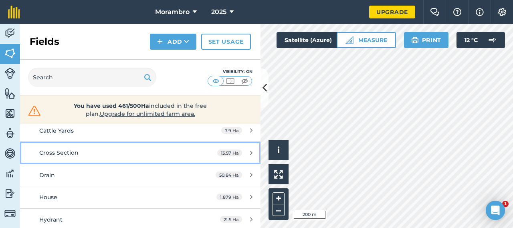
click at [93, 149] on div "Cross Section" at bounding box center [114, 152] width 151 height 9
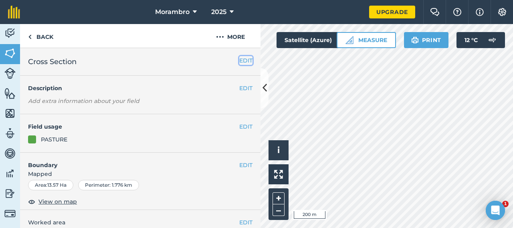
click at [239, 61] on button "EDIT" at bounding box center [245, 60] width 13 height 9
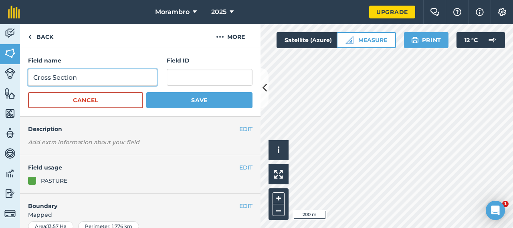
click at [109, 83] on input "Cross Section" at bounding box center [92, 77] width 129 height 17
type input "[GEOGRAPHIC_DATA]"
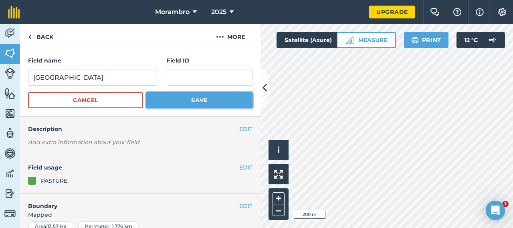
click at [166, 105] on button "Save" at bounding box center [199, 100] width 106 height 16
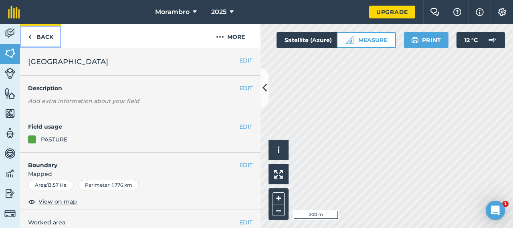
click at [49, 40] on link "Back" at bounding box center [40, 36] width 41 height 24
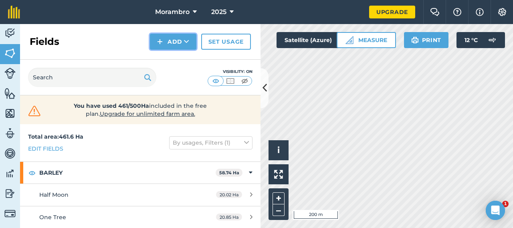
click at [183, 42] on button "Add" at bounding box center [173, 42] width 47 height 16
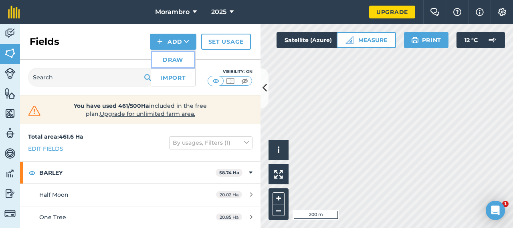
click at [175, 60] on link "Draw" at bounding box center [173, 60] width 44 height 18
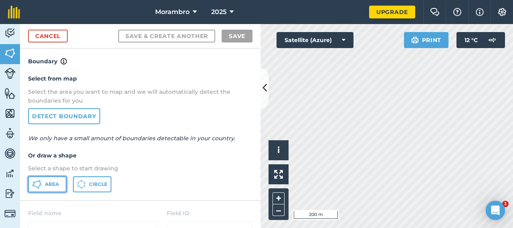
click at [55, 181] on span "Area" at bounding box center [52, 184] width 14 height 6
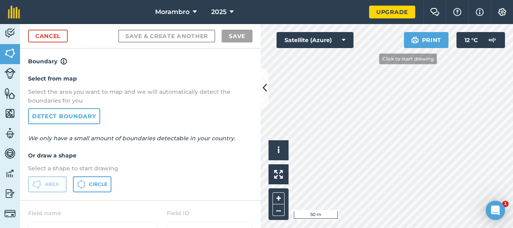
click at [351, 44] on div "Click to start drawing i © 2025 TomTom, Microsoft 50 m + – Satellite (Azure) Pr…" at bounding box center [387, 126] width 253 height 204
click at [377, 4] on div "Morambro 2025 Upgrade Farm Chat Help Info Settings Map printing is not availabl…" at bounding box center [256, 114] width 513 height 228
click at [398, 19] on div "Morambro 2025 Upgrade Farm Chat Help Info Settings Map printing is not availabl…" at bounding box center [256, 114] width 513 height 228
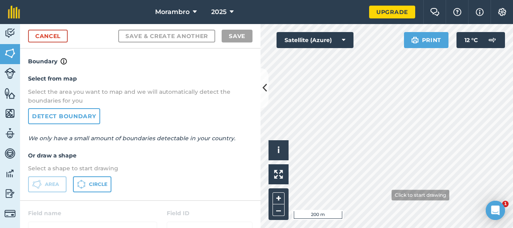
click at [381, 228] on html "Morambro 2025 Upgrade Farm Chat Help Info Settings Map printing is not availabl…" at bounding box center [256, 114] width 513 height 228
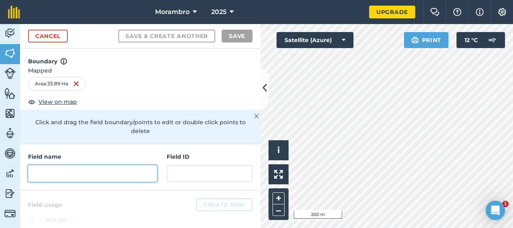
click at [84, 174] on input "text" at bounding box center [92, 173] width 129 height 17
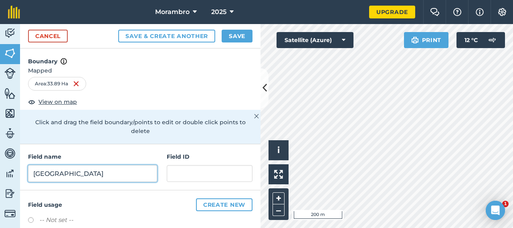
scroll to position [93, 0]
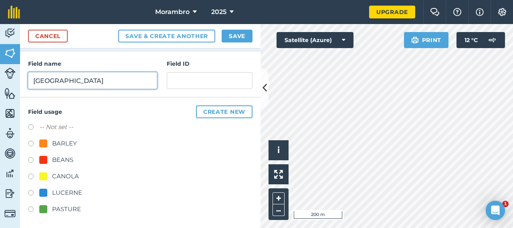
type input "[GEOGRAPHIC_DATA]"
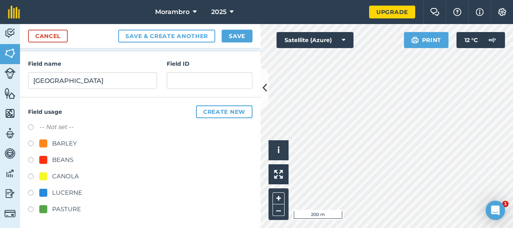
click at [51, 208] on div "PASTURE" at bounding box center [60, 209] width 42 height 10
radio input "true"
click at [234, 39] on button "Save" at bounding box center [237, 36] width 31 height 13
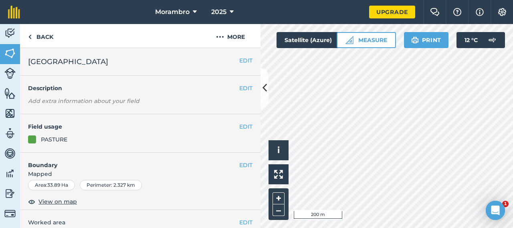
click at [291, 46] on div "Click to start drawing i © 2025 TomTom, Microsoft 200 m + – Satellite (Azure) M…" at bounding box center [387, 126] width 253 height 204
click at [32, 33] on link "Back" at bounding box center [40, 36] width 41 height 24
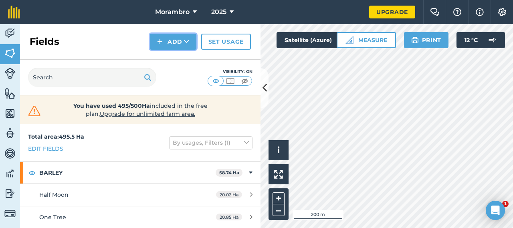
click at [179, 38] on button "Add" at bounding box center [173, 42] width 47 height 16
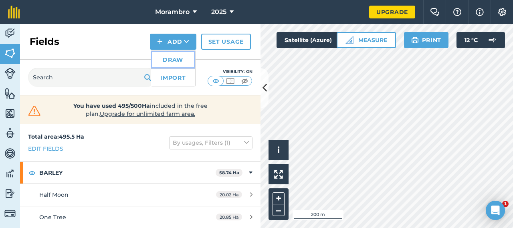
click at [174, 58] on link "Draw" at bounding box center [173, 60] width 44 height 18
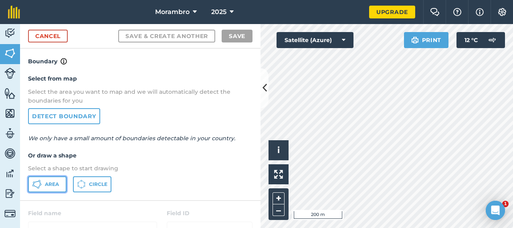
click at [40, 184] on icon at bounding box center [41, 184] width 2 height 2
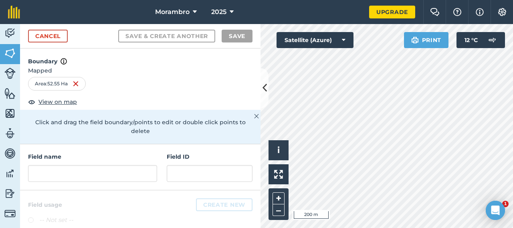
click at [93, 164] on div "Field name" at bounding box center [92, 167] width 129 height 30
click at [93, 175] on input "text" at bounding box center [92, 173] width 129 height 17
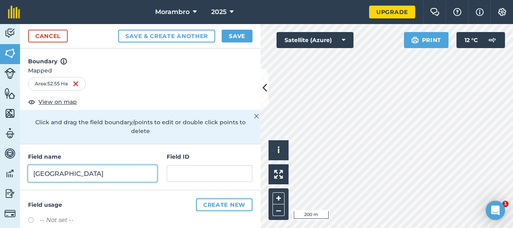
scroll to position [93, 0]
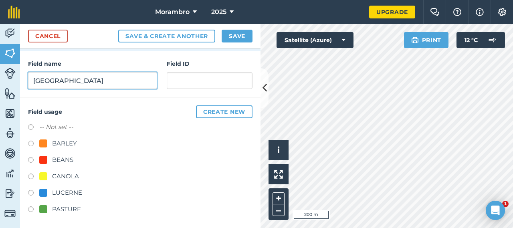
type input "[GEOGRAPHIC_DATA]"
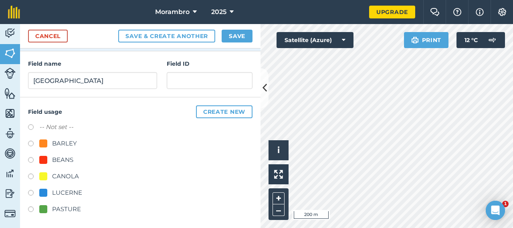
click at [57, 207] on div "PASTURE" at bounding box center [66, 209] width 29 height 10
radio input "true"
click at [232, 36] on button "Save" at bounding box center [237, 36] width 31 height 13
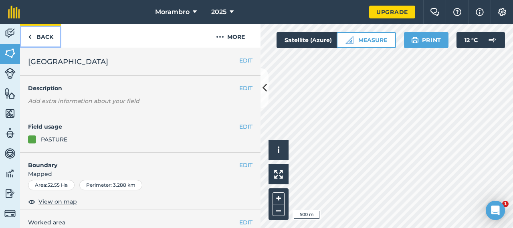
click at [32, 27] on link "Back" at bounding box center [40, 36] width 41 height 24
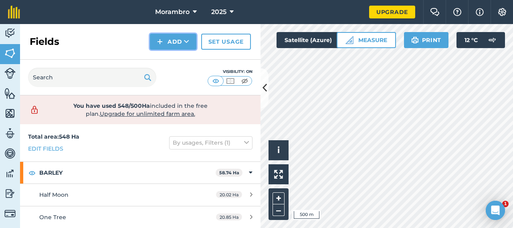
click at [174, 34] on button "Add" at bounding box center [173, 42] width 47 height 16
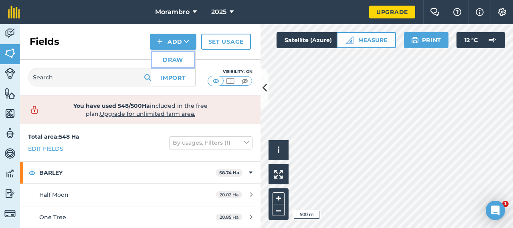
click at [181, 56] on link "Draw" at bounding box center [173, 60] width 44 height 18
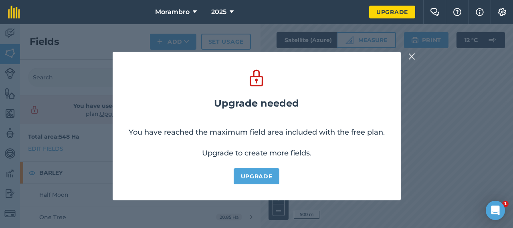
click at [296, 155] on link "Upgrade to create more fields." at bounding box center [256, 153] width 109 height 9
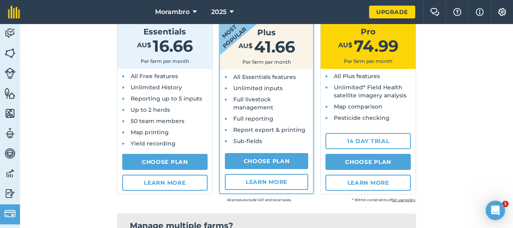
scroll to position [101, 0]
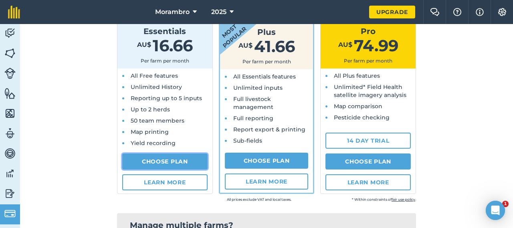
click at [175, 164] on link "Choose Plan" at bounding box center [164, 162] width 85 height 16
select select "AU"
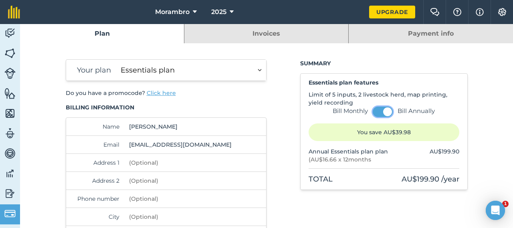
click at [381, 108] on button at bounding box center [383, 112] width 20 height 10
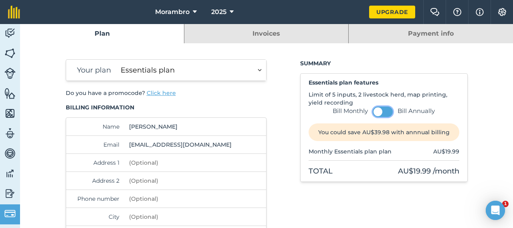
scroll to position [59, 0]
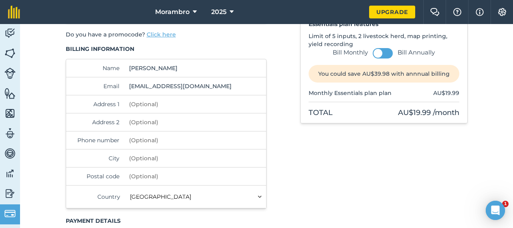
click at [150, 104] on input "Address 1" at bounding box center [180, 104] width 109 height 18
type input "[STREET_ADDRESS]"
type input "0427784874"
type input "Cadgee"
type input "5271"
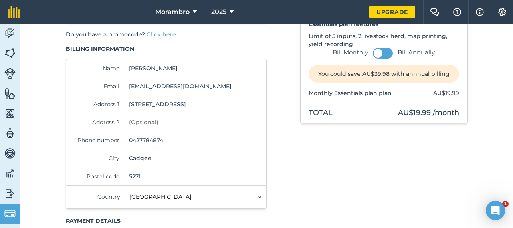
click at [168, 143] on input "0427784874" at bounding box center [180, 140] width 109 height 18
type input "0490913790"
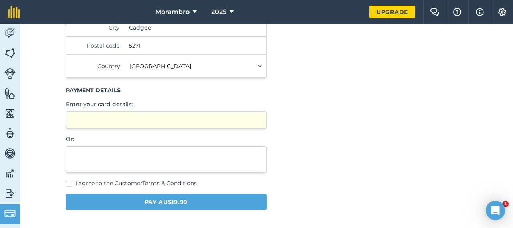
scroll to position [213, 0]
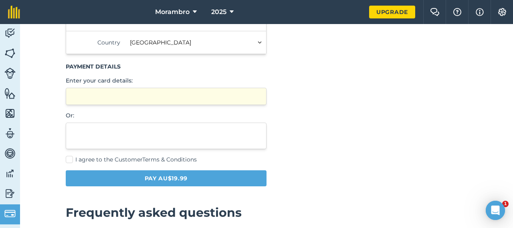
click at [107, 159] on span "I agree to the Customer Terms & Conditions" at bounding box center [135, 159] width 121 height 7
checkbox input "true"
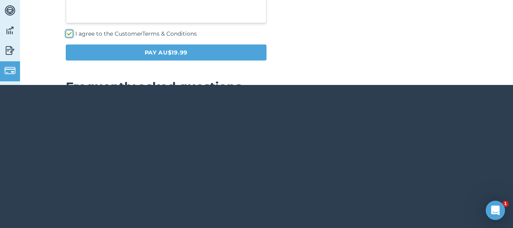
scroll to position [195, 0]
click at [158, 52] on button "Pay AU$19.99" at bounding box center [166, 53] width 201 height 16
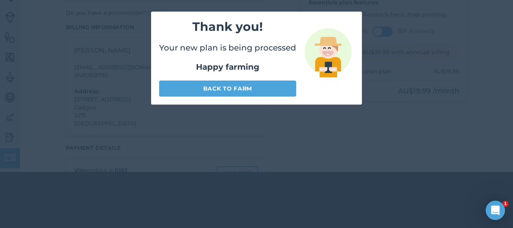
scroll to position [24, 0]
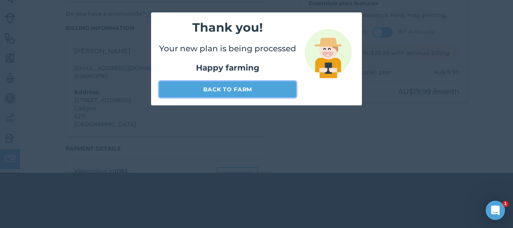
click at [245, 90] on link "Back to farm" at bounding box center [227, 89] width 137 height 16
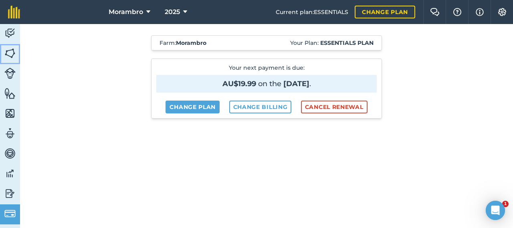
click at [14, 52] on img at bounding box center [9, 53] width 11 height 12
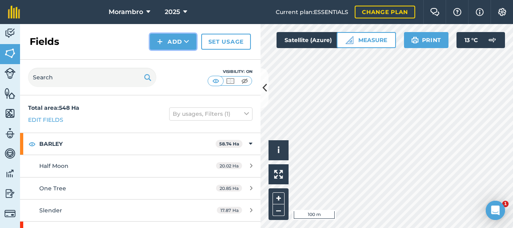
click at [183, 43] on button "Add" at bounding box center [173, 42] width 47 height 16
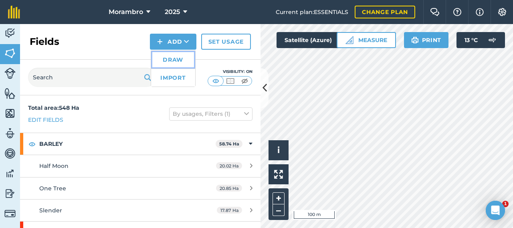
click at [181, 59] on link "Draw" at bounding box center [173, 60] width 44 height 18
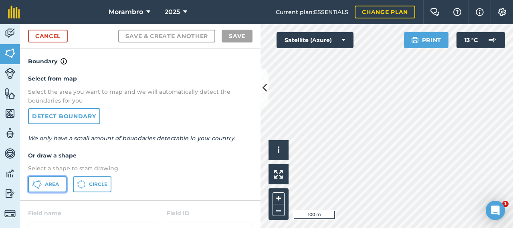
click at [56, 182] on span "Area" at bounding box center [52, 184] width 14 height 6
click at [227, 174] on div "Activity Fields Livestock Features Maps Team Vehicles Data Reporting Billing Tu…" at bounding box center [256, 126] width 513 height 204
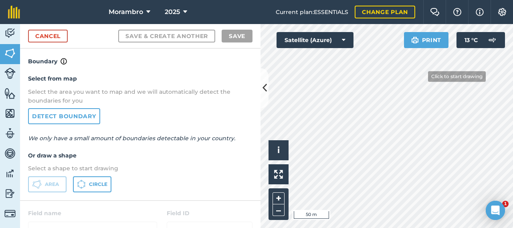
click at [431, 15] on div "Morambro 2025 Current plan : ESSENTIALS Change plan Farm Chat Help Info Setting…" at bounding box center [256, 114] width 513 height 228
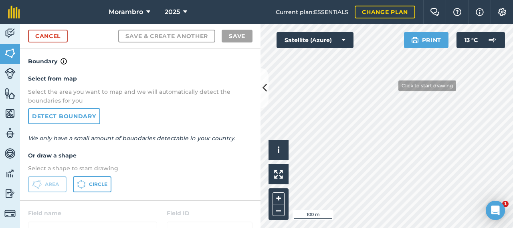
click at [416, 38] on div "Click to start drawing i © 2025 TomTom, Microsoft 100 m + – Satellite (Azure) P…" at bounding box center [387, 126] width 253 height 204
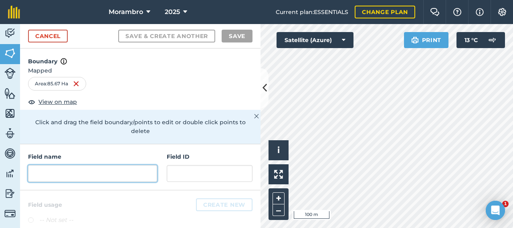
click at [107, 176] on input "text" at bounding box center [92, 173] width 129 height 17
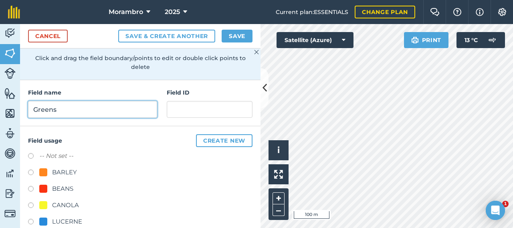
scroll to position [93, 0]
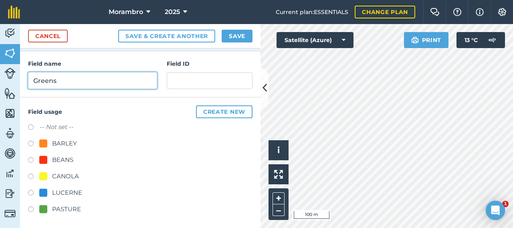
type input "Greens"
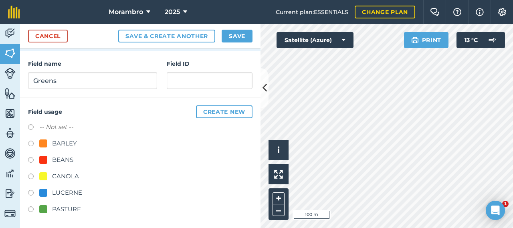
click at [50, 209] on div "PASTURE" at bounding box center [60, 209] width 42 height 10
radio input "true"
click at [250, 37] on button "Save" at bounding box center [237, 36] width 31 height 13
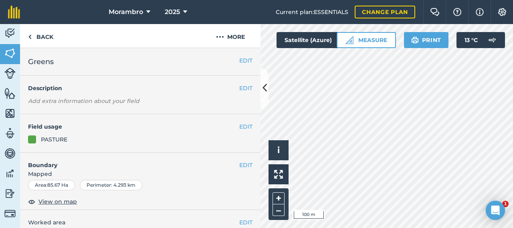
click at [394, 71] on div at bounding box center [387, 126] width 253 height 204
click at [49, 34] on link "Back" at bounding box center [40, 36] width 41 height 24
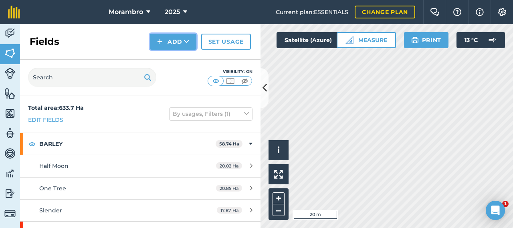
click at [182, 38] on button "Add" at bounding box center [173, 42] width 47 height 16
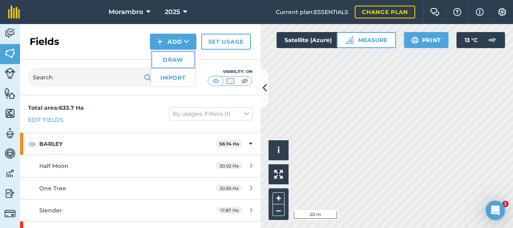
click at [171, 59] on link "Draw" at bounding box center [173, 60] width 44 height 18
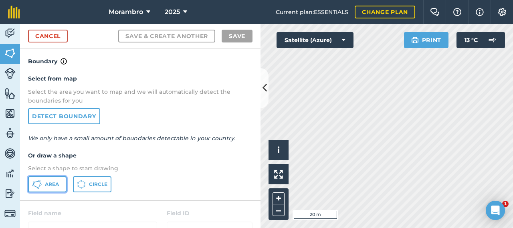
click at [46, 181] on span "Area" at bounding box center [52, 184] width 14 height 6
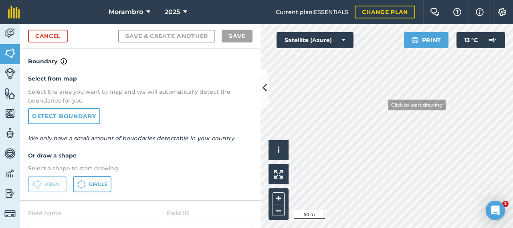
click at [405, 8] on div "Morambro 2025 Current plan : ESSENTIALS Change plan Farm Chat Help Info Setting…" at bounding box center [256, 114] width 513 height 228
click at [372, 228] on html "Morambro 2025 Current plan : ESSENTIALS Change plan Farm Chat Help Info Setting…" at bounding box center [256, 114] width 513 height 228
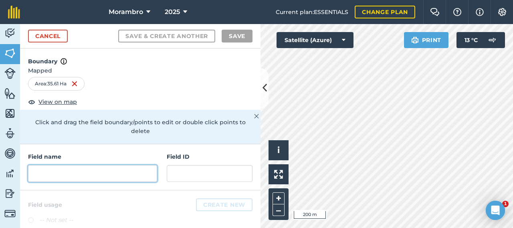
click at [91, 170] on input "text" at bounding box center [92, 173] width 129 height 17
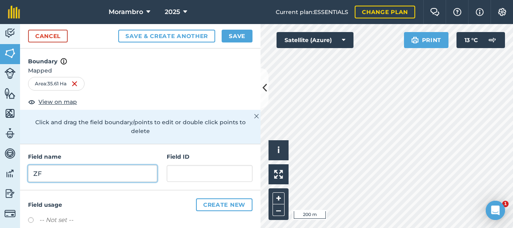
type input "Z"
type input "F"
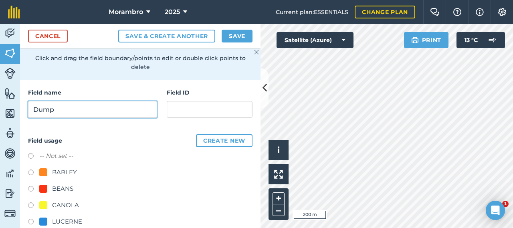
scroll to position [93, 0]
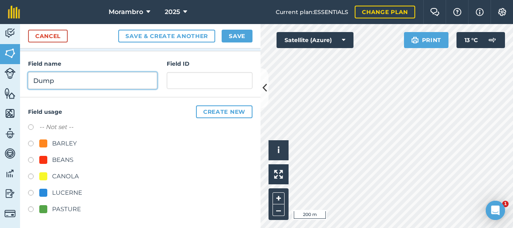
type input "Dump"
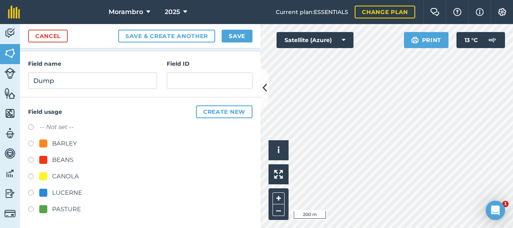
click at [65, 204] on div "PASTURE" at bounding box center [66, 209] width 29 height 10
radio input "true"
click at [235, 34] on button "Save" at bounding box center [237, 36] width 31 height 13
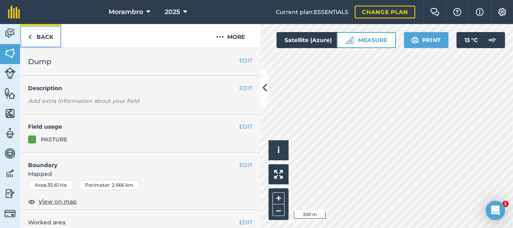
click at [49, 38] on link "Back" at bounding box center [40, 36] width 41 height 24
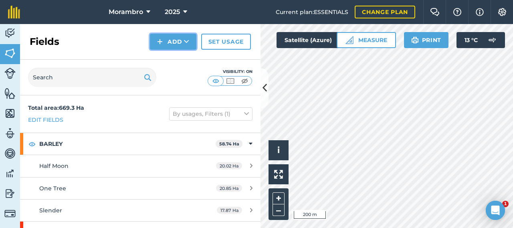
click at [192, 43] on button "Add" at bounding box center [173, 42] width 47 height 16
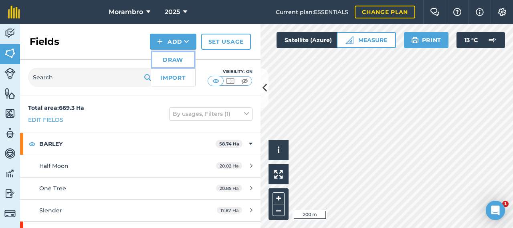
click at [173, 59] on link "Draw" at bounding box center [173, 60] width 44 height 18
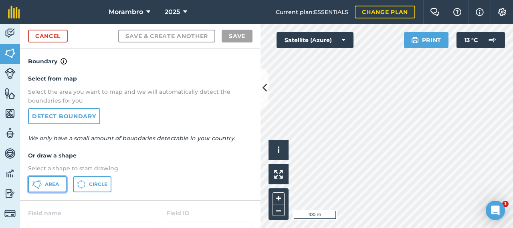
click at [41, 187] on icon at bounding box center [37, 185] width 10 height 10
click at [320, 228] on html "Morambro 2025 Current plan : ESSENTIALS Change plan Farm Chat Help Info Setting…" at bounding box center [256, 114] width 513 height 228
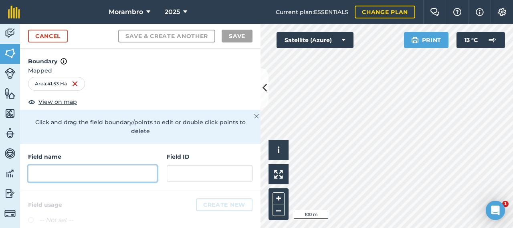
click at [119, 176] on input "text" at bounding box center [92, 173] width 129 height 17
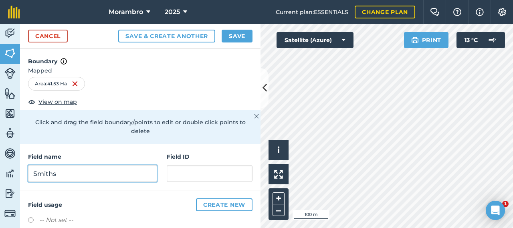
click at [120, 176] on input "Smiths" at bounding box center [92, 173] width 129 height 17
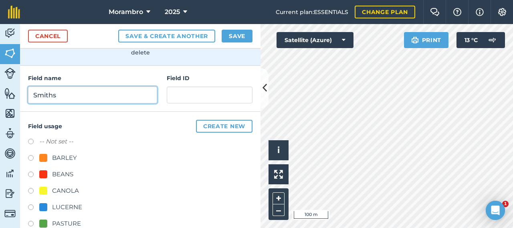
scroll to position [93, 0]
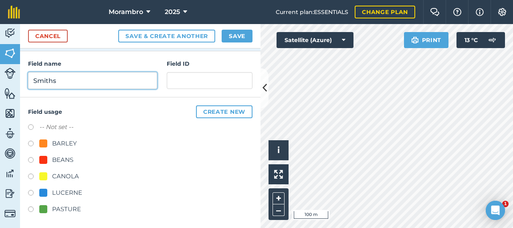
type input "Smiths"
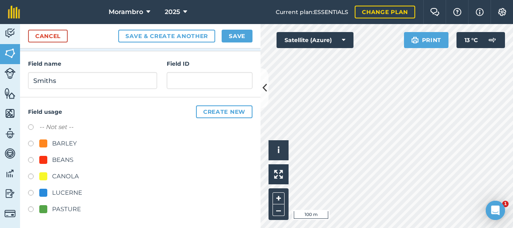
click at [55, 213] on div "PASTURE" at bounding box center [66, 209] width 29 height 10
radio input "true"
click at [235, 41] on button "Save" at bounding box center [237, 36] width 31 height 13
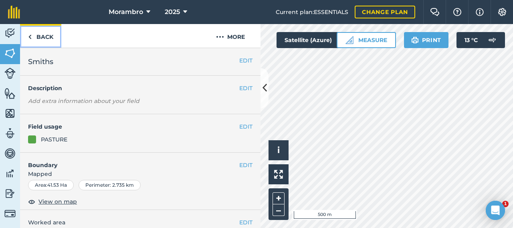
click at [44, 41] on link "Back" at bounding box center [40, 36] width 41 height 24
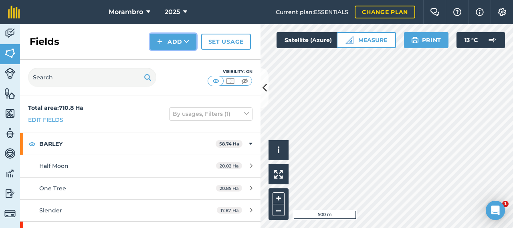
click at [170, 47] on button "Add" at bounding box center [173, 42] width 47 height 16
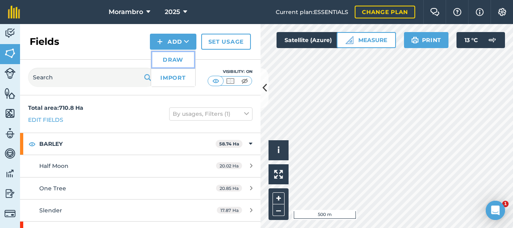
click at [176, 57] on link "Draw" at bounding box center [173, 60] width 44 height 18
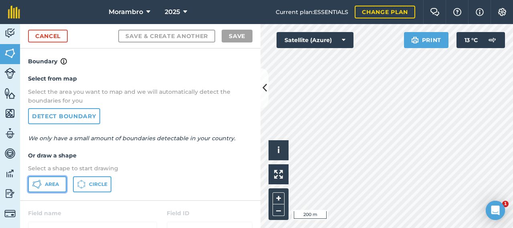
click at [51, 182] on span "Area" at bounding box center [52, 184] width 14 height 6
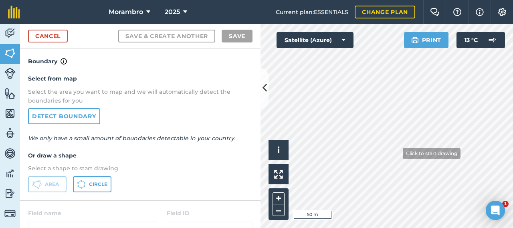
click at [353, 48] on div "Click to start drawing i © 2025 TomTom, Microsoft 50 m + – Satellite (Azure) Pr…" at bounding box center [387, 126] width 253 height 204
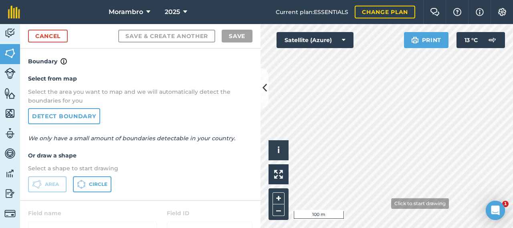
click at [370, 228] on html "Morambro 2025 Current plan : ESSENTIALS Change plan Farm Chat Help Info Setting…" at bounding box center [256, 114] width 513 height 228
click at [393, 228] on html "Morambro 2025 Current plan : ESSENTIALS Change plan Farm Chat Help Info Setting…" at bounding box center [256, 114] width 513 height 228
click at [435, 228] on html "Morambro 2025 Current plan : ESSENTIALS Change plan Farm Chat Help Info Setting…" at bounding box center [256, 114] width 513 height 228
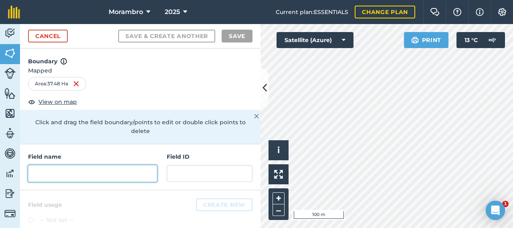
click at [87, 170] on input "text" at bounding box center [92, 173] width 129 height 17
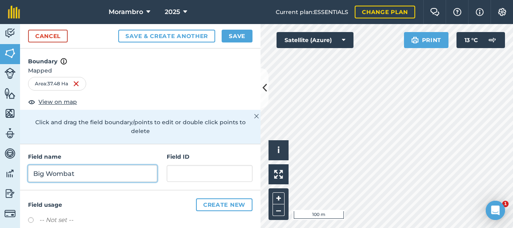
scroll to position [93, 0]
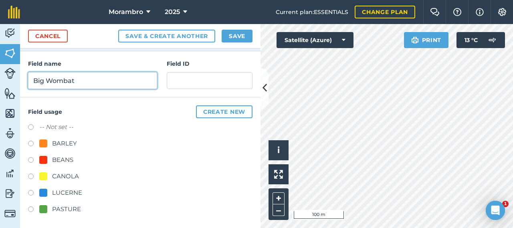
type input "Big Wombat"
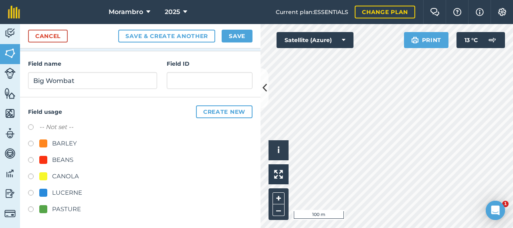
click at [55, 207] on div "PASTURE" at bounding box center [66, 209] width 29 height 10
radio input "true"
click at [230, 35] on button "Save" at bounding box center [237, 36] width 31 height 13
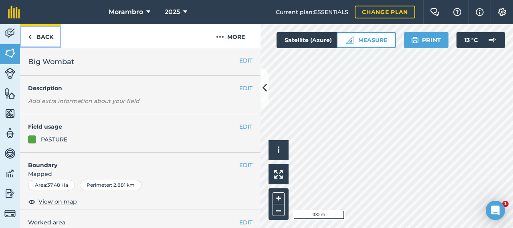
click at [47, 35] on link "Back" at bounding box center [40, 36] width 41 height 24
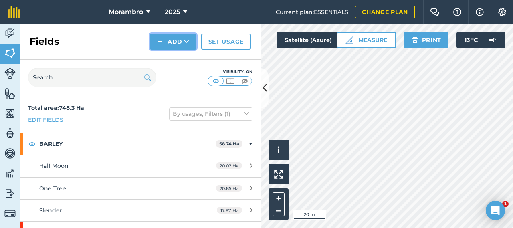
click at [180, 42] on button "Add" at bounding box center [173, 42] width 47 height 16
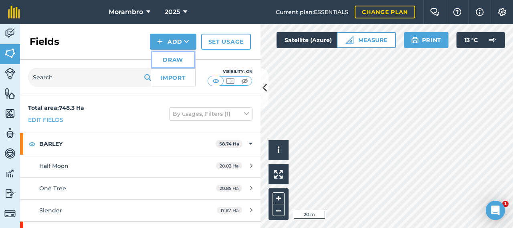
click at [172, 59] on link "Draw" at bounding box center [173, 60] width 44 height 18
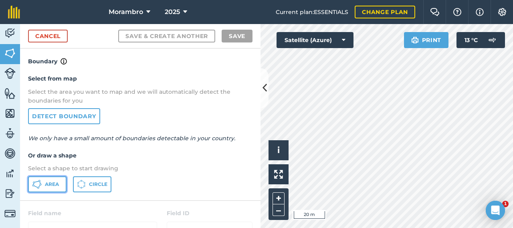
click at [55, 186] on span "Area" at bounding box center [52, 184] width 14 height 6
click at [205, 95] on div "Activity Fields Livestock Features Maps Team Vehicles Data Reporting Billing Tu…" at bounding box center [256, 126] width 513 height 204
click at [326, 41] on div "Click to start drawing i © 2025 TomTom, Microsoft 50 m + – Satellite (Azure) Pr…" at bounding box center [387, 126] width 253 height 204
click at [417, 228] on html "Morambro 2025 Current plan : ESSENTIALS Change plan Farm Chat Help Info Setting…" at bounding box center [256, 114] width 513 height 228
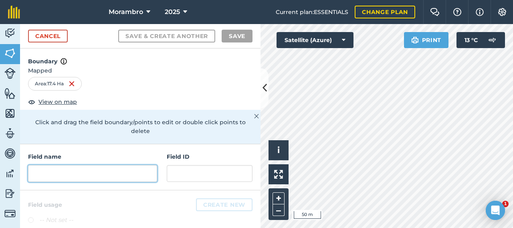
click at [104, 170] on input "text" at bounding box center [92, 173] width 129 height 17
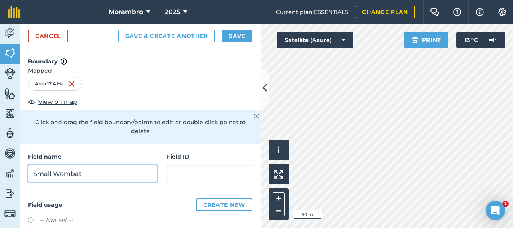
scroll to position [93, 0]
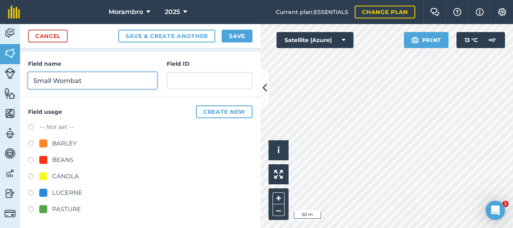
type input "Small Wombat"
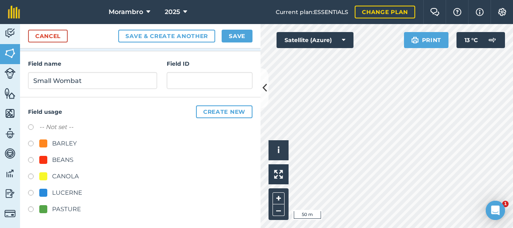
click at [60, 208] on div "PASTURE" at bounding box center [66, 209] width 29 height 10
radio input "true"
click at [235, 32] on button "Save" at bounding box center [237, 36] width 31 height 13
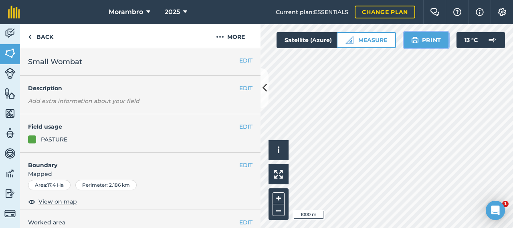
click at [433, 38] on button "Print" at bounding box center [426, 40] width 45 height 16
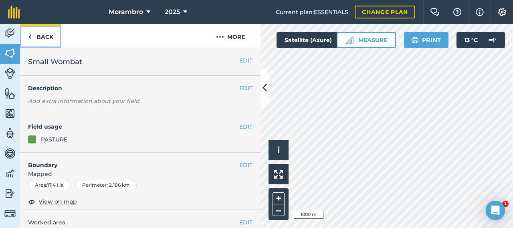
click at [40, 40] on link "Back" at bounding box center [40, 36] width 41 height 24
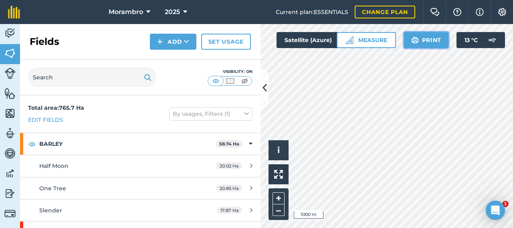
click at [428, 37] on button "Print" at bounding box center [426, 40] width 45 height 16
click at [502, 11] on img at bounding box center [503, 12] width 10 height 8
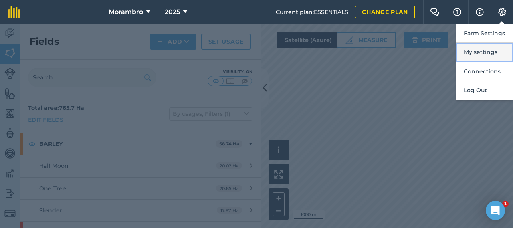
click at [492, 52] on button "My settings" at bounding box center [484, 52] width 57 height 19
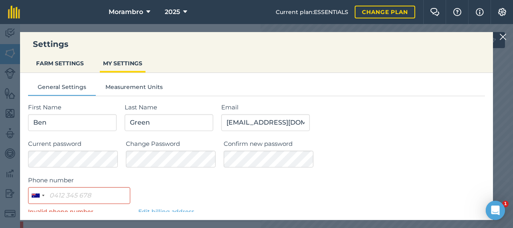
scroll to position [91, 0]
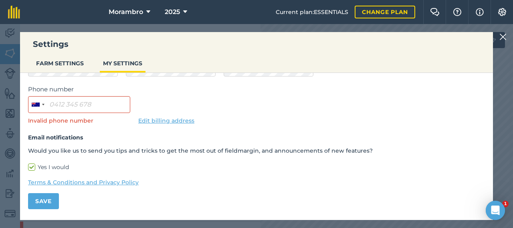
click at [30, 167] on label "Yes I would" at bounding box center [256, 167] width 457 height 8
checkbox input "false"
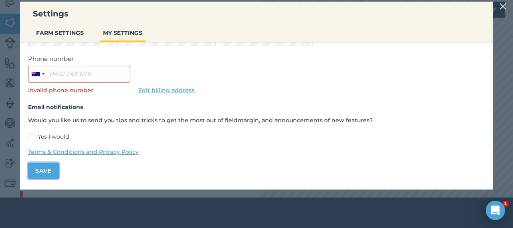
click at [51, 170] on button "Save" at bounding box center [43, 171] width 31 height 16
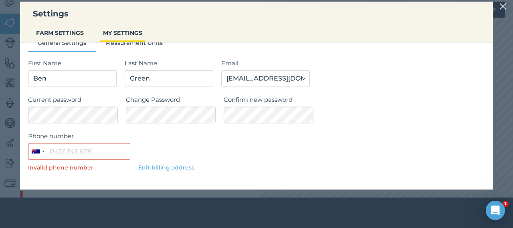
scroll to position [10, 0]
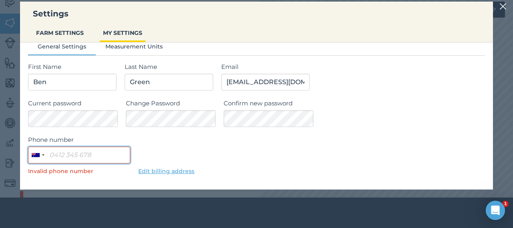
click at [87, 157] on input "Phone number" at bounding box center [79, 155] width 102 height 17
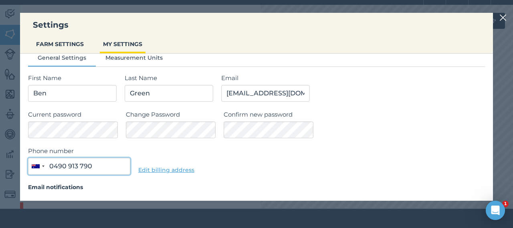
scroll to position [18, 0]
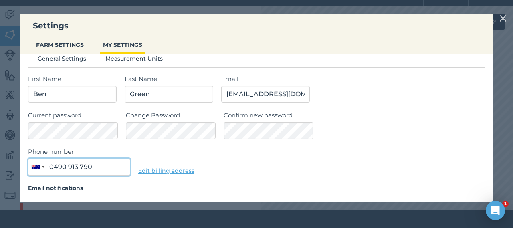
type input "0490 913 790"
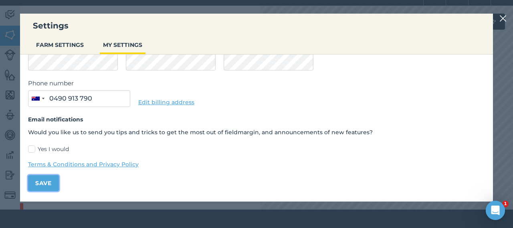
click at [42, 180] on button "Save" at bounding box center [43, 183] width 31 height 16
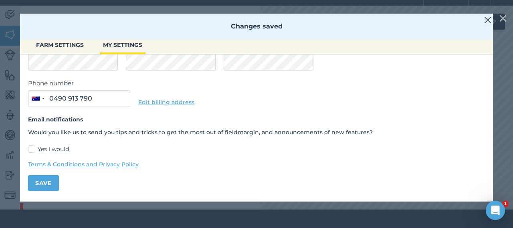
click at [482, 19] on div "Changes saved" at bounding box center [256, 27] width 473 height 26
click at [489, 19] on img at bounding box center [487, 20] width 7 height 10
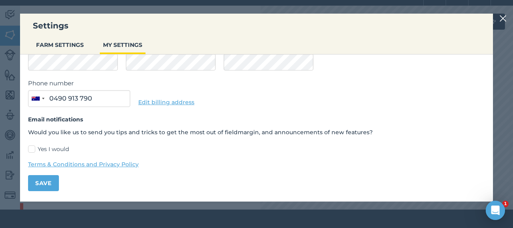
click at [503, 17] on img at bounding box center [503, 19] width 7 height 10
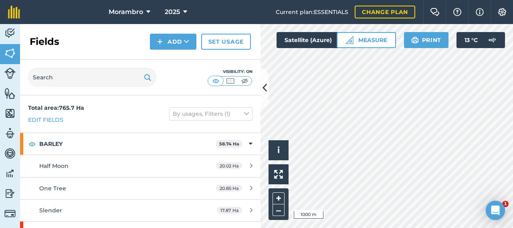
scroll to position [0, 0]
click at [13, 30] on img at bounding box center [9, 33] width 11 height 12
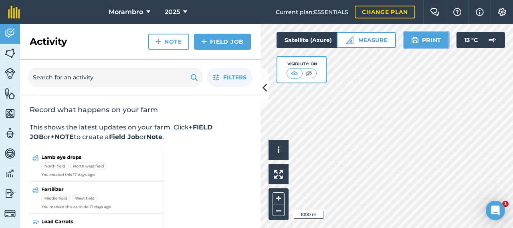
click at [439, 41] on button "Print" at bounding box center [426, 40] width 45 height 16
click at [297, 72] on img at bounding box center [294, 73] width 10 height 8
click at [320, 78] on div "Visibility: On" at bounding box center [302, 69] width 50 height 27
click at [309, 71] on img at bounding box center [309, 73] width 10 height 8
click at [292, 71] on img at bounding box center [295, 73] width 10 height 8
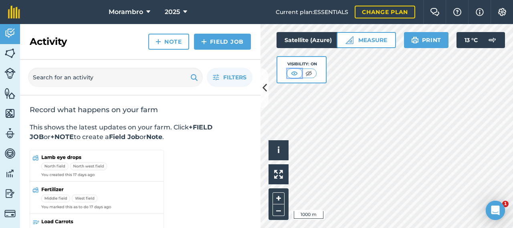
scroll to position [0, 0]
click at [11, 114] on img at bounding box center [9, 113] width 11 height 12
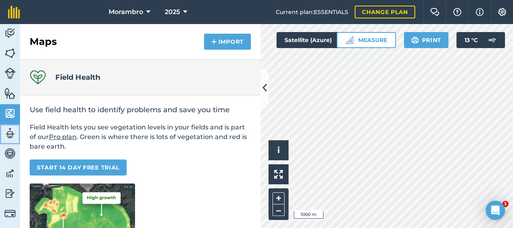
click at [10, 135] on img at bounding box center [9, 133] width 11 height 12
select select "MEMBER"
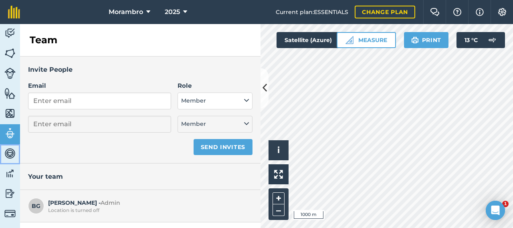
click at [6, 163] on link "Vehicles" at bounding box center [10, 154] width 20 height 20
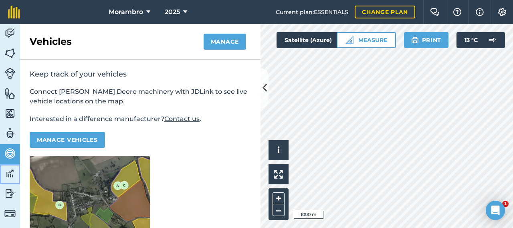
click at [6, 180] on link "Data" at bounding box center [10, 174] width 20 height 20
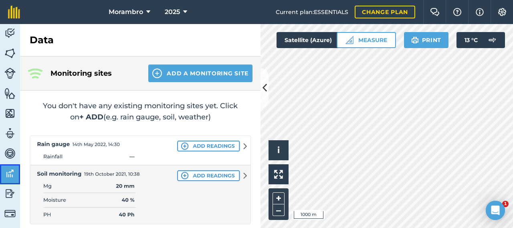
scroll to position [3, 0]
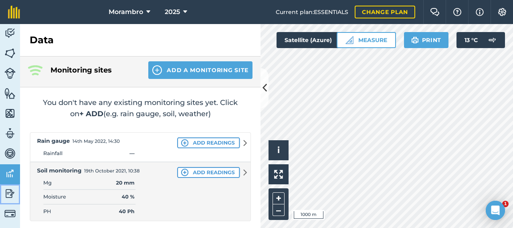
click at [6, 193] on img at bounding box center [9, 194] width 11 height 12
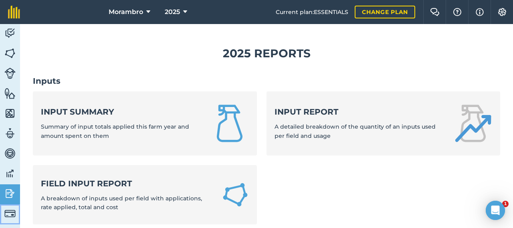
click at [10, 213] on img at bounding box center [9, 213] width 11 height 11
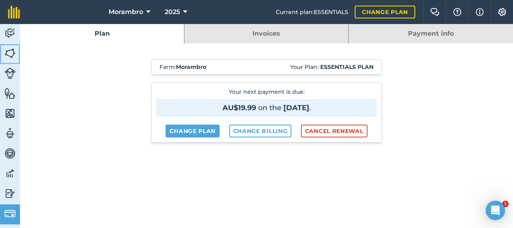
click at [14, 47] on img at bounding box center [9, 53] width 11 height 12
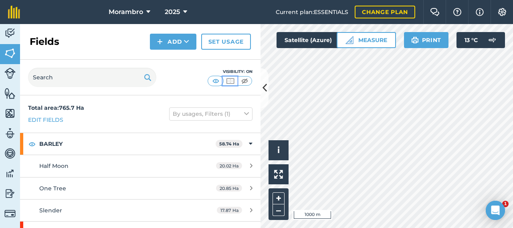
click at [230, 81] on img at bounding box center [230, 81] width 10 height 8
click at [245, 81] on img at bounding box center [245, 81] width 10 height 8
click at [233, 81] on img at bounding box center [230, 81] width 10 height 8
click at [215, 81] on img at bounding box center [216, 81] width 10 height 8
click at [230, 80] on img at bounding box center [230, 81] width 10 height 8
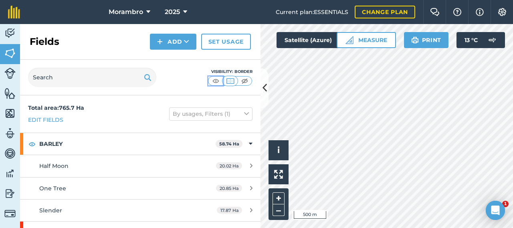
click at [218, 81] on img at bounding box center [216, 81] width 10 height 8
click at [417, 36] on img at bounding box center [415, 40] width 8 height 10
click at [370, 37] on button "Measure" at bounding box center [366, 40] width 59 height 16
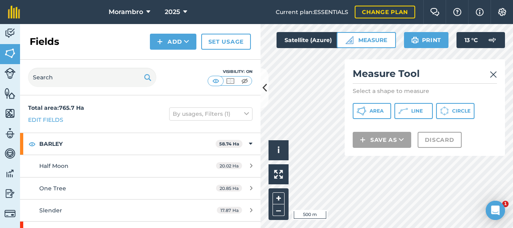
click at [496, 72] on img at bounding box center [493, 75] width 7 height 10
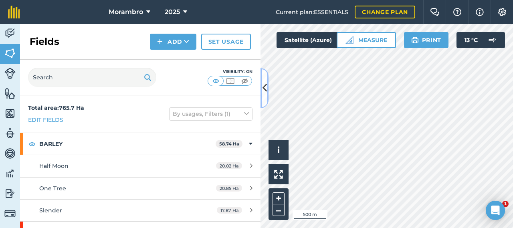
click at [263, 87] on icon at bounding box center [265, 88] width 4 height 14
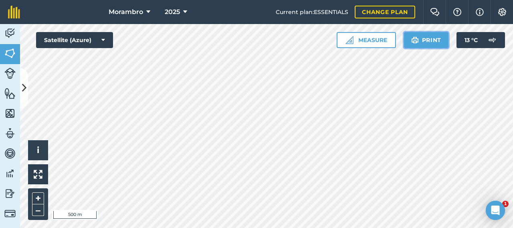
click at [426, 40] on button "Print" at bounding box center [426, 40] width 45 height 16
click at [421, 40] on button "Print" at bounding box center [426, 40] width 45 height 16
drag, startPoint x: 411, startPoint y: 37, endPoint x: 38, endPoint y: 155, distance: 391.0
click at [38, 155] on span "i" at bounding box center [38, 150] width 2 height 10
click at [423, 39] on button "Print" at bounding box center [426, 40] width 45 height 16
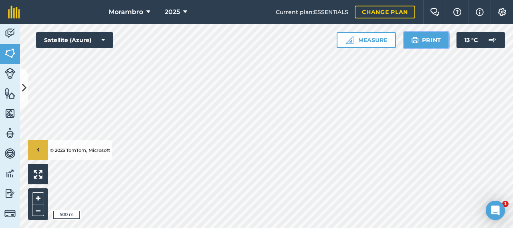
click at [433, 42] on button "Print" at bounding box center [426, 40] width 45 height 16
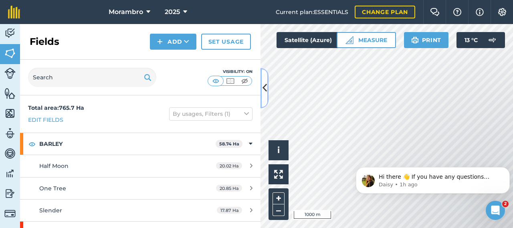
click at [263, 92] on icon at bounding box center [265, 88] width 4 height 14
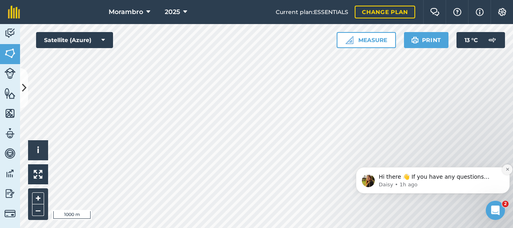
click at [509, 169] on icon "Dismiss notification" at bounding box center [508, 169] width 4 height 4
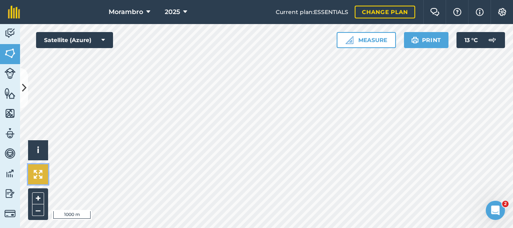
click at [36, 172] on img at bounding box center [38, 174] width 9 height 9
click at [38, 196] on button "+" at bounding box center [38, 198] width 12 height 12
click at [43, 175] on button at bounding box center [38, 174] width 20 height 20
click at [437, 40] on button "Print" at bounding box center [426, 40] width 45 height 16
click at [248, 228] on html "Morambro 2025 Current plan : ESSENTIALS Change plan Farm Chat Help Info Setting…" at bounding box center [256, 114] width 513 height 228
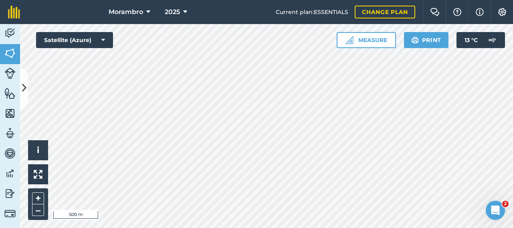
click at [433, 48] on div "Hello i © 2025 TomTom, Microsoft 500 m + – Satellite (Azure) Measure Print 13 °…" at bounding box center [266, 126] width 493 height 204
click at [38, 12] on nav "Morambro 2025" at bounding box center [152, 12] width 248 height 24
